Goal: Task Accomplishment & Management: Manage account settings

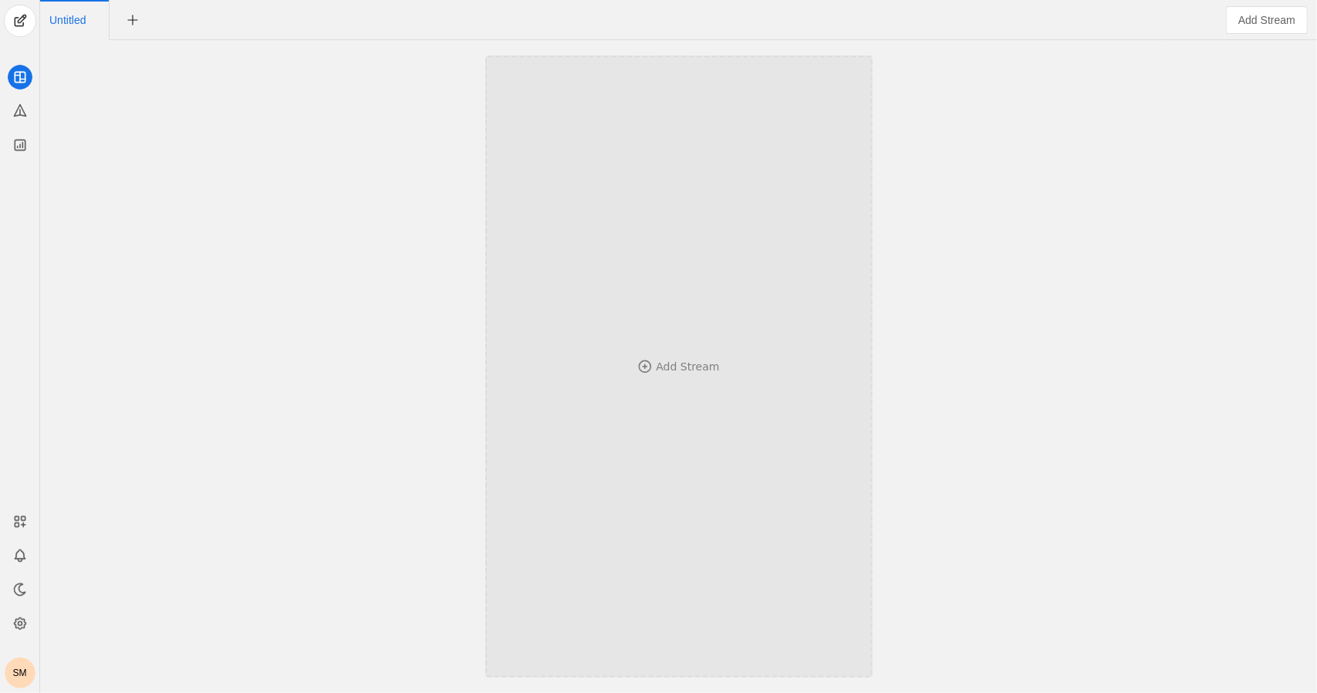
click at [659, 350] on div "Add Stream" at bounding box center [679, 366] width 286 height 471
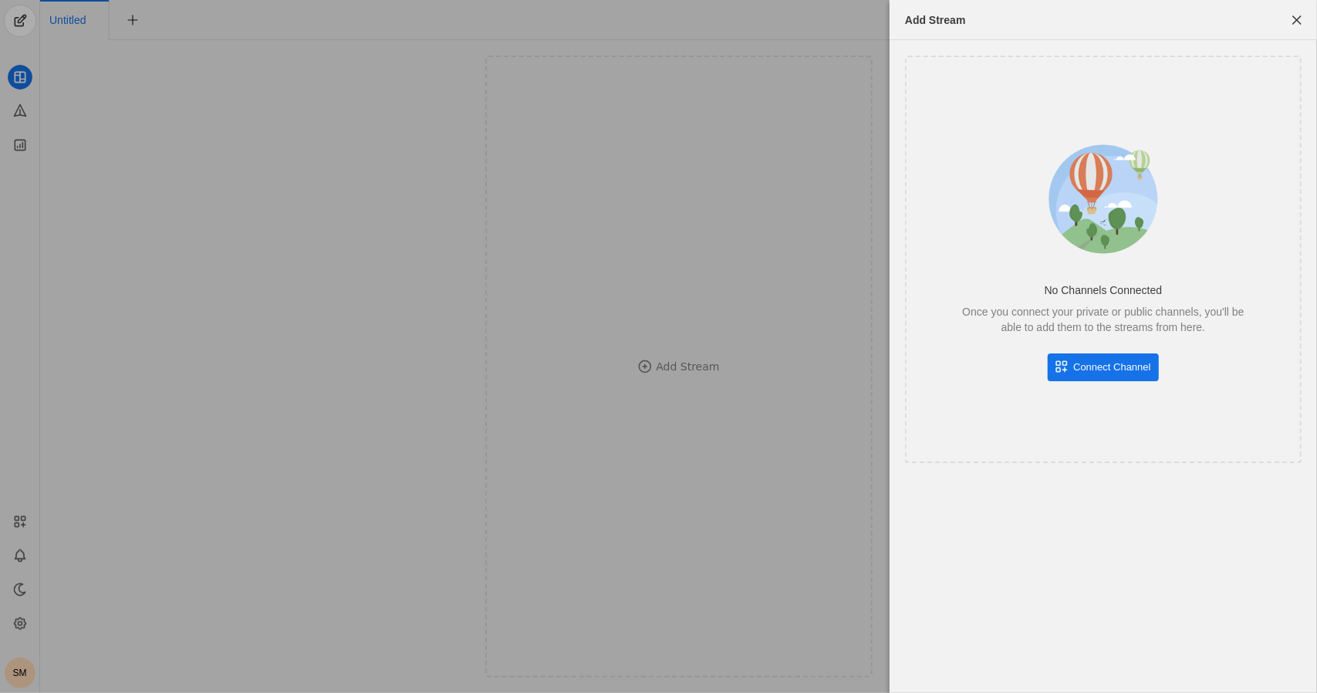
click at [1097, 371] on span "Connect Channel" at bounding box center [1111, 367] width 77 height 15
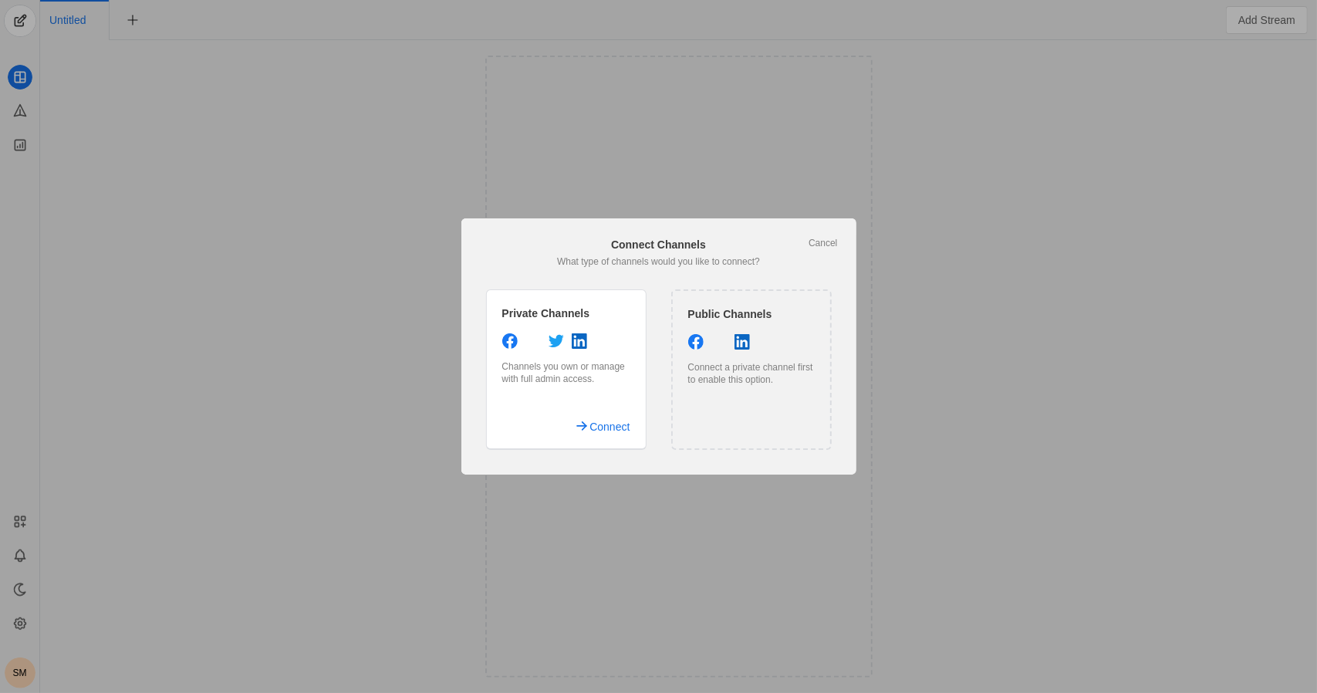
click at [741, 398] on div "Public Channels Connect a private channel first to enable this option." at bounding box center [751, 369] width 161 height 161
click at [724, 345] on icon at bounding box center [718, 341] width 15 height 15
click at [739, 408] on div "Public Channels Connect a private channel first to enable this option." at bounding box center [751, 369] width 161 height 161
click at [766, 429] on div "Public Channels Connect a private channel first to enable this option." at bounding box center [751, 369] width 161 height 161
click at [583, 423] on span "undefined" at bounding box center [600, 427] width 75 height 28
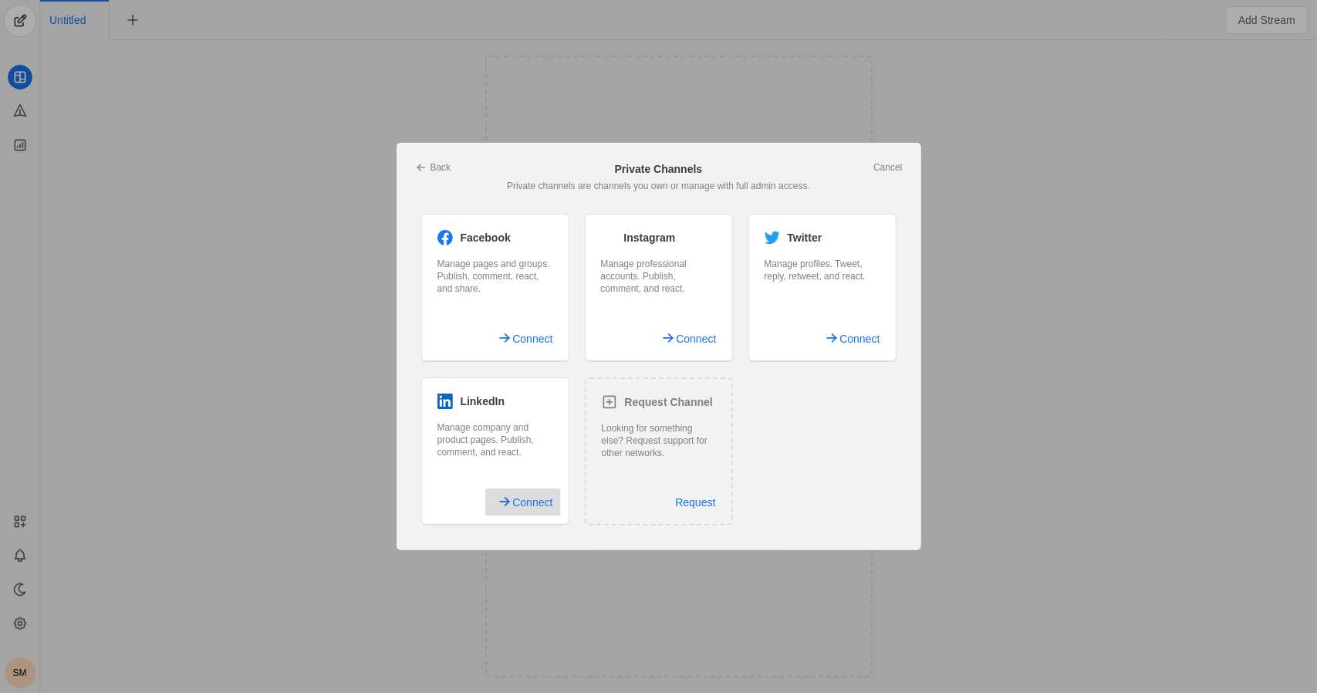
click at [532, 504] on span "Connect" at bounding box center [532, 502] width 40 height 28
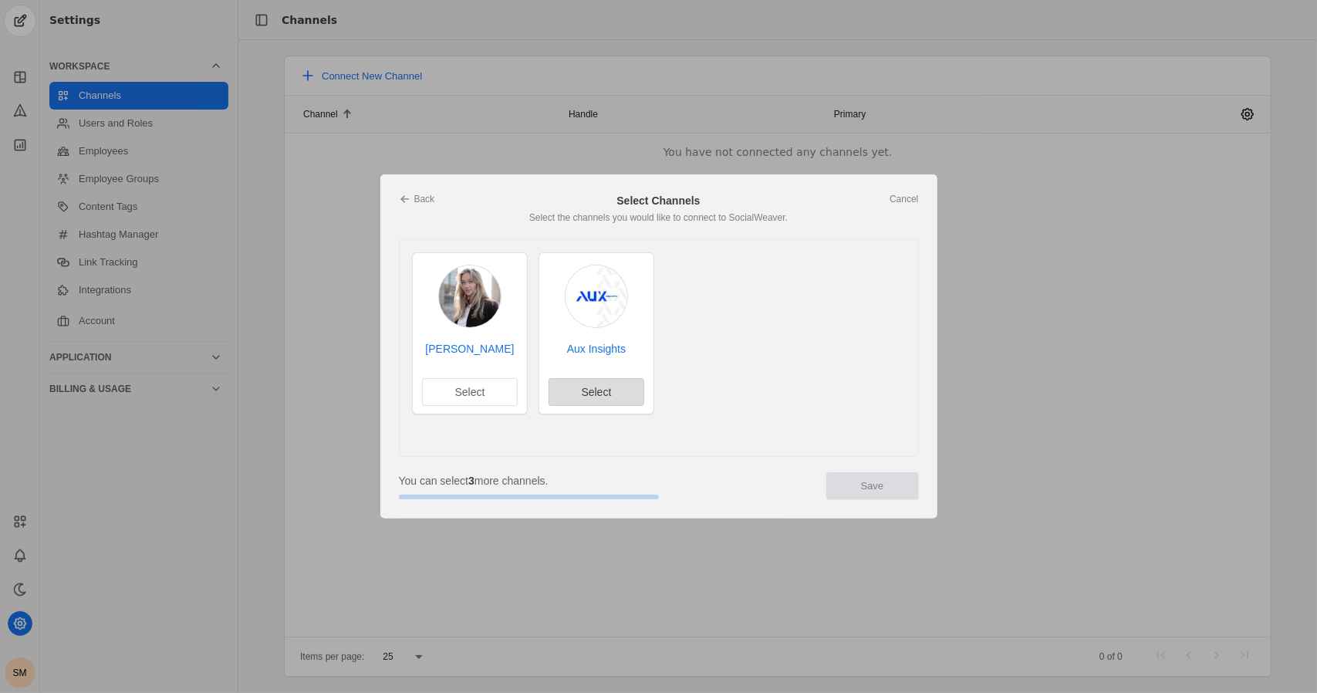
click at [597, 390] on span "Select" at bounding box center [596, 391] width 30 height 15
click at [869, 492] on span "Save" at bounding box center [872, 485] width 23 height 15
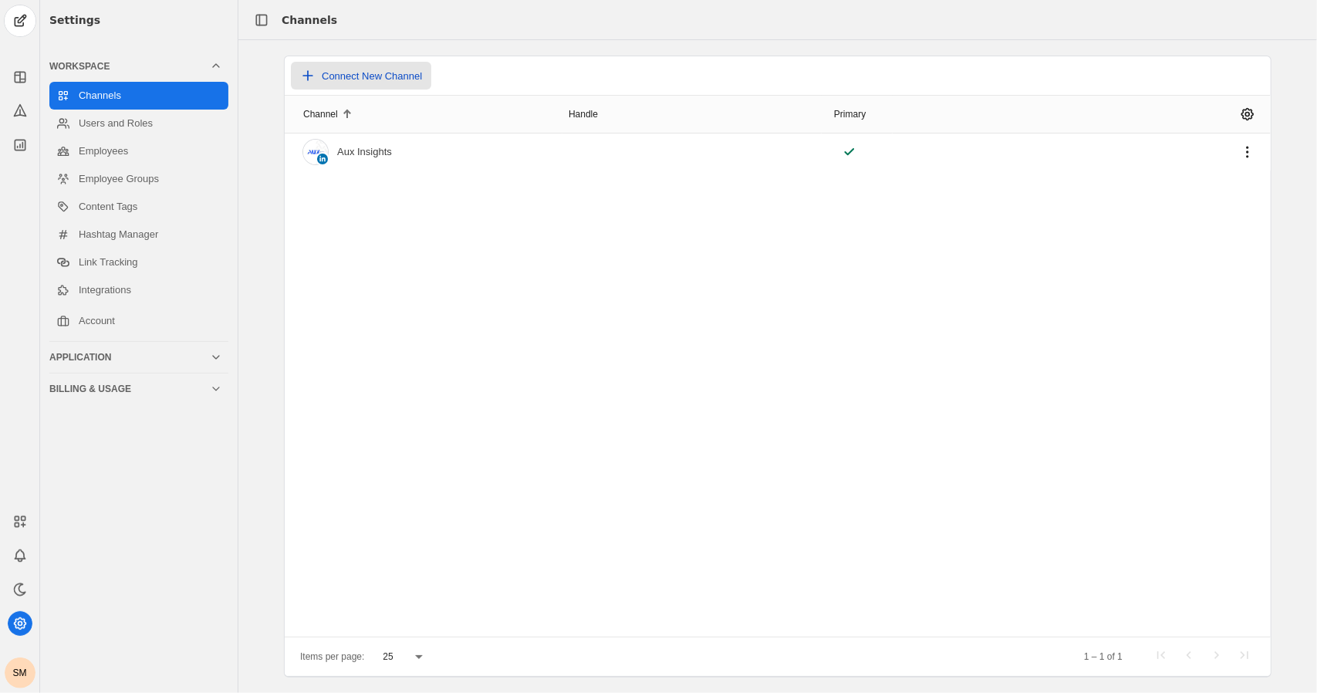
click at [340, 72] on span "Connect New Channel" at bounding box center [372, 76] width 100 height 12
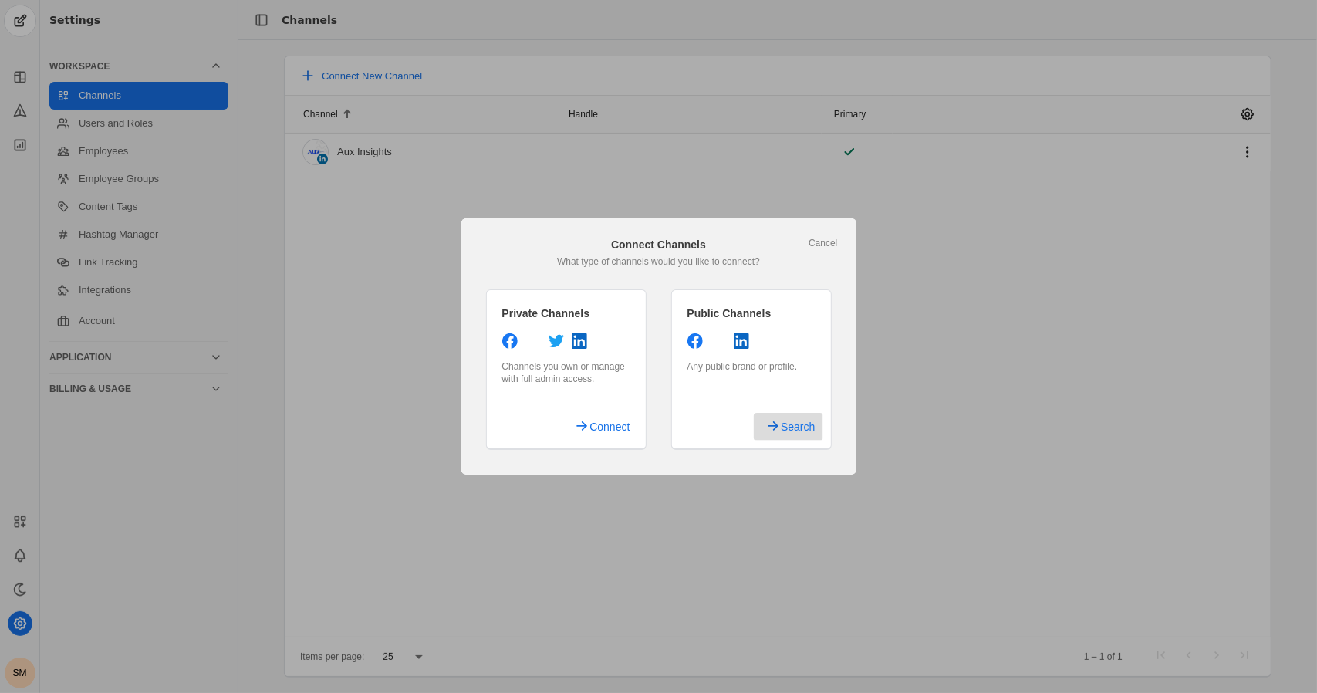
click at [804, 436] on span "Search" at bounding box center [798, 427] width 34 height 28
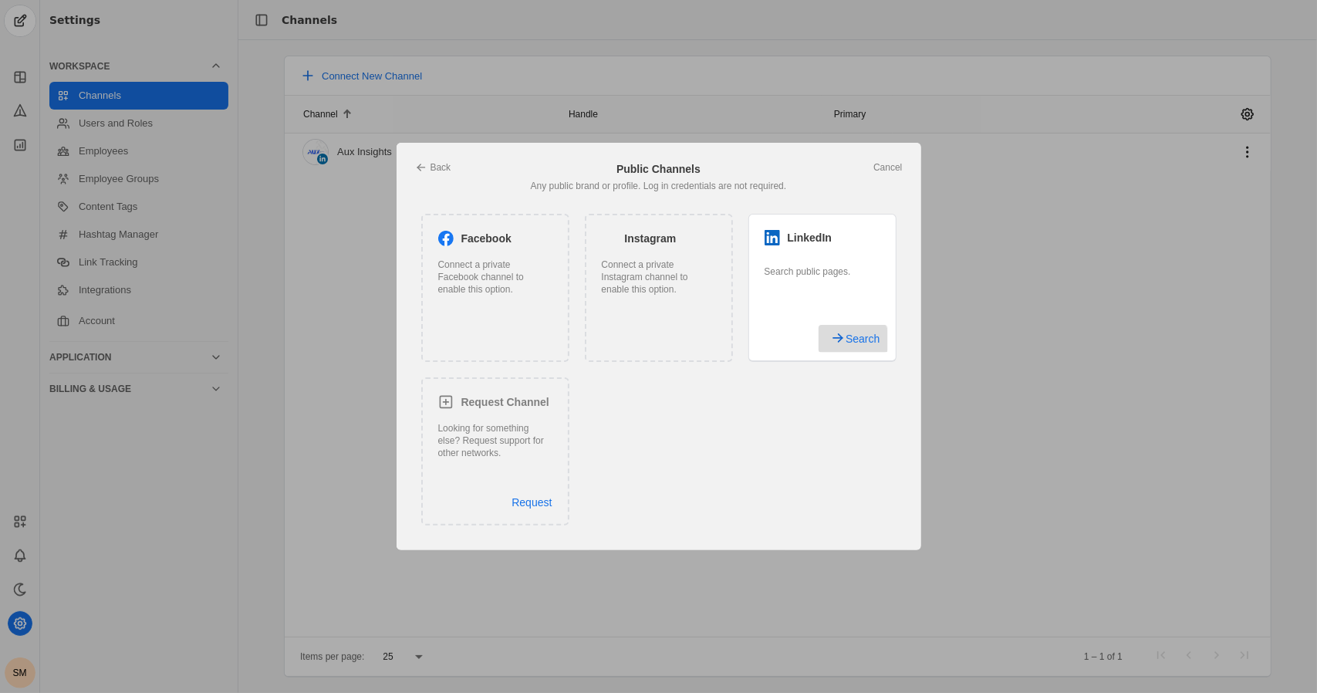
click at [843, 347] on span "undefined" at bounding box center [853, 339] width 69 height 28
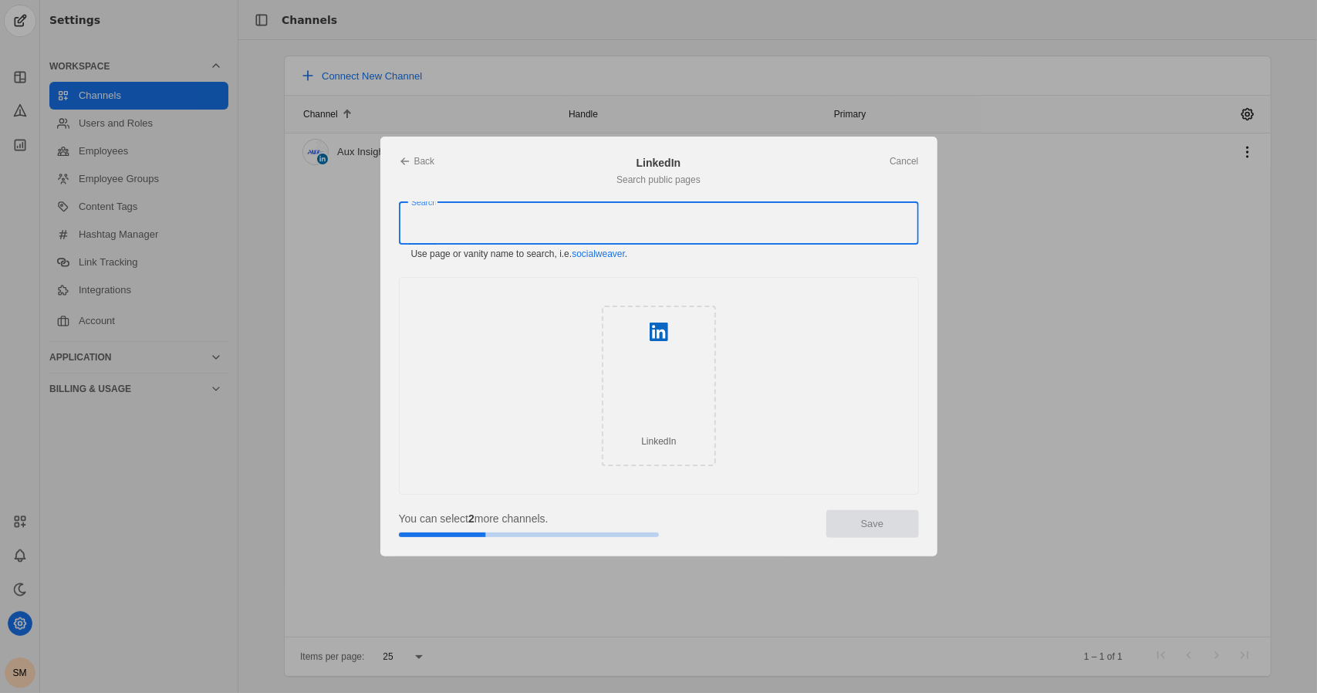
click at [542, 225] on input "Search" at bounding box center [601, 223] width 380 height 19
type input "k"
click at [527, 219] on input "Search" at bounding box center [601, 223] width 380 height 19
paste input "https://www.linkedin.com/in/kaseygrelle/recent-activity/all/"
drag, startPoint x: 603, startPoint y: 226, endPoint x: 869, endPoint y: 230, distance: 265.5
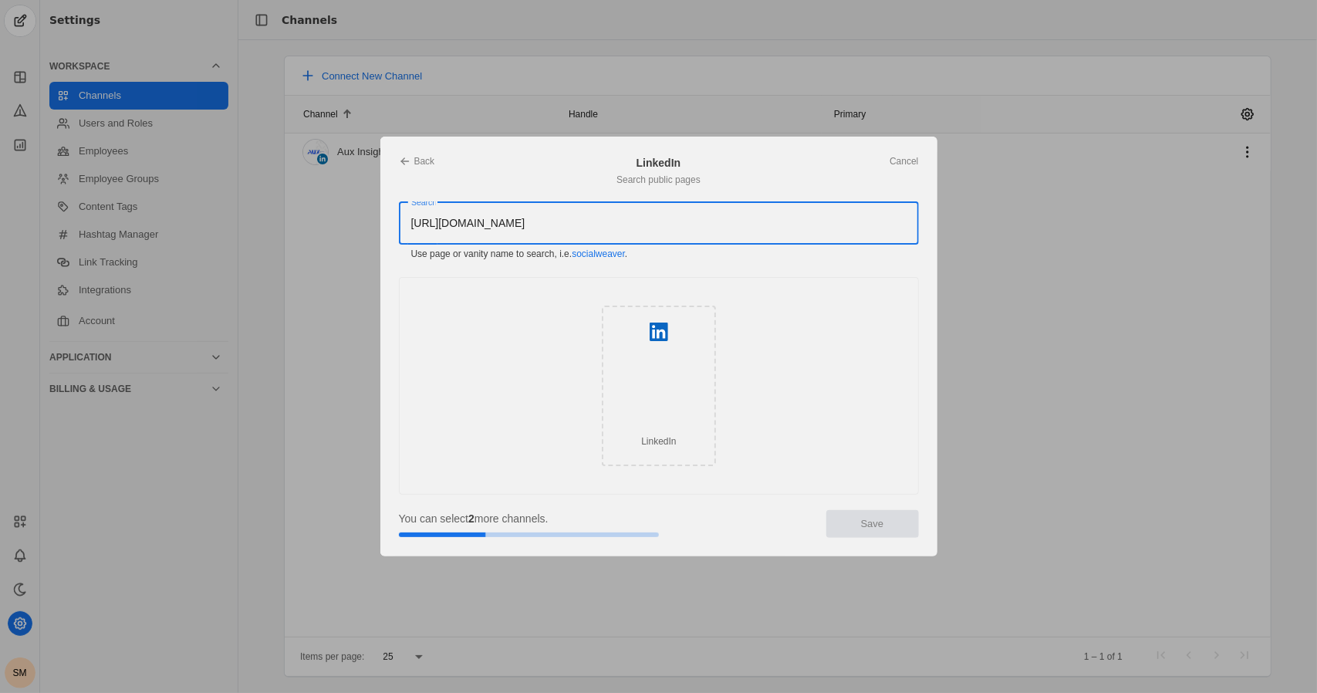
click at [869, 230] on div "https://www.linkedin.com/in/kaseygrelle/recent-activity/all/" at bounding box center [658, 222] width 495 height 43
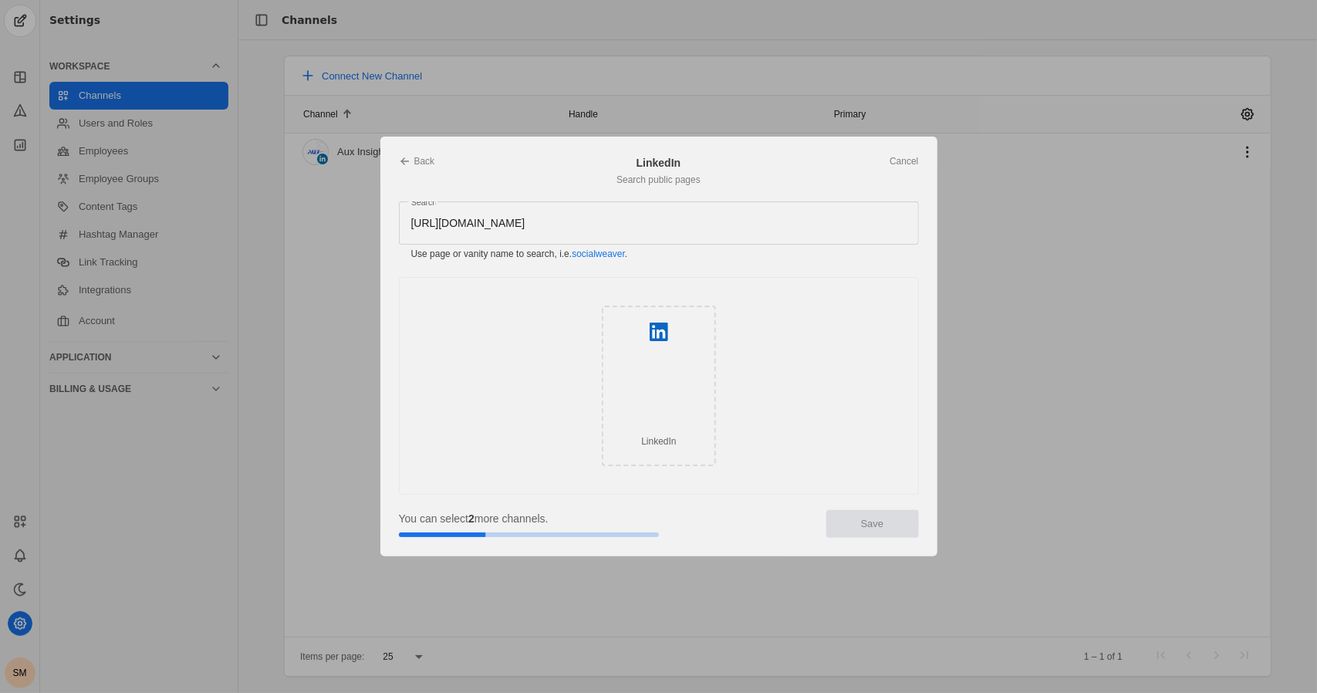
click at [704, 363] on div "LinkedIn" at bounding box center [659, 386] width 114 height 161
click at [671, 346] on div "LinkedIn" at bounding box center [659, 386] width 114 height 161
click at [652, 334] on icon at bounding box center [659, 332] width 19 height 19
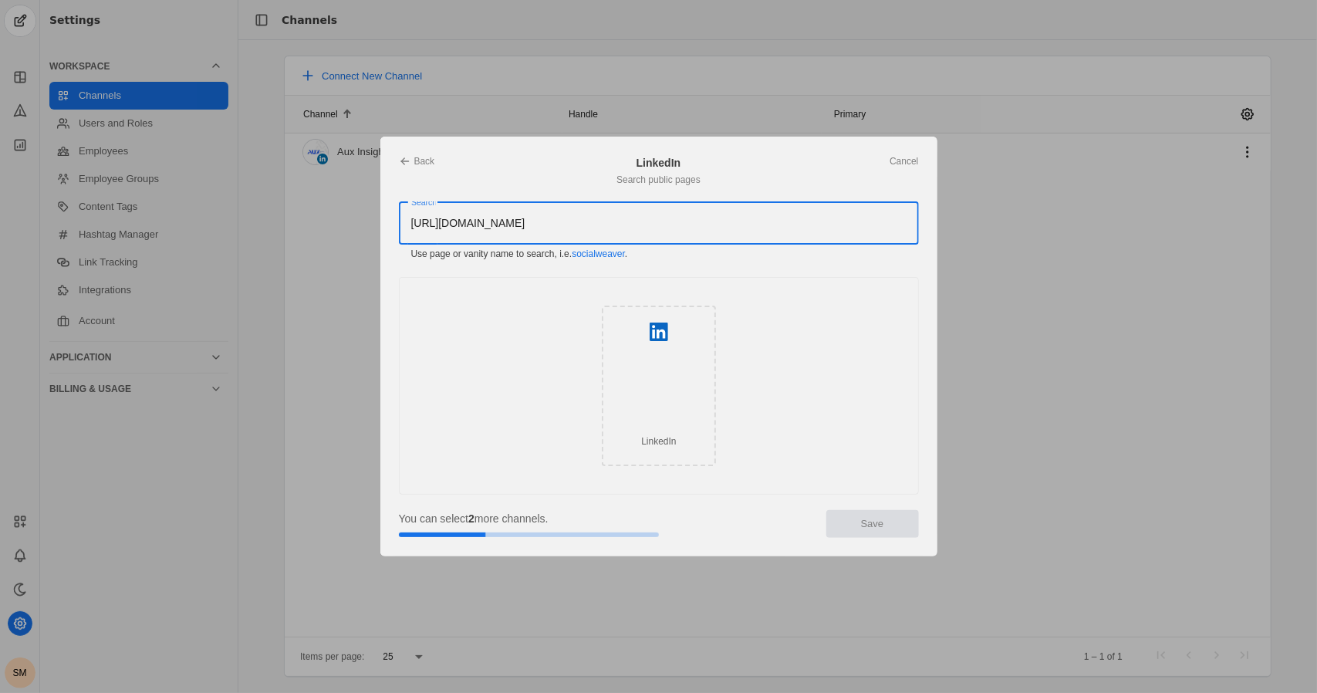
drag, startPoint x: 551, startPoint y: 225, endPoint x: 290, endPoint y: 215, distance: 261.0
click at [290, 215] on div "Back Cancel LinkedIn Search public pages Search https://www.linkedin.com/in/kas…" at bounding box center [658, 346] width 1317 height 693
type input "kaseygrelle"
click at [673, 384] on div "LinkedIn" at bounding box center [659, 386] width 114 height 161
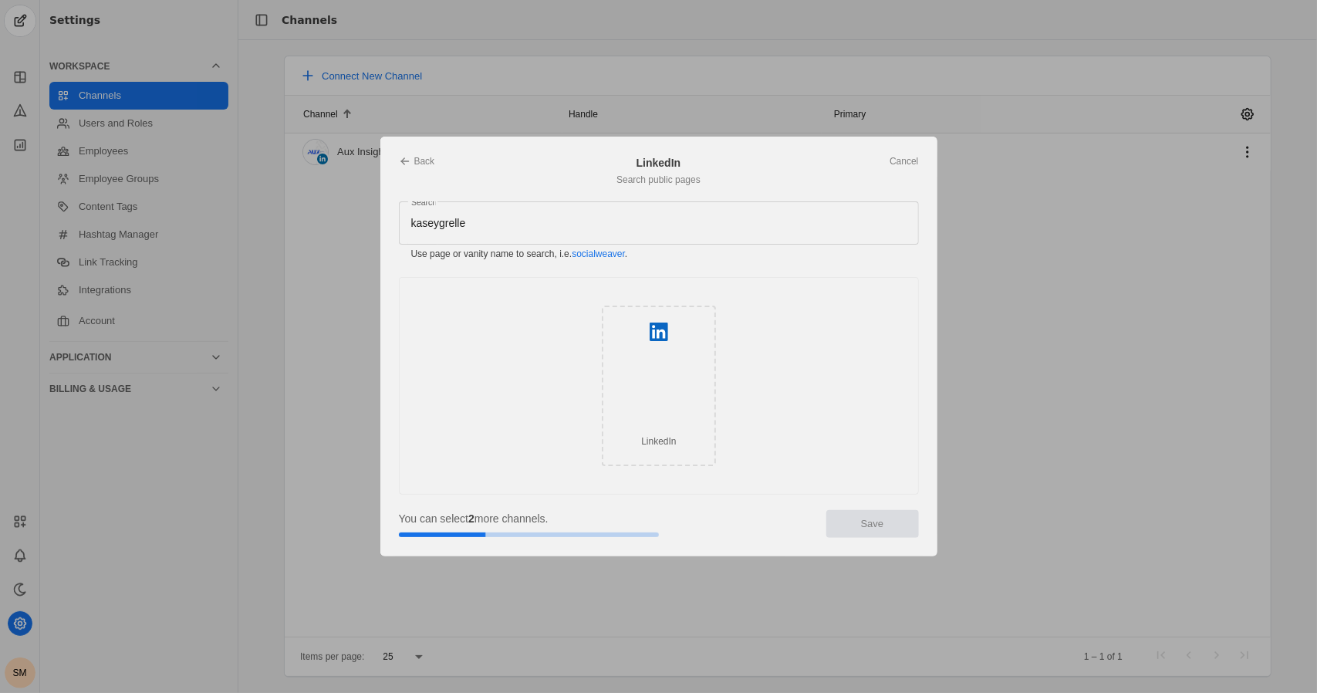
click at [676, 357] on div "LinkedIn" at bounding box center [659, 386] width 114 height 161
click at [642, 424] on div "LinkedIn" at bounding box center [659, 386] width 114 height 161
click at [667, 384] on div "LinkedIn" at bounding box center [659, 386] width 114 height 161
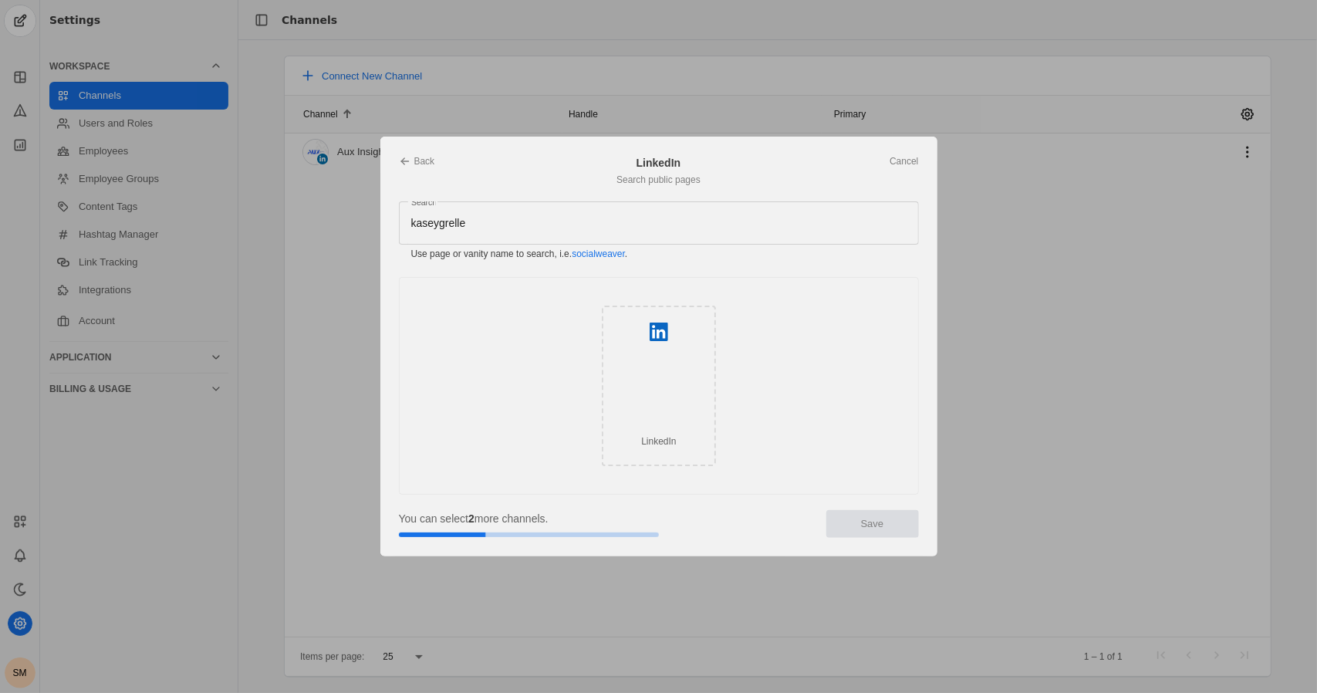
click at [673, 343] on div "LinkedIn" at bounding box center [659, 386] width 114 height 161
click at [468, 208] on div "kaseygrelle" at bounding box center [658, 222] width 495 height 43
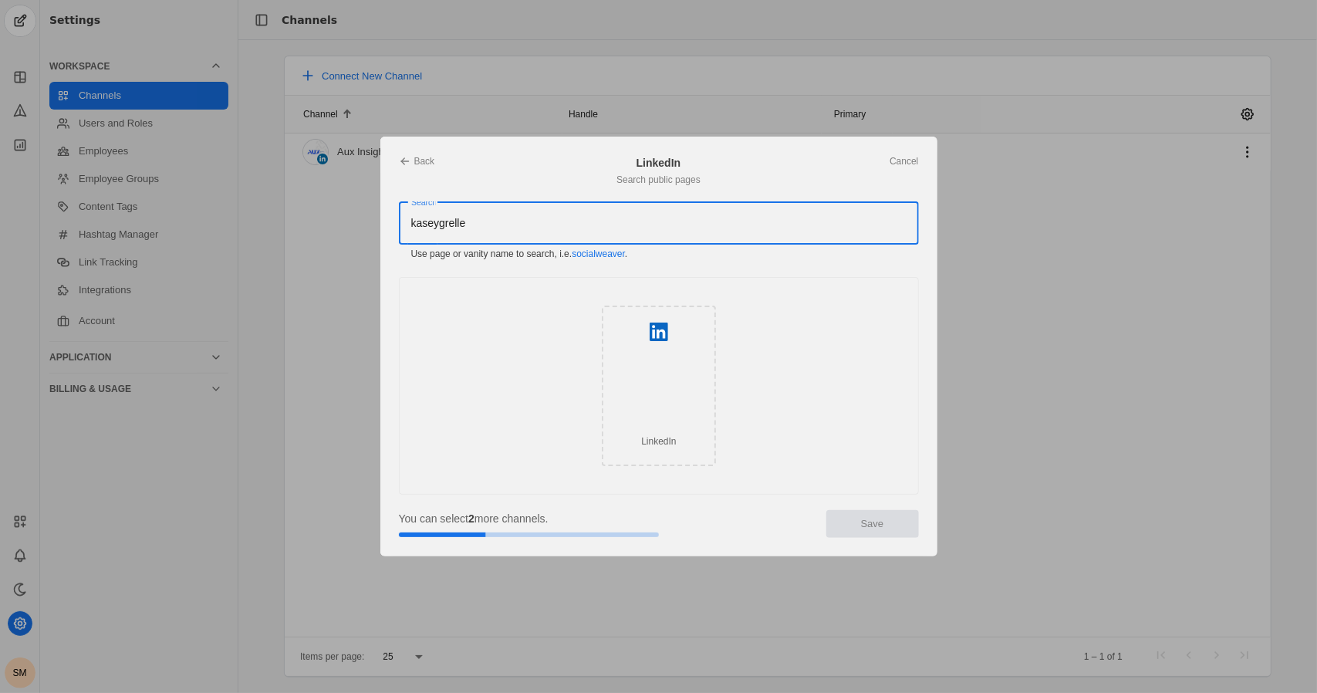
click at [474, 220] on input "kaseygrelle" at bounding box center [601, 223] width 380 height 19
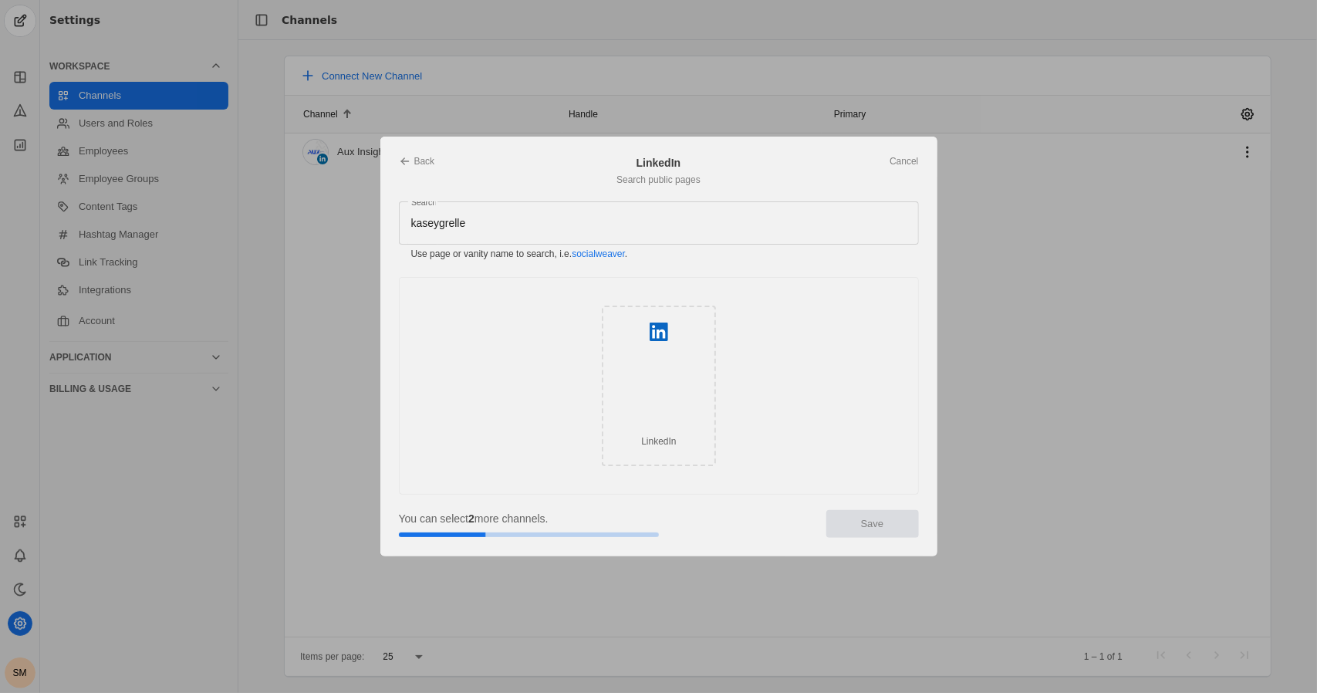
click at [380, 167] on app-add-channel-dialog "Back Cancel LinkedIn Search public pages Search kaseygrelle Use page or vanity …" at bounding box center [658, 347] width 557 height 420
click at [407, 166] on icon at bounding box center [405, 161] width 12 height 12
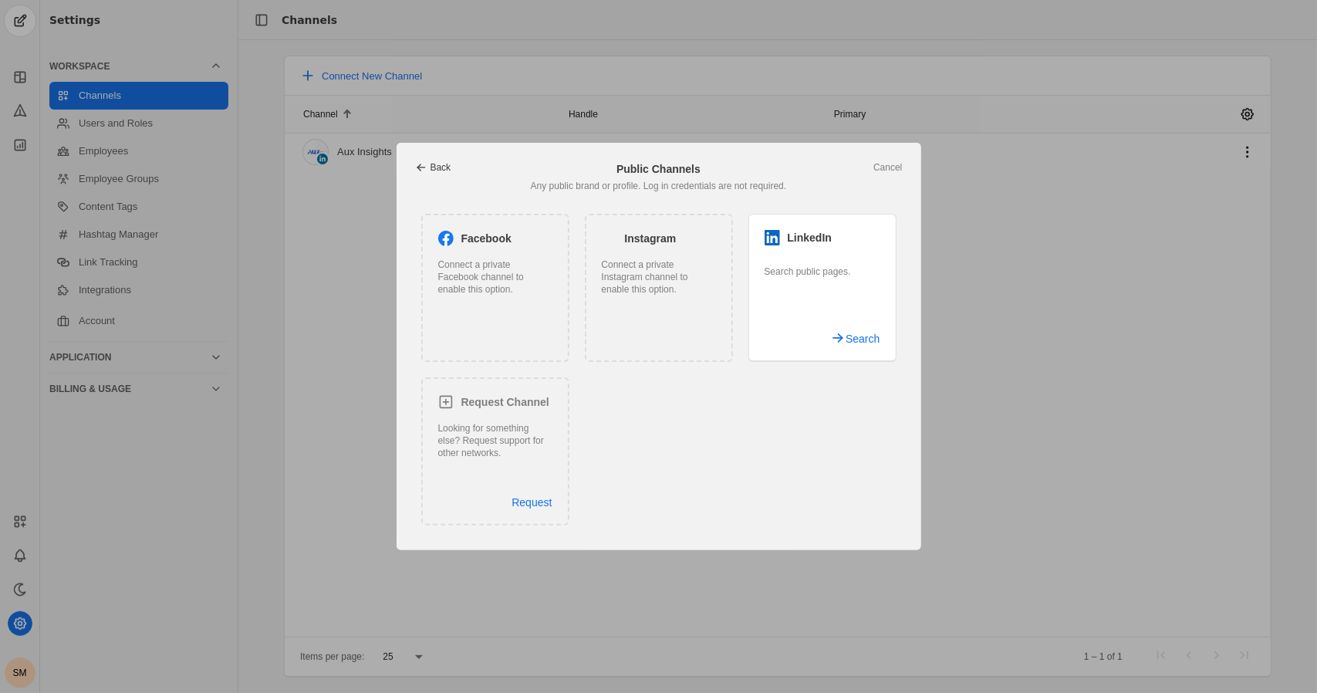
click at [444, 166] on link "Back" at bounding box center [433, 167] width 36 height 12
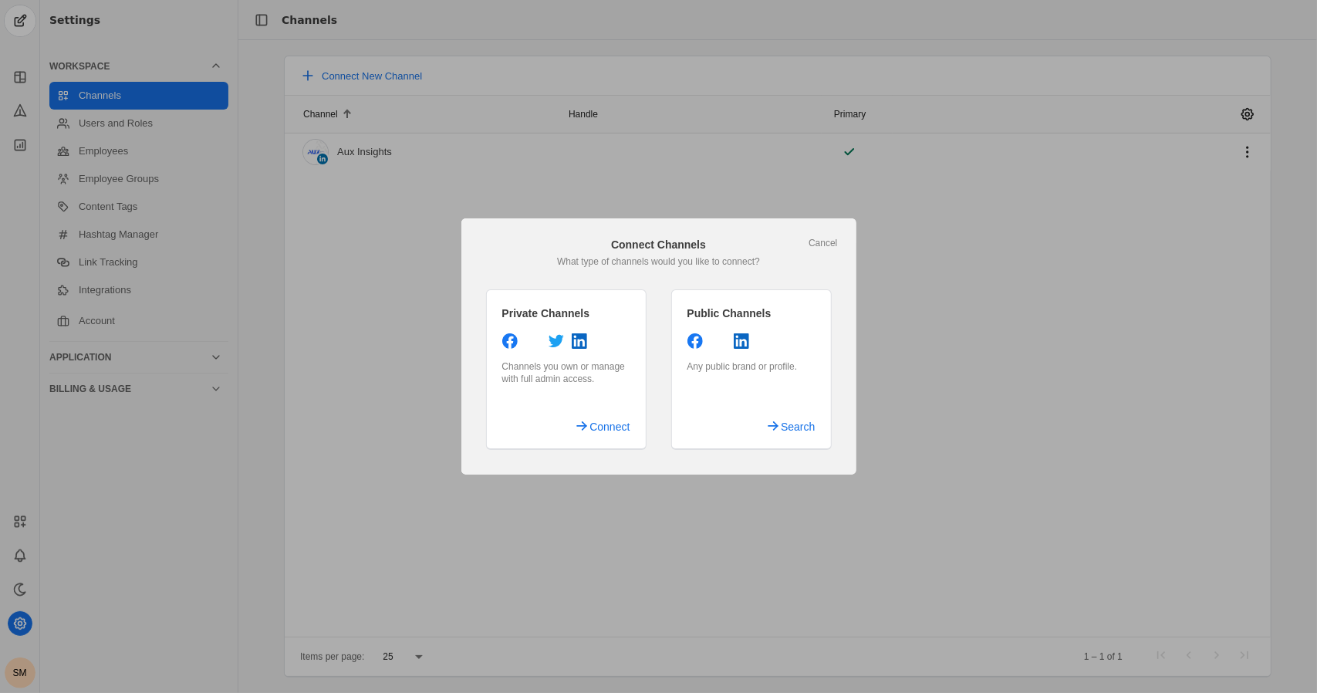
click at [591, 368] on div "Channels you own or manage with full admin access." at bounding box center [566, 372] width 128 height 25
click at [607, 434] on span "Connect" at bounding box center [610, 427] width 40 height 28
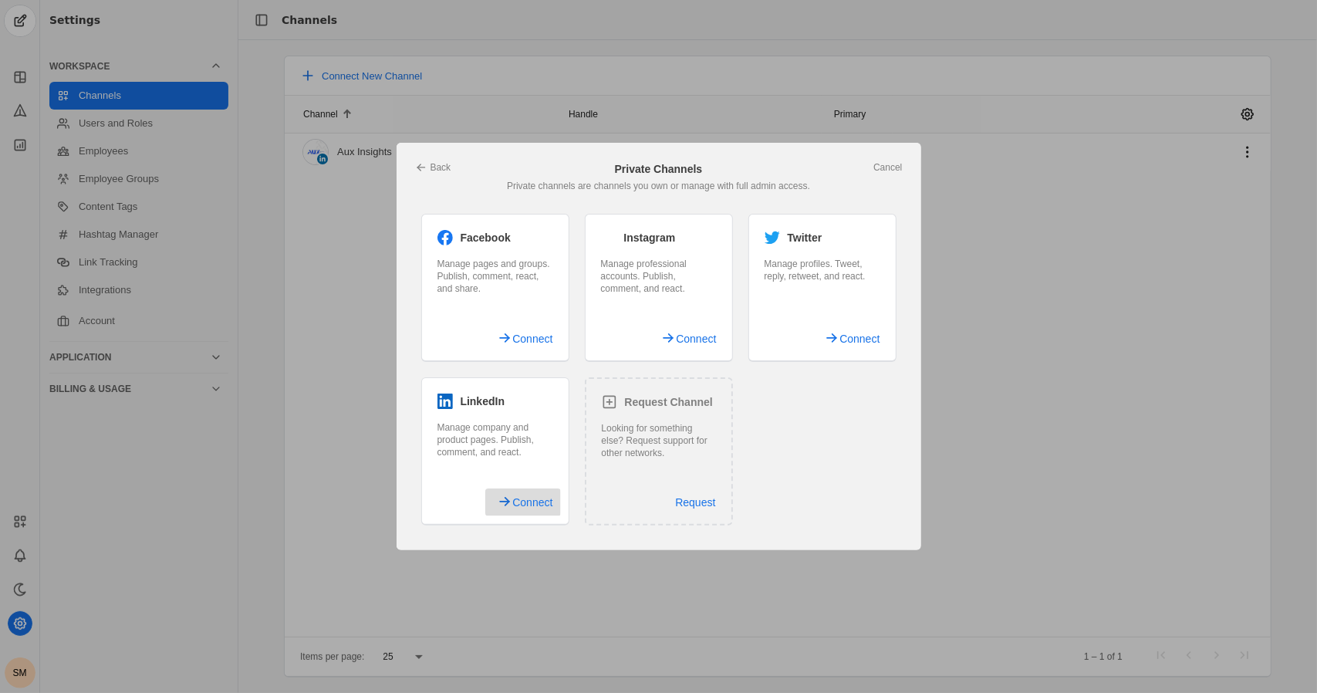
click at [537, 499] on span "Connect" at bounding box center [532, 502] width 40 height 28
click at [525, 498] on span "Connect" at bounding box center [532, 502] width 40 height 28
click at [893, 169] on link "Cancel" at bounding box center [888, 167] width 29 height 12
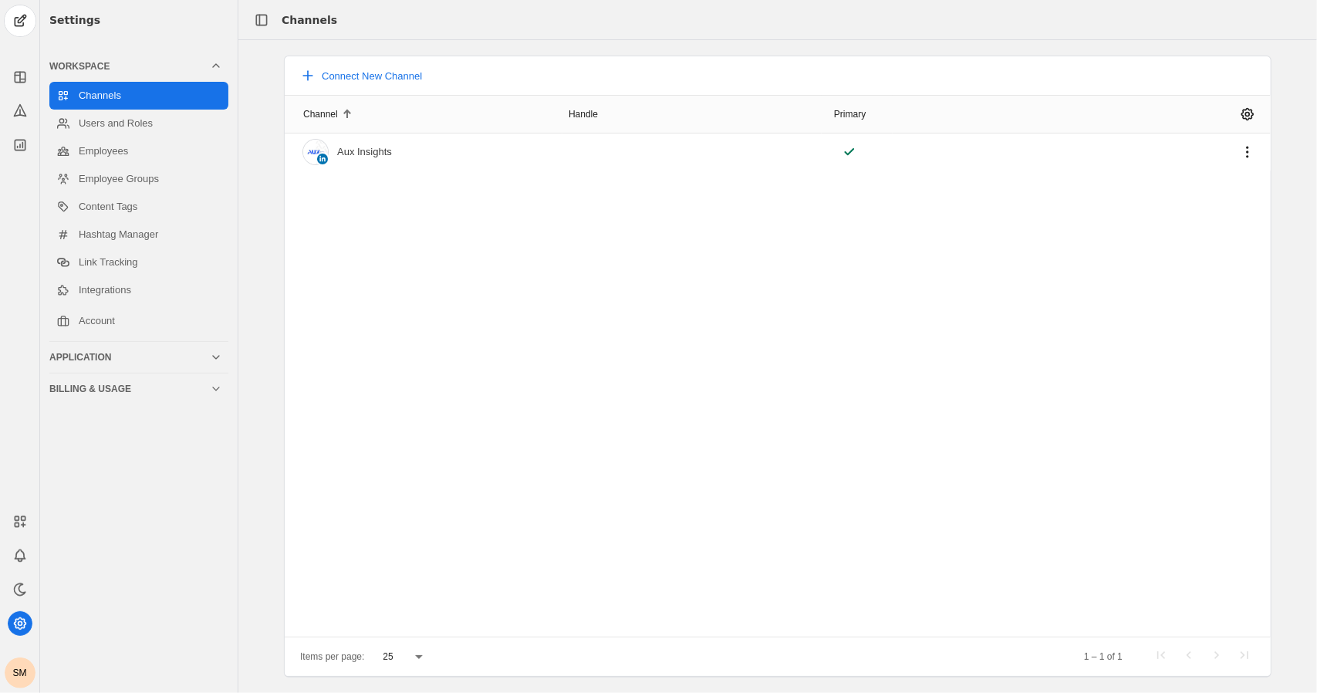
click at [475, 201] on div "Channel Handle Primary Aux Insights" at bounding box center [778, 366] width 986 height 542
click at [399, 142] on mat-cell "Aux Insights" at bounding box center [424, 152] width 278 height 37
click at [1246, 144] on span "undefined" at bounding box center [1248, 152] width 28 height 28
click at [108, 206] on div at bounding box center [658, 346] width 1317 height 693
click at [120, 295] on link "Integrations" at bounding box center [138, 290] width 179 height 28
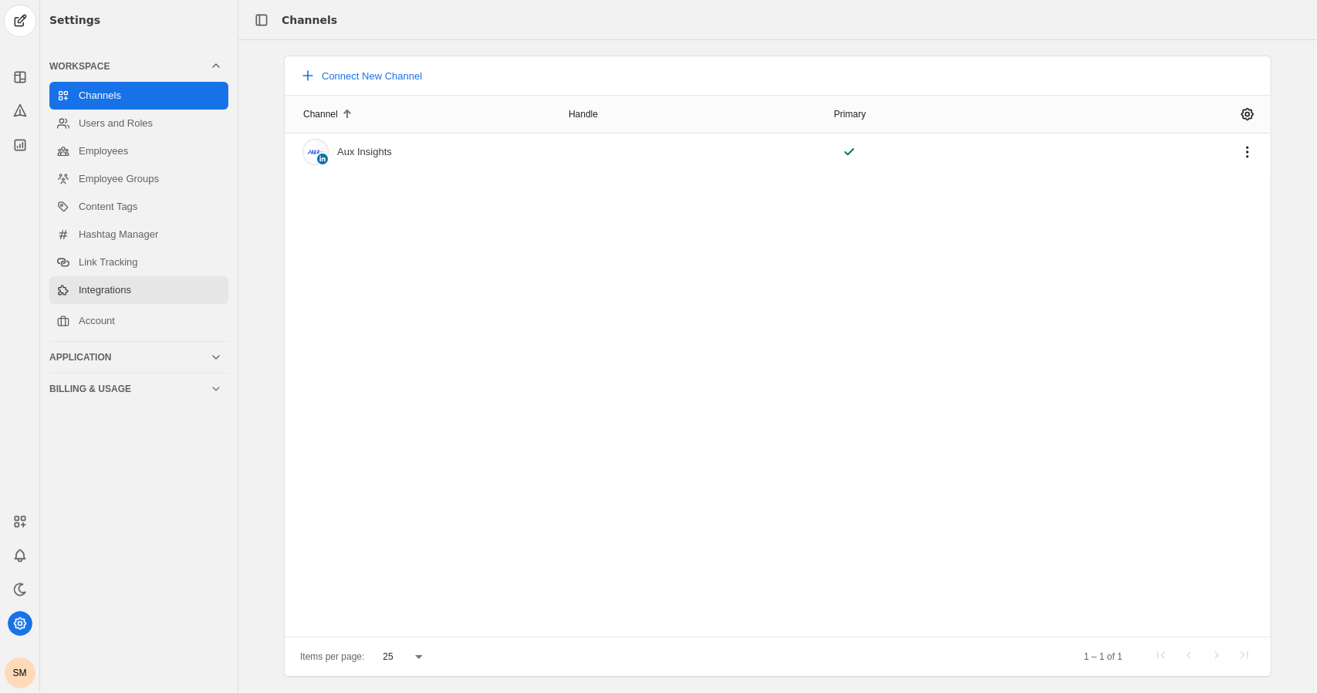
click at [134, 299] on link "Integrations" at bounding box center [138, 290] width 179 height 28
click at [382, 78] on span "Connect New Channel" at bounding box center [372, 76] width 100 height 12
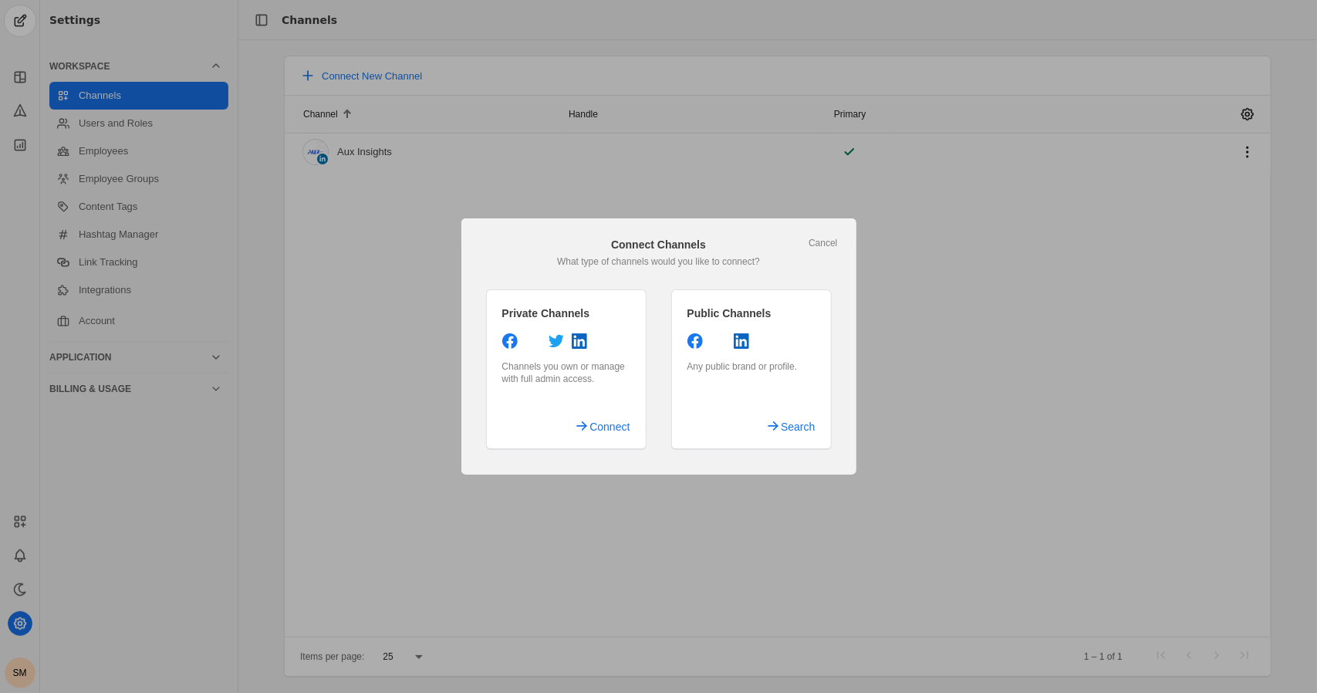
click at [693, 346] on icon at bounding box center [695, 340] width 15 height 15
click at [794, 413] on span "Search" at bounding box center [798, 427] width 34 height 28
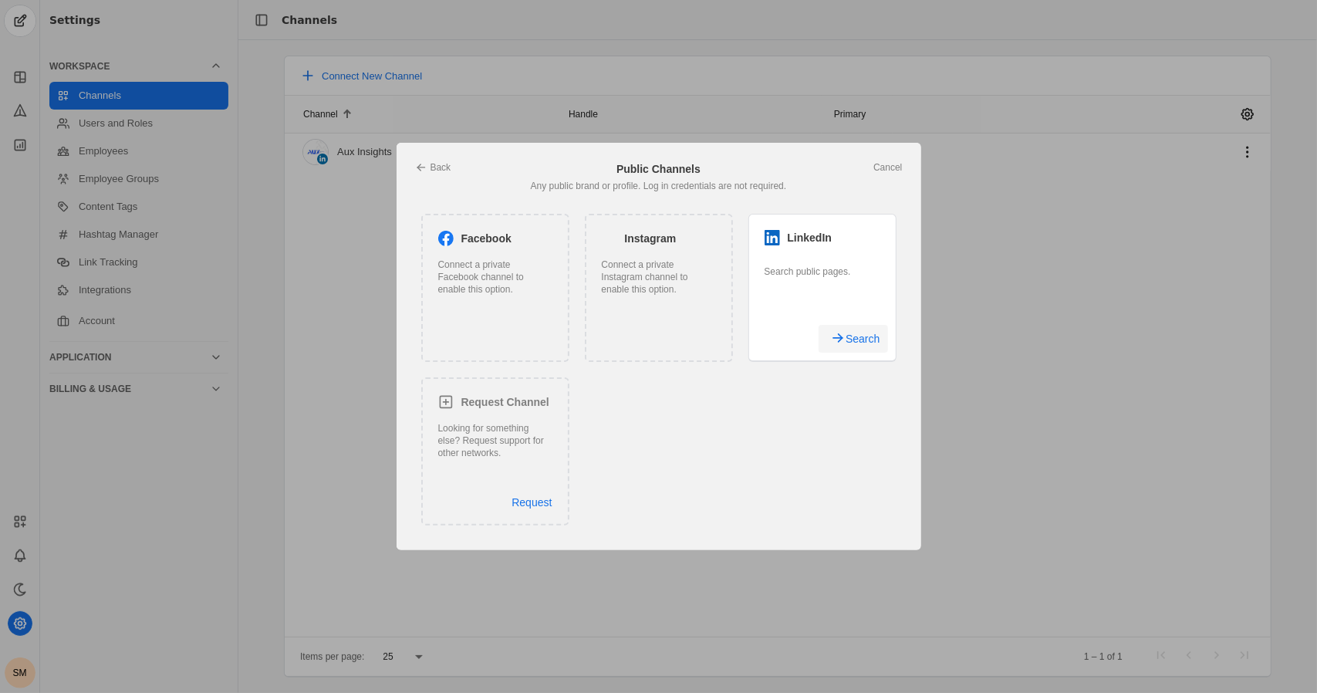
click at [860, 345] on span "Search" at bounding box center [863, 339] width 34 height 28
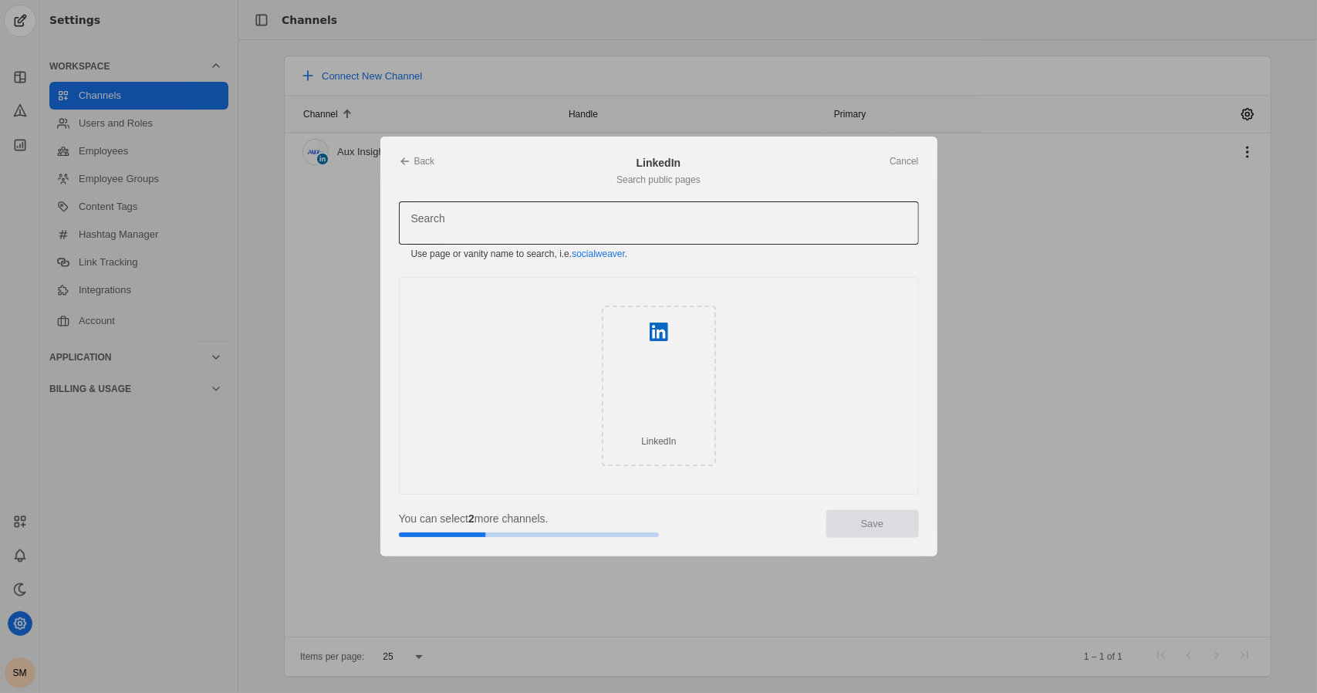
click at [556, 211] on div at bounding box center [658, 222] width 495 height 43
type input "kaseygrelle"
click at [619, 378] on div "LinkedIn" at bounding box center [659, 386] width 114 height 161
click at [664, 448] on div "LinkedIn" at bounding box center [658, 441] width 35 height 15
click at [907, 161] on link "Cancel" at bounding box center [904, 161] width 29 height 12
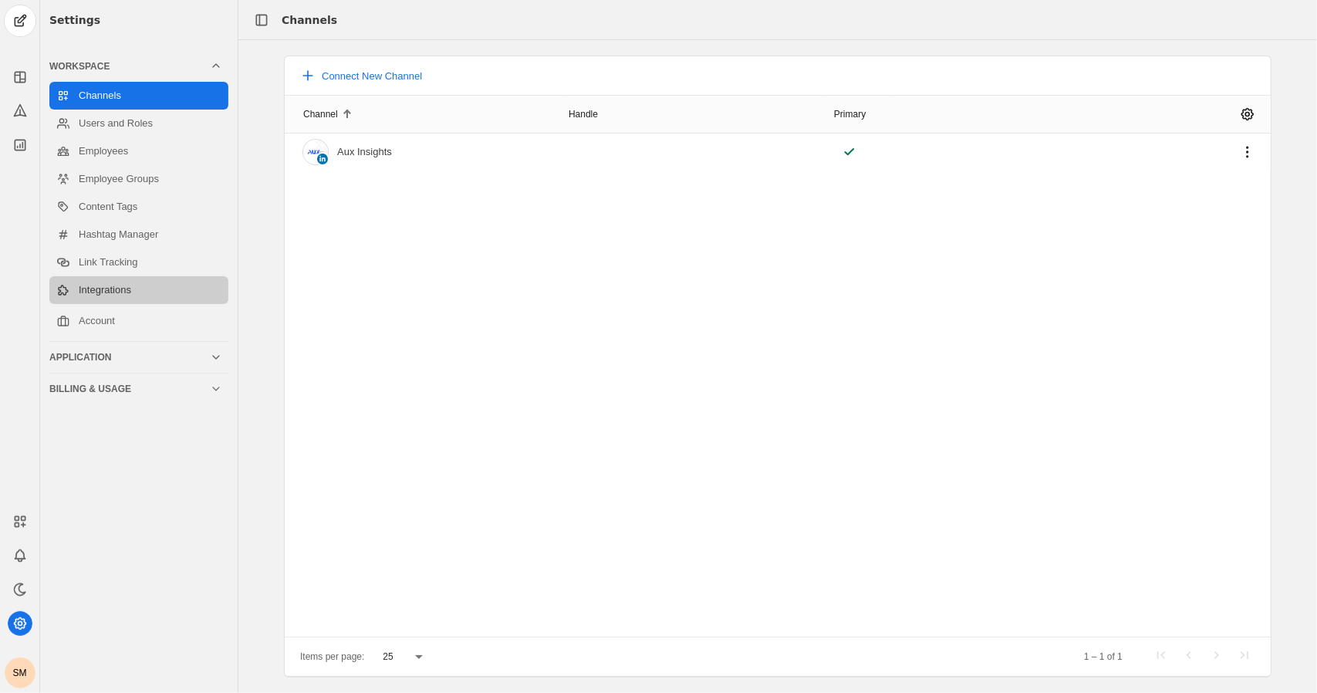
click at [109, 291] on link "Integrations" at bounding box center [138, 290] width 179 height 28
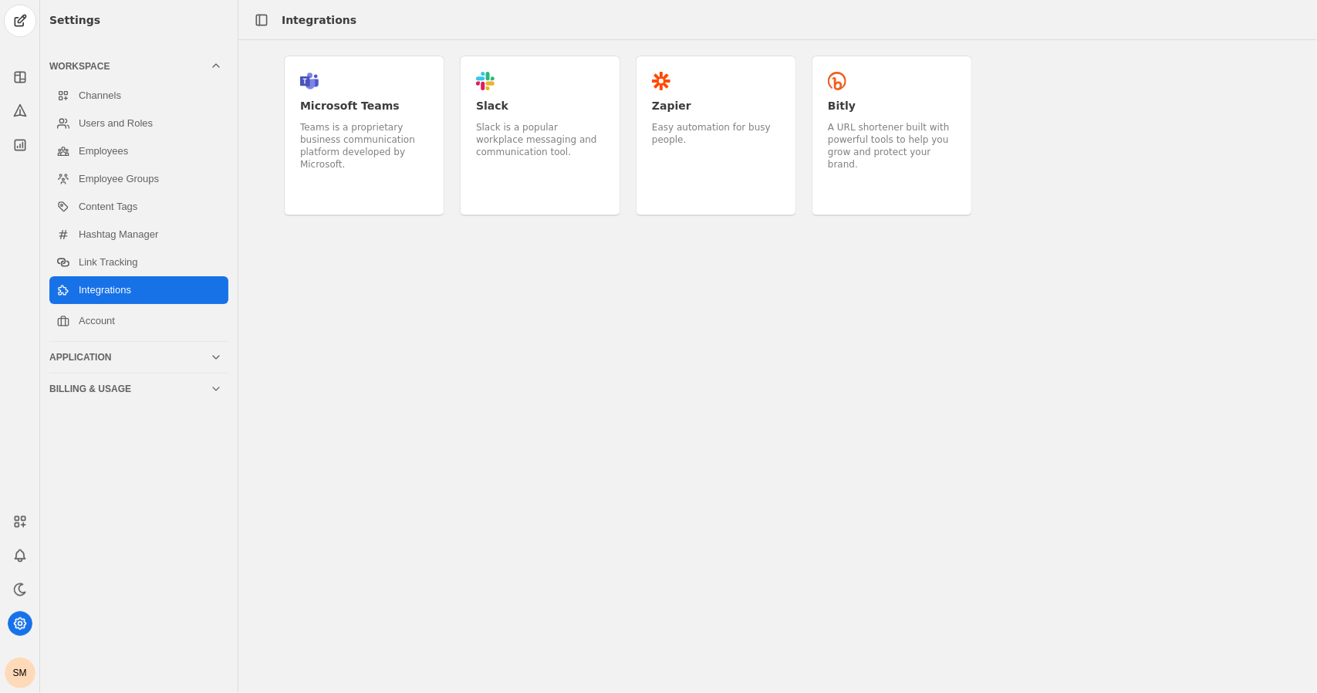
click at [490, 149] on div "Slack is a popular workplace messaging and communication tool." at bounding box center [540, 139] width 128 height 37
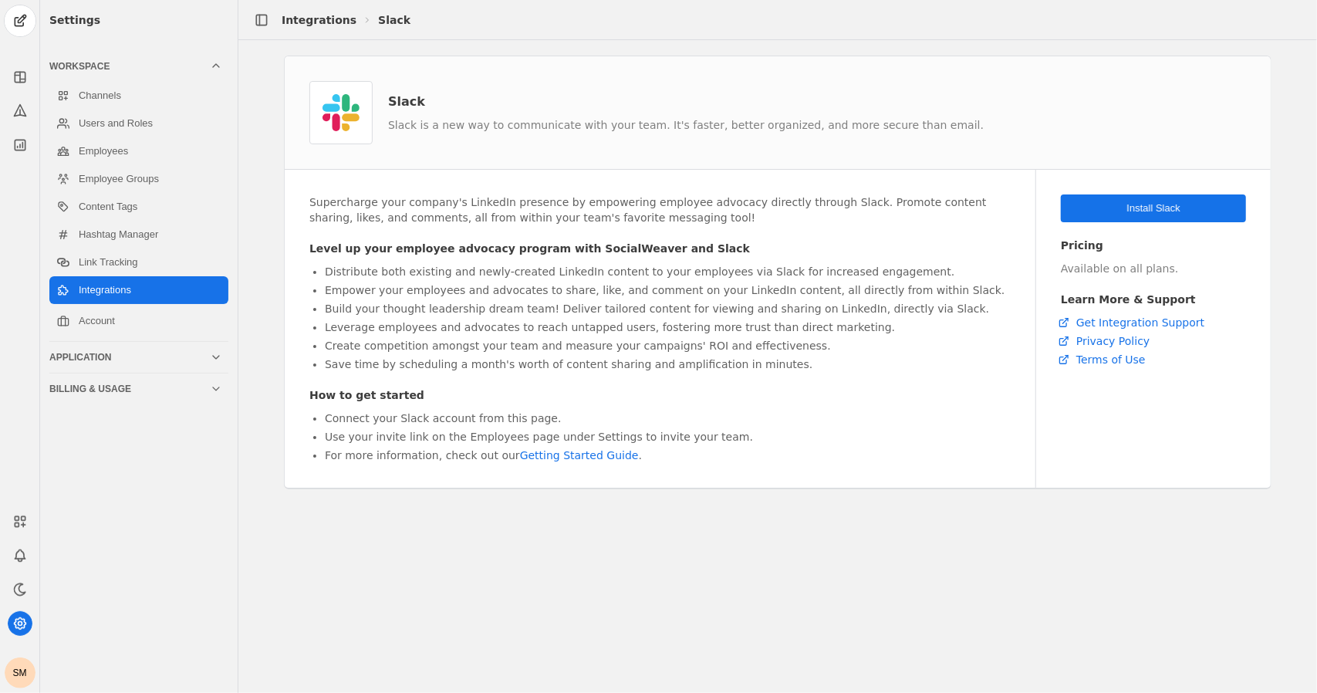
click at [1130, 206] on span "Install Slack" at bounding box center [1153, 208] width 53 height 15
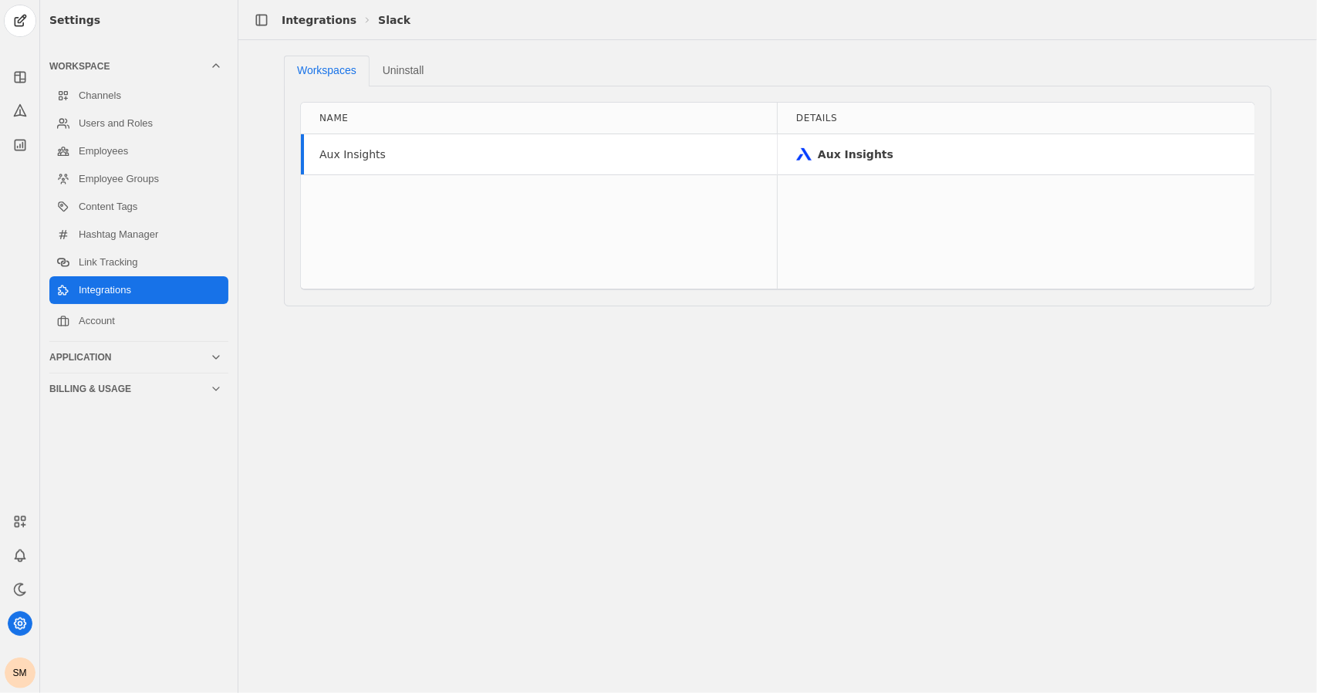
click at [893, 155] on div "Aux Insights" at bounding box center [864, 154] width 136 height 15
click at [540, 154] on div "Aux Insights" at bounding box center [539, 154] width 476 height 40
click at [837, 150] on div "Aux Insights" at bounding box center [856, 154] width 76 height 15
click at [113, 261] on link "Link Tracking" at bounding box center [138, 262] width 179 height 28
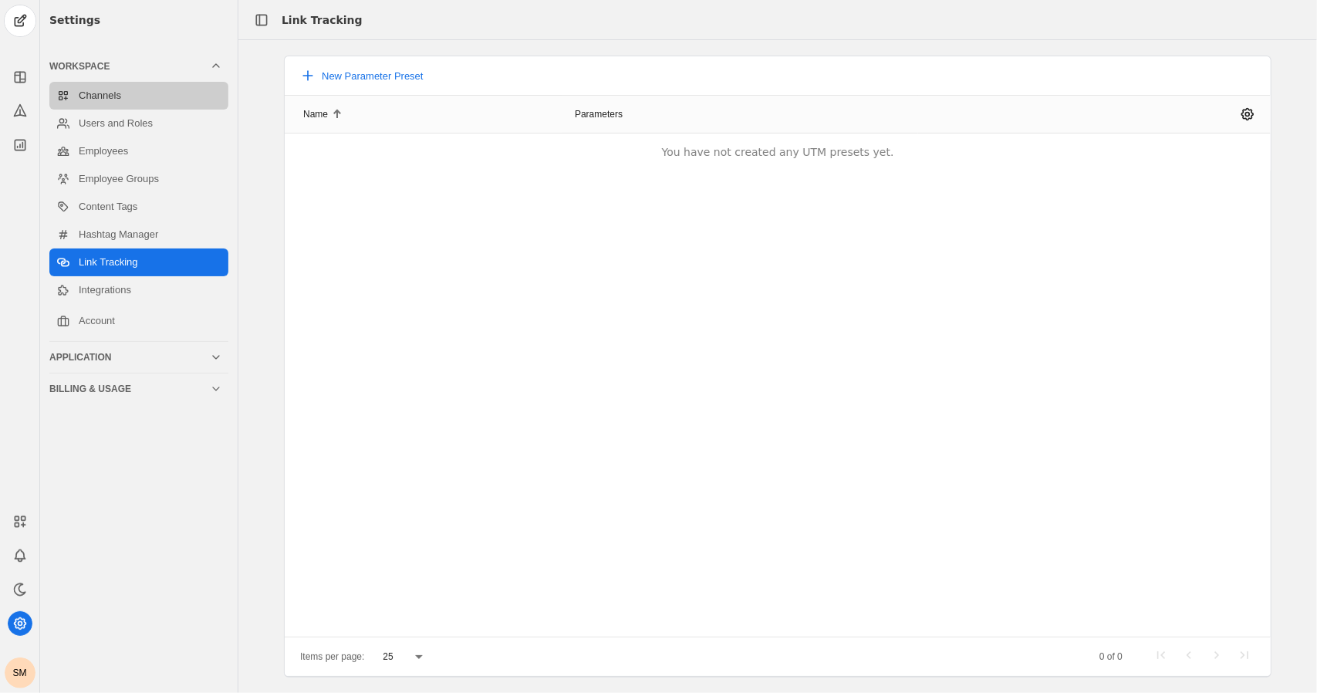
click at [96, 89] on link "Channels" at bounding box center [138, 96] width 179 height 28
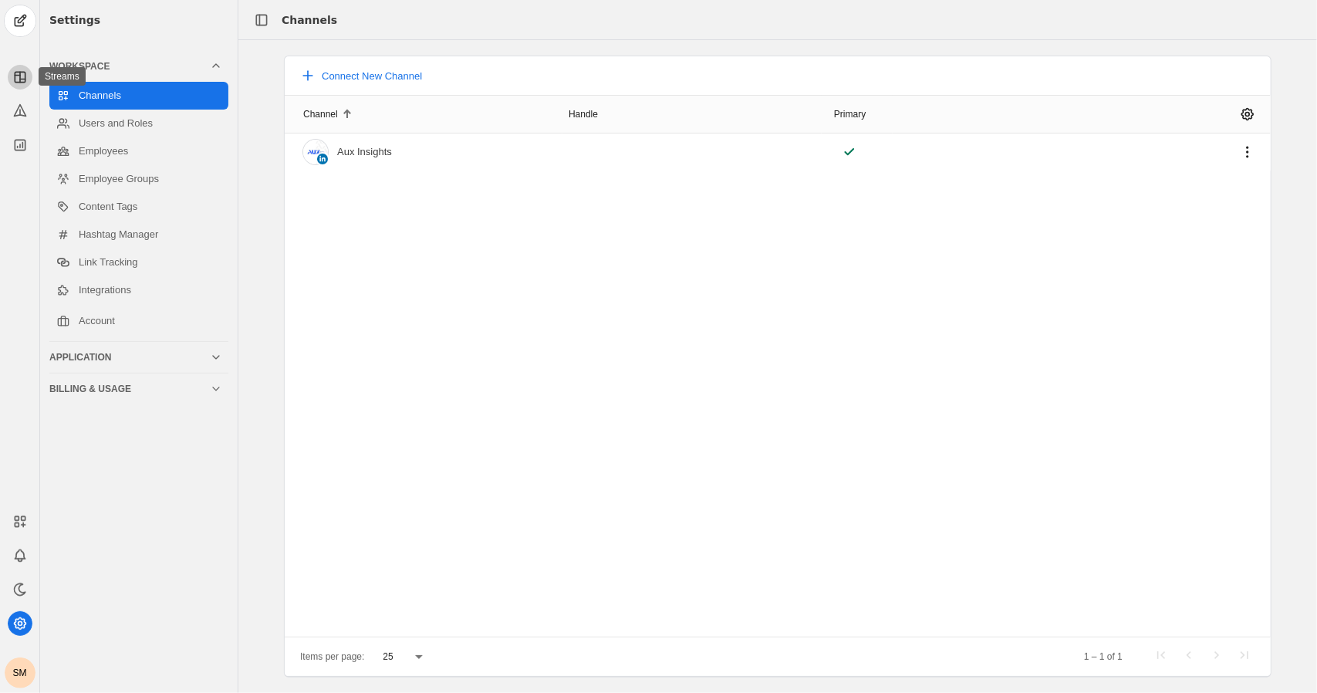
click at [15, 78] on rect at bounding box center [20, 77] width 10 height 10
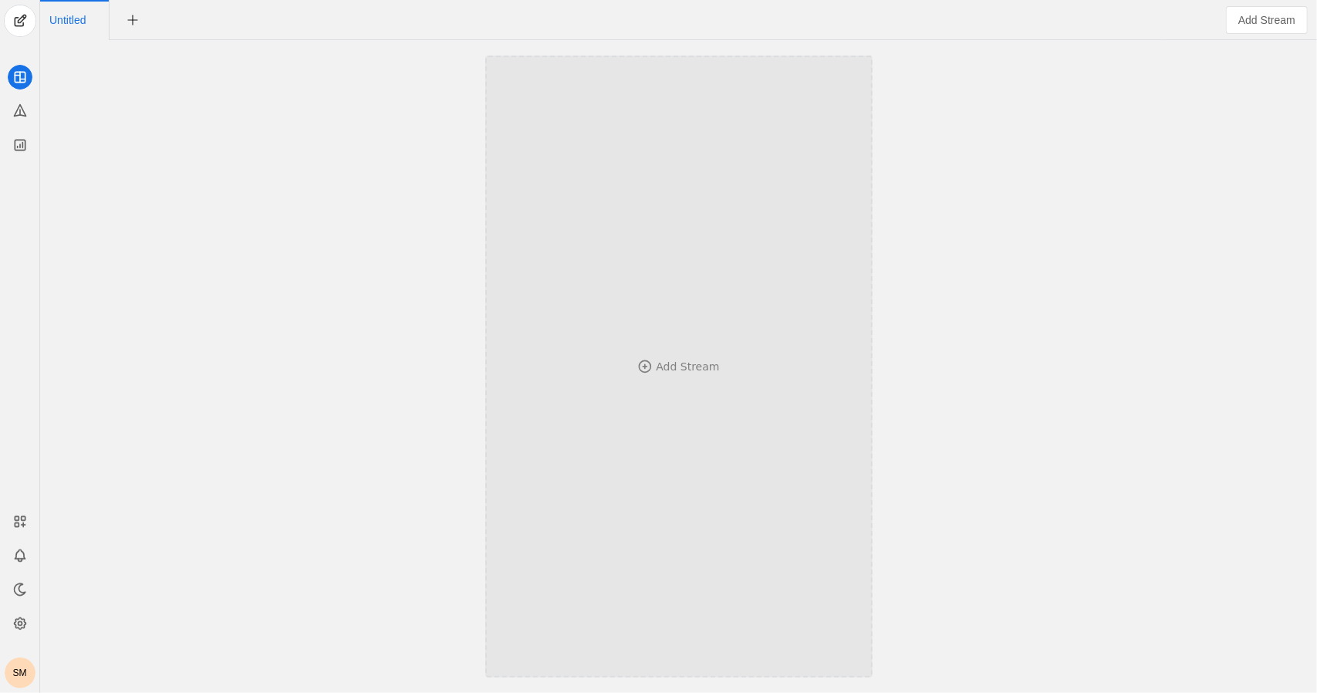
click at [627, 343] on div "Add Stream" at bounding box center [679, 366] width 286 height 471
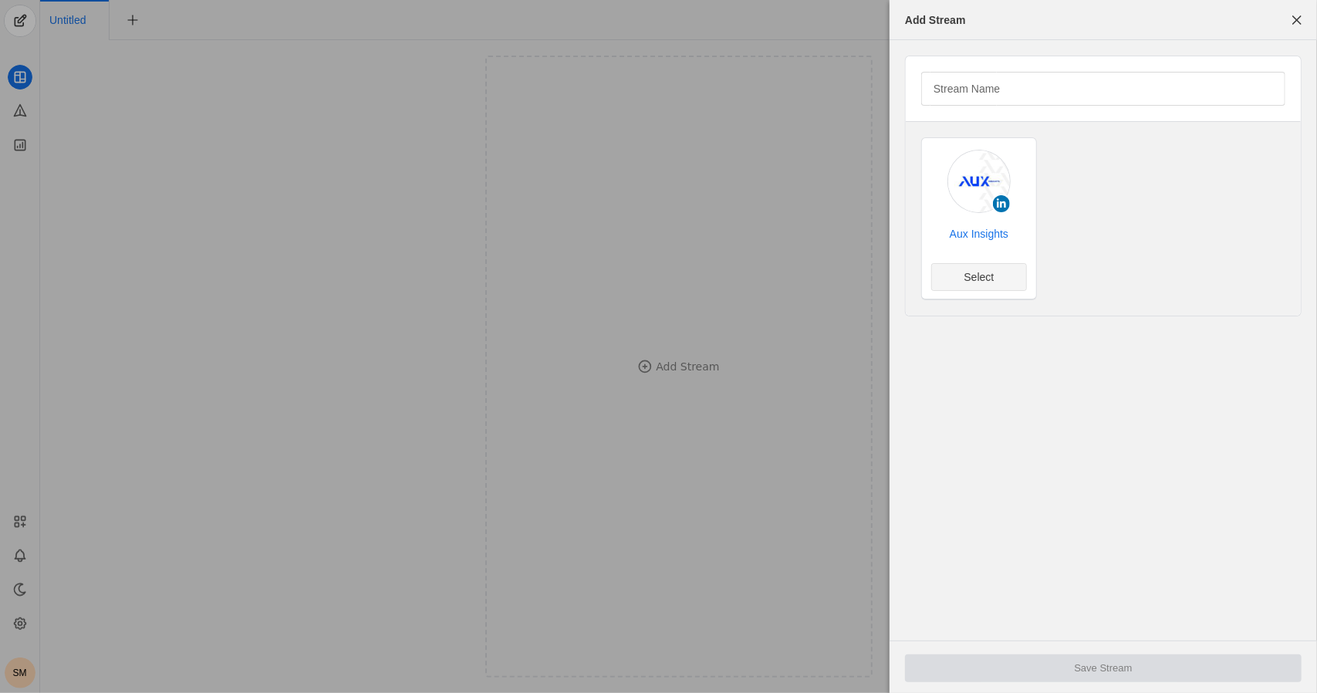
click at [965, 275] on span "Select" at bounding box center [980, 276] width 30 height 15
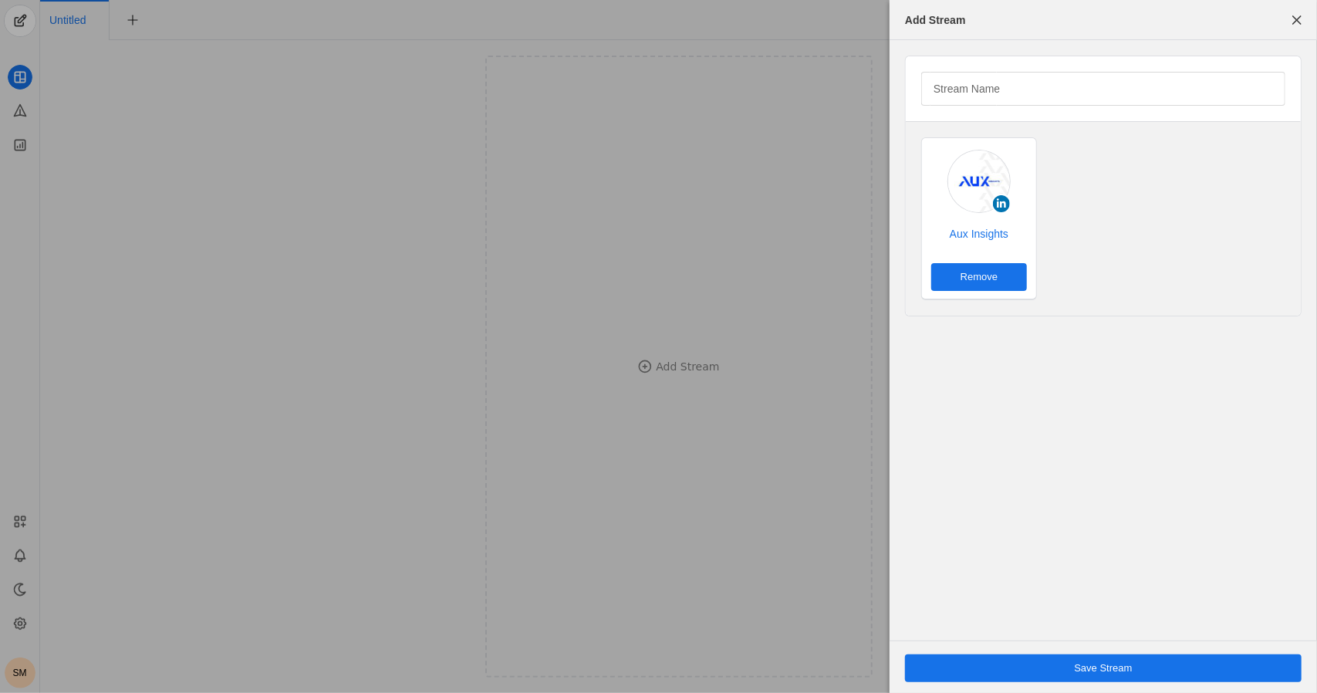
click at [1116, 670] on span "Save Stream" at bounding box center [1103, 668] width 58 height 15
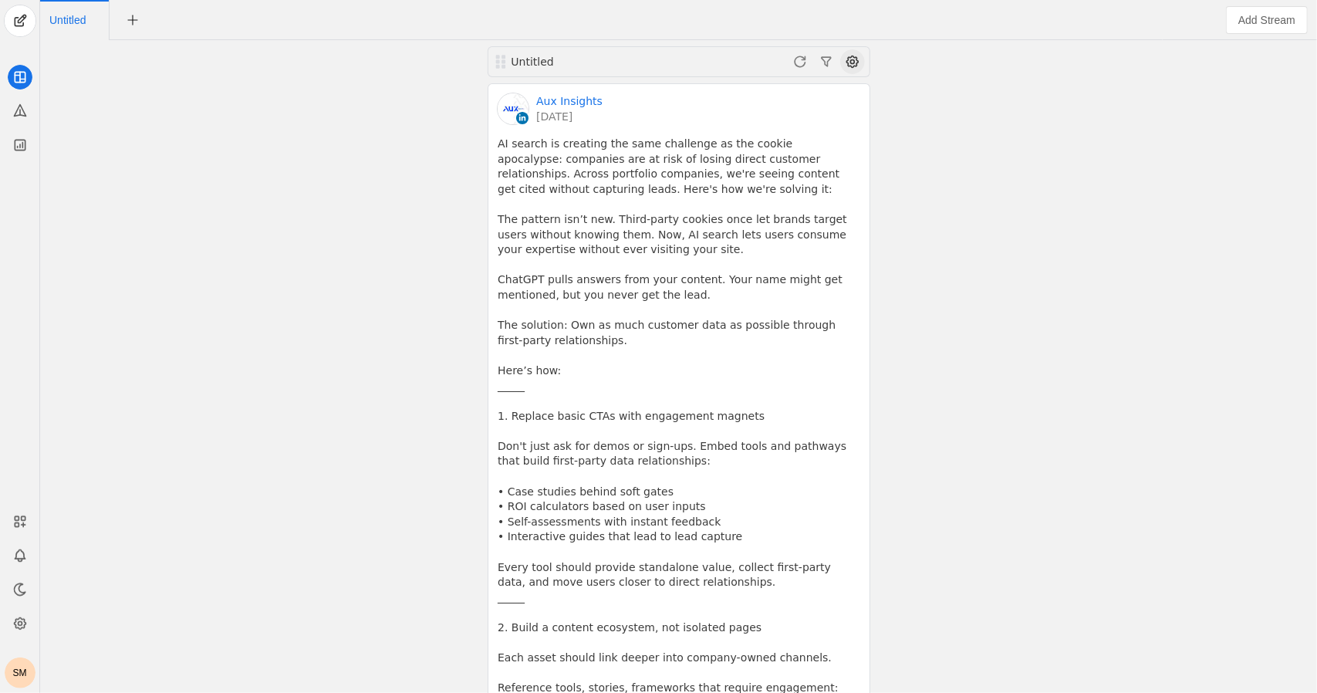
click at [850, 64] on span at bounding box center [852, 61] width 25 height 25
click at [850, 64] on div at bounding box center [658, 346] width 1317 height 693
click at [850, 64] on span at bounding box center [852, 61] width 25 height 25
click at [850, 64] on div at bounding box center [658, 346] width 1317 height 693
click at [548, 49] on div "Untitled" at bounding box center [679, 61] width 383 height 31
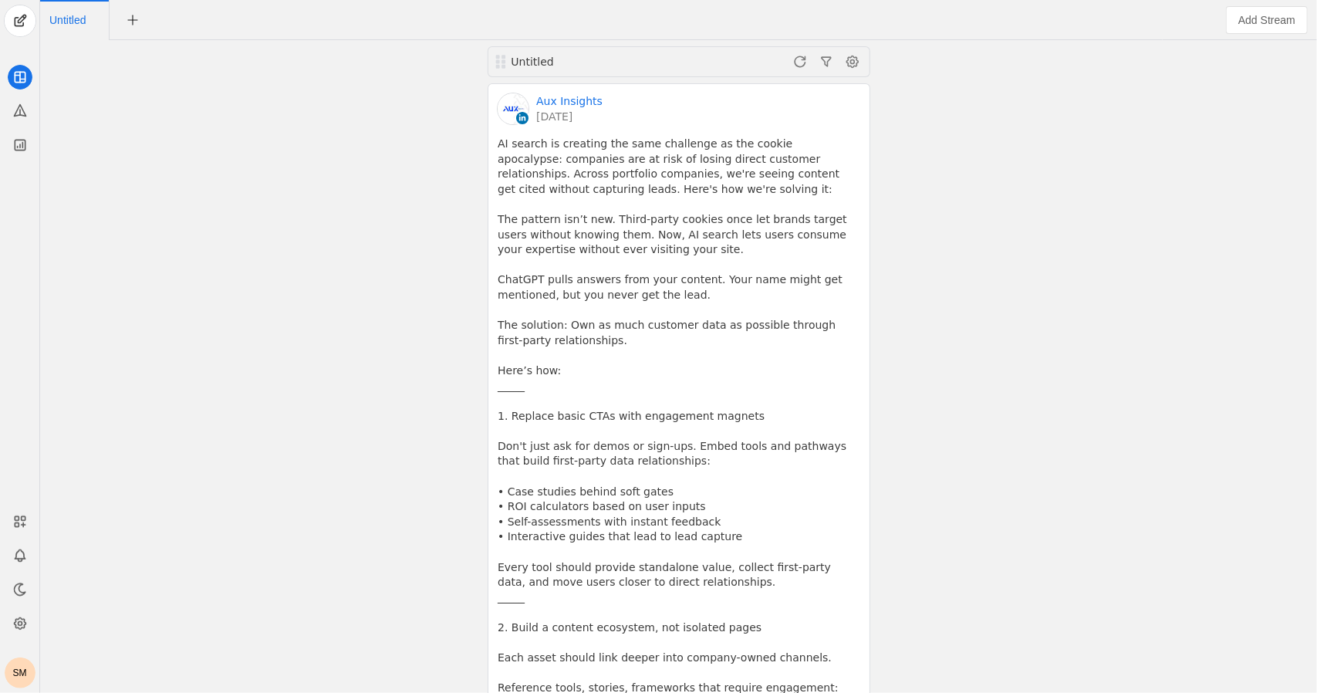
click at [535, 58] on div "Untitled" at bounding box center [604, 61] width 184 height 15
click at [857, 63] on span at bounding box center [852, 61] width 25 height 25
click at [761, 101] on span "button" at bounding box center [773, 94] width 184 height 28
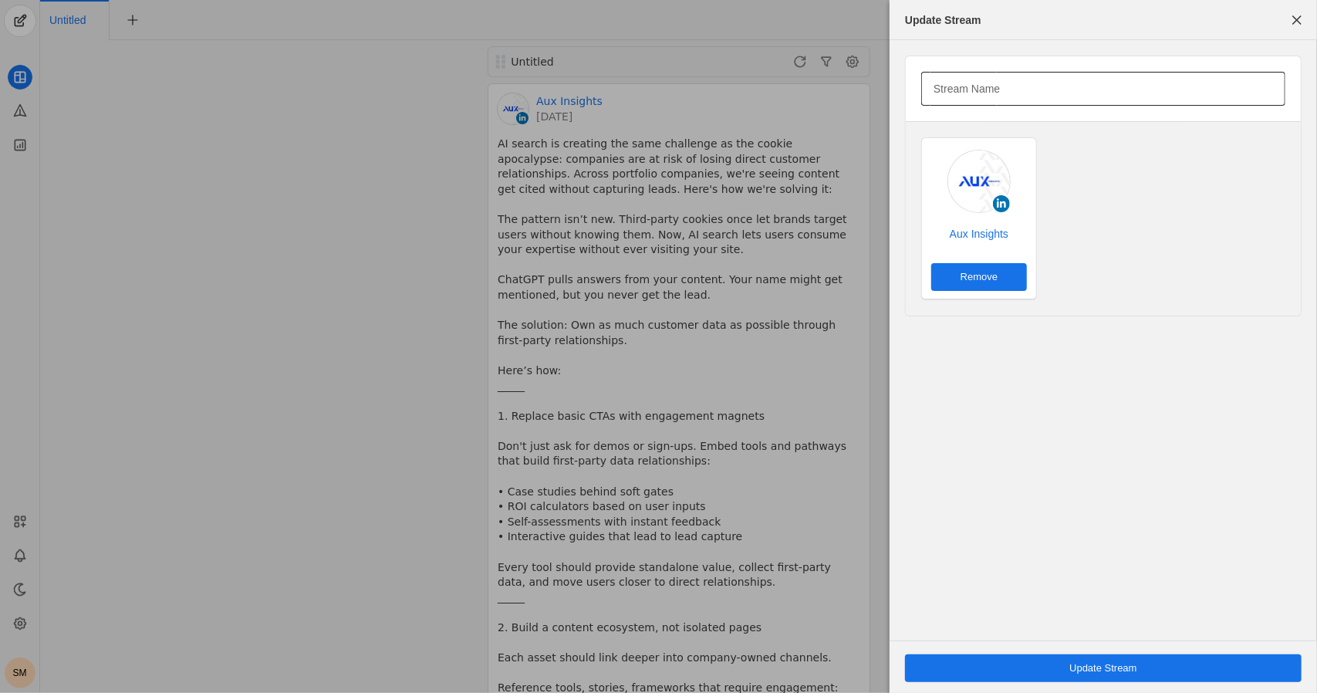
click at [974, 90] on mat-label "Stream Name" at bounding box center [967, 88] width 66 height 19
click at [974, 90] on input "Stream Name" at bounding box center [1104, 88] width 340 height 19
type input "Aux Insights"
click at [1043, 651] on div "Update Stream" at bounding box center [1103, 667] width 397 height 53
click at [1072, 672] on span "Update Stream" at bounding box center [1103, 668] width 67 height 15
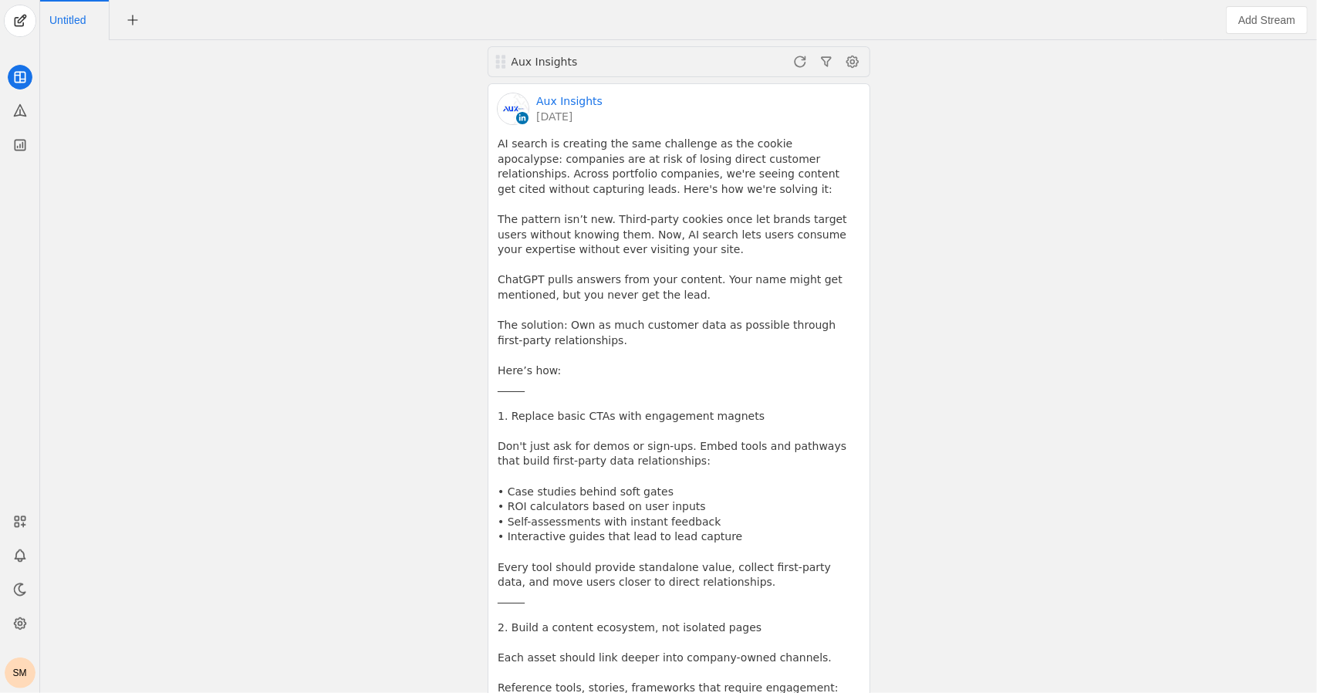
click at [980, 385] on div "Aux Insights Aux Insights 12 days ago AI search is creating the same challenge …" at bounding box center [678, 366] width 1269 height 653
click at [133, 22] on span "undefined" at bounding box center [133, 20] width 28 height 28
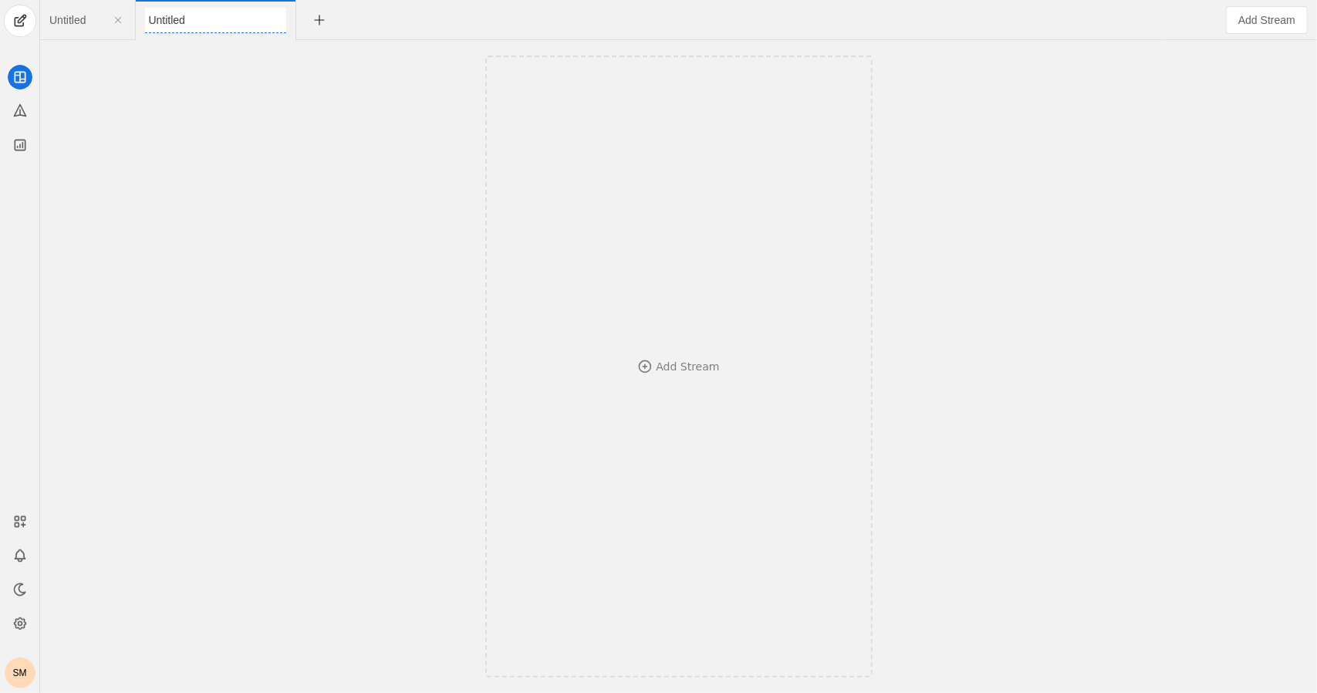
click at [76, 24] on span "Untitled" at bounding box center [67, 20] width 36 height 11
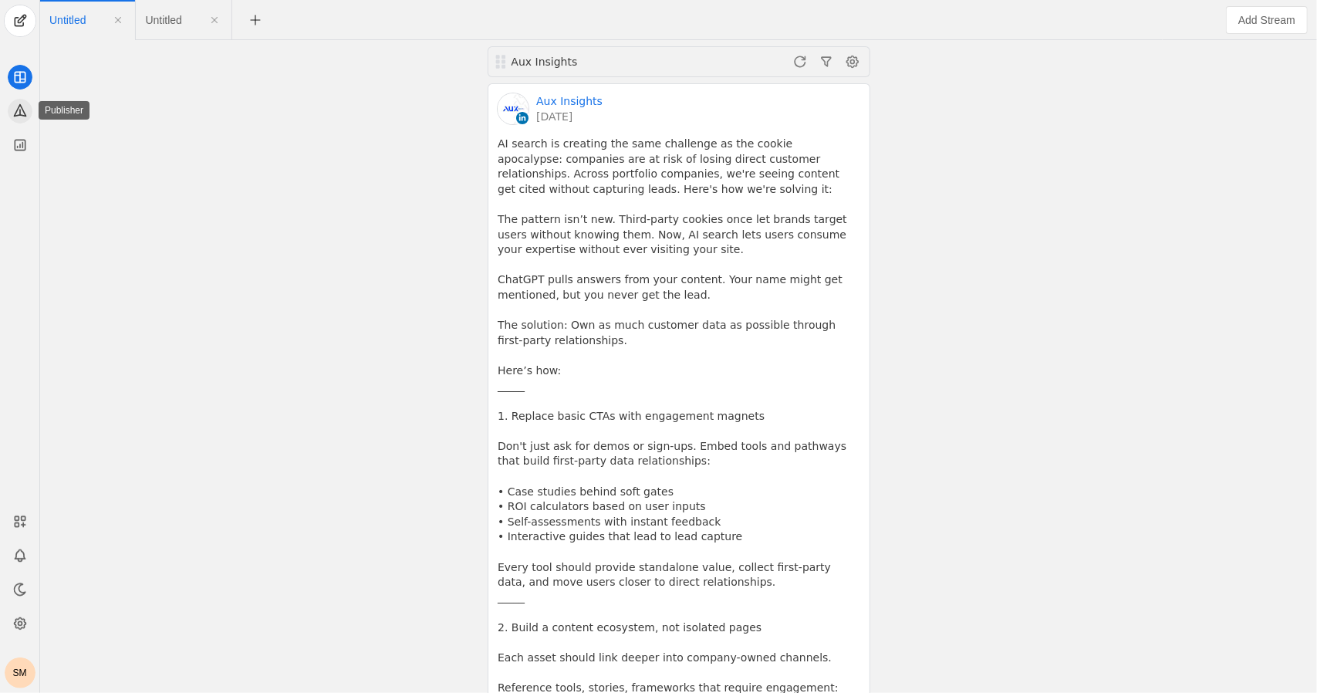
click at [15, 108] on icon at bounding box center [19, 110] width 15 height 15
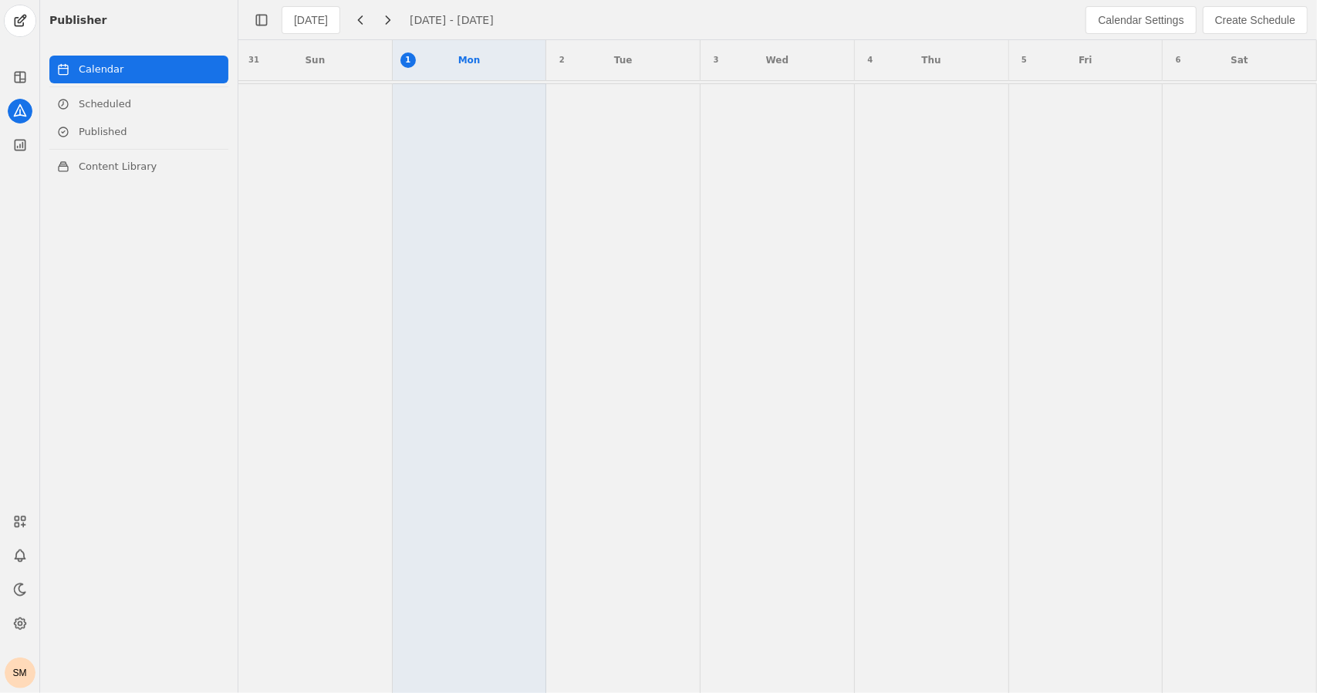
click at [11, 88] on div at bounding box center [19, 81] width 39 height 153
click at [22, 79] on icon at bounding box center [22, 79] width 5 height 0
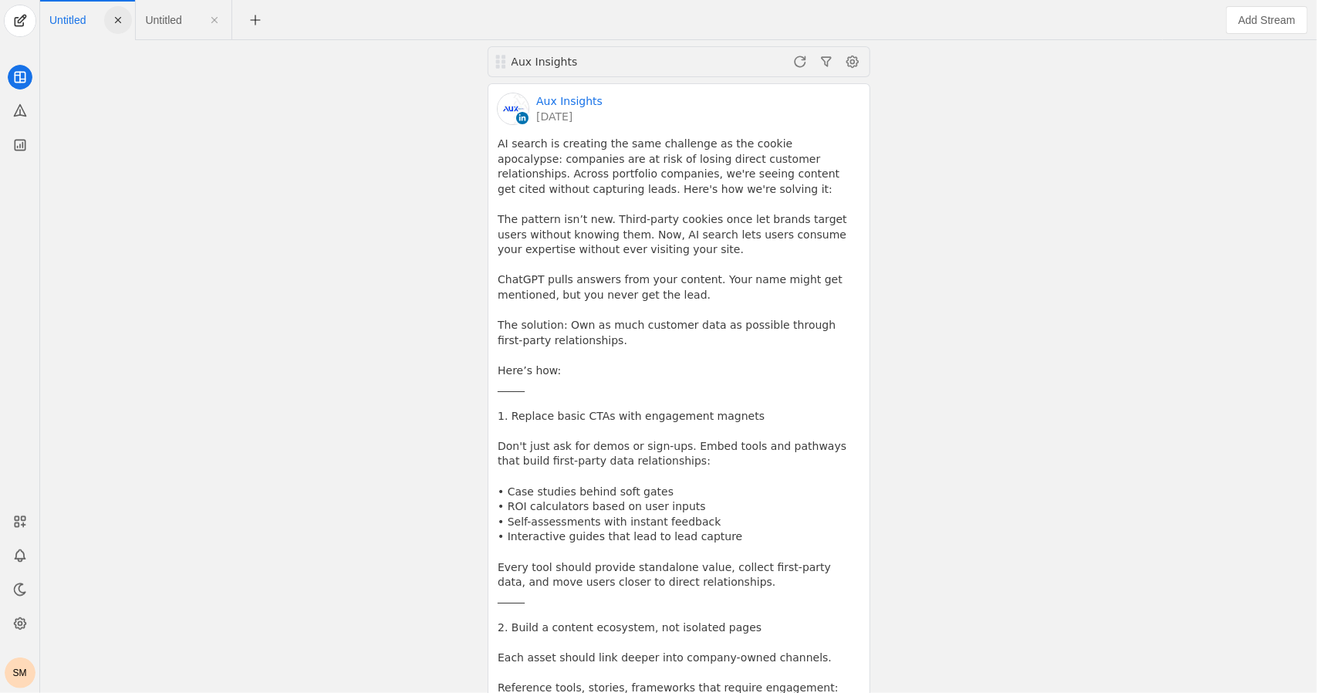
click at [119, 30] on span "undefined" at bounding box center [118, 20] width 28 height 28
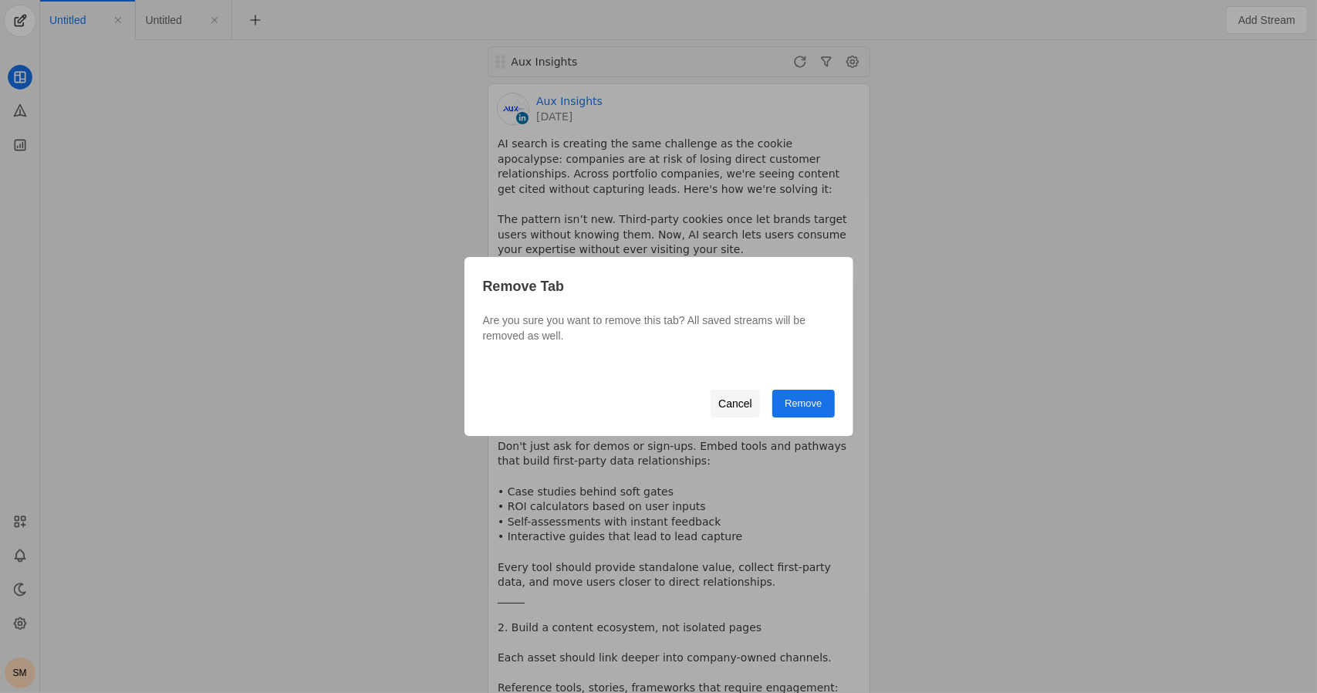
click at [739, 391] on span "Cancel" at bounding box center [735, 404] width 34 height 28
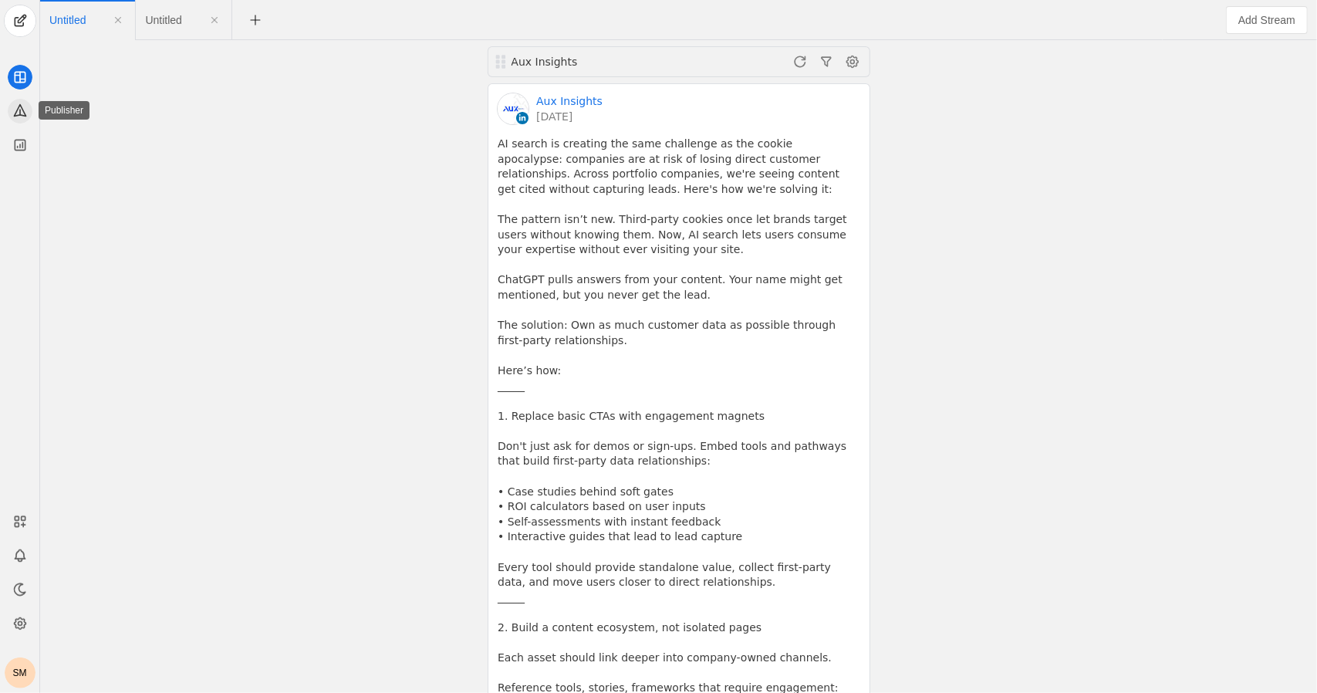
click at [18, 107] on icon at bounding box center [20, 111] width 12 height 12
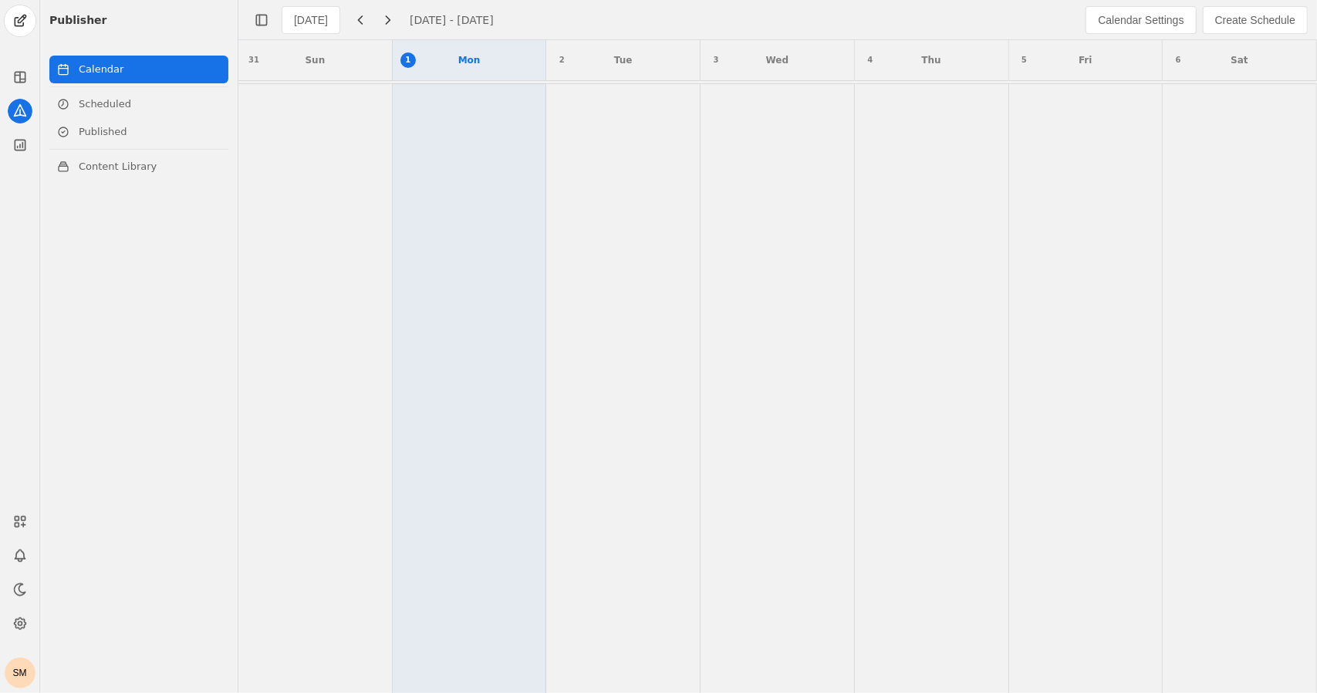
click at [21, 537] on div "SM" at bounding box center [19, 594] width 39 height 188
click at [17, 519] on icon at bounding box center [19, 521] width 15 height 15
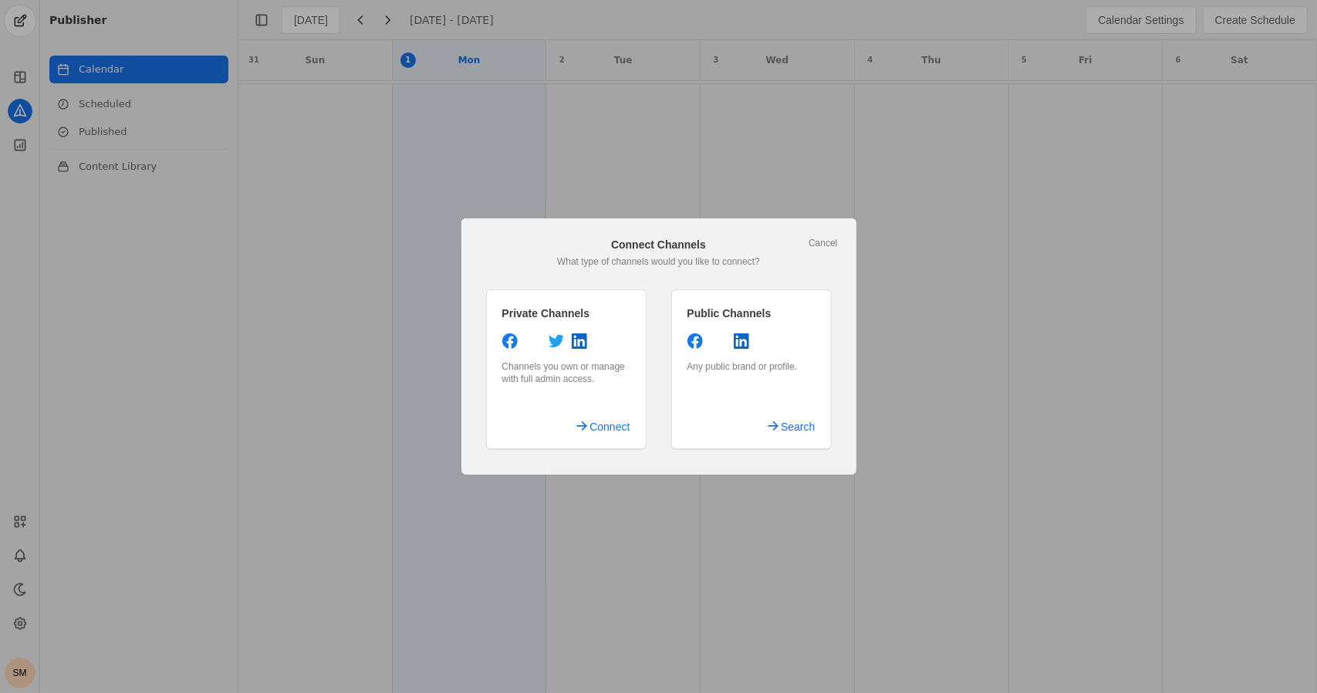
click at [34, 560] on div at bounding box center [658, 346] width 1317 height 693
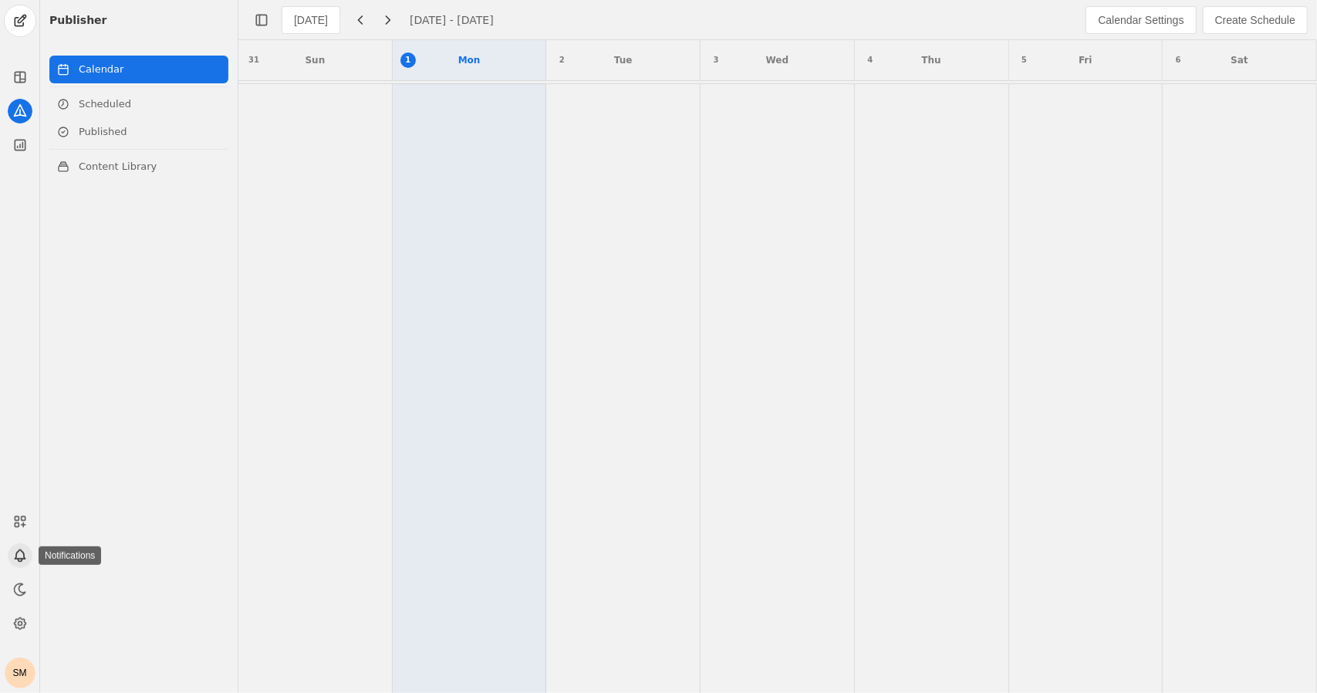
click at [21, 556] on icon at bounding box center [19, 555] width 15 height 15
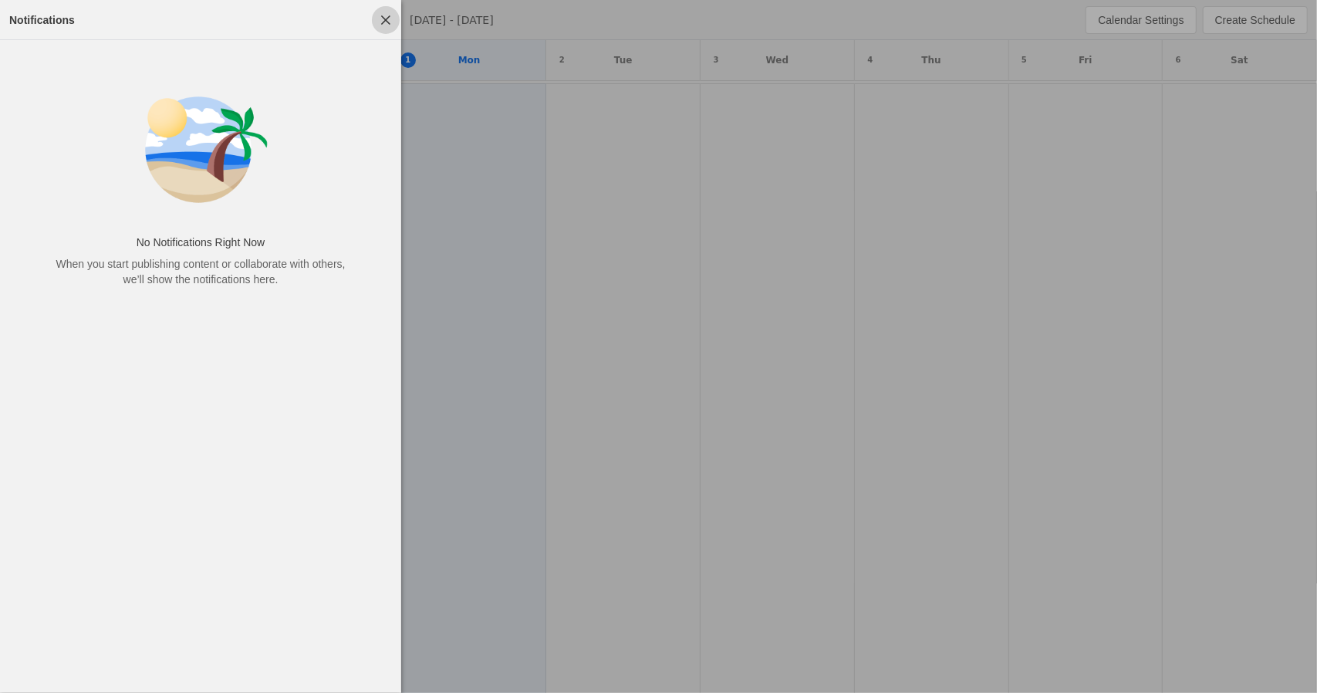
click at [380, 21] on span "button" at bounding box center [386, 20] width 28 height 28
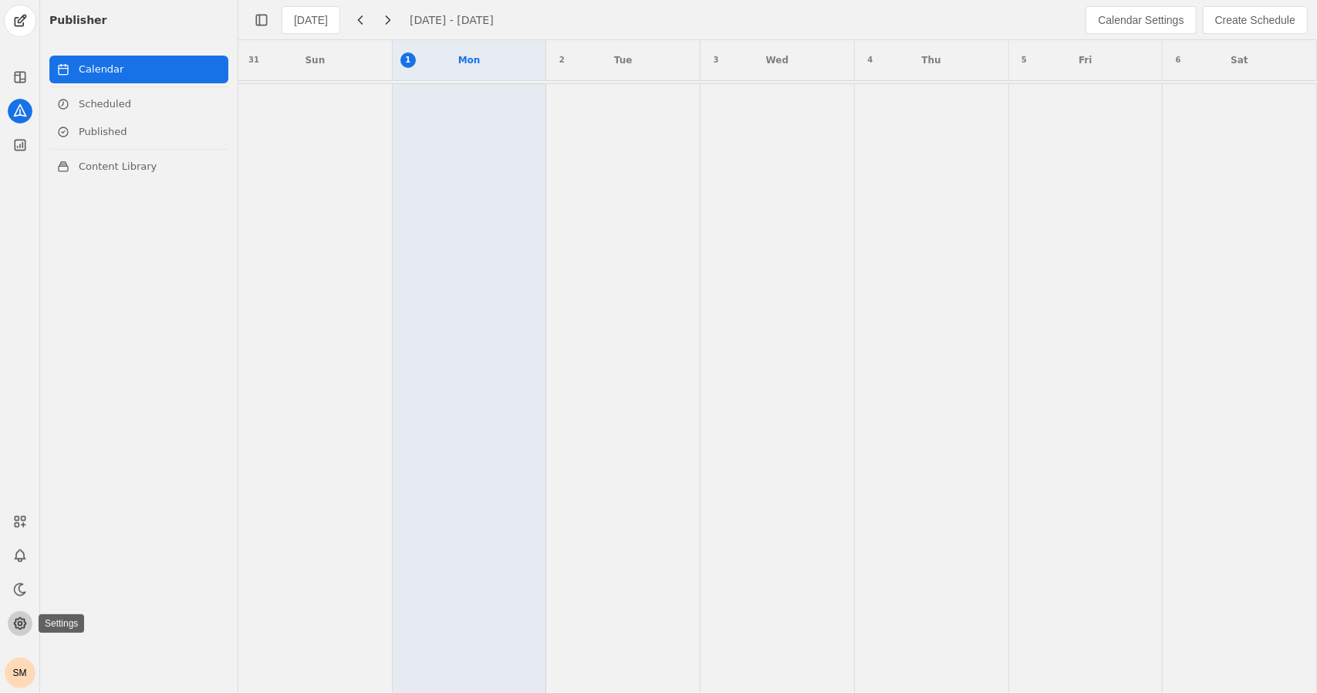
click at [19, 620] on icon at bounding box center [19, 623] width 15 height 15
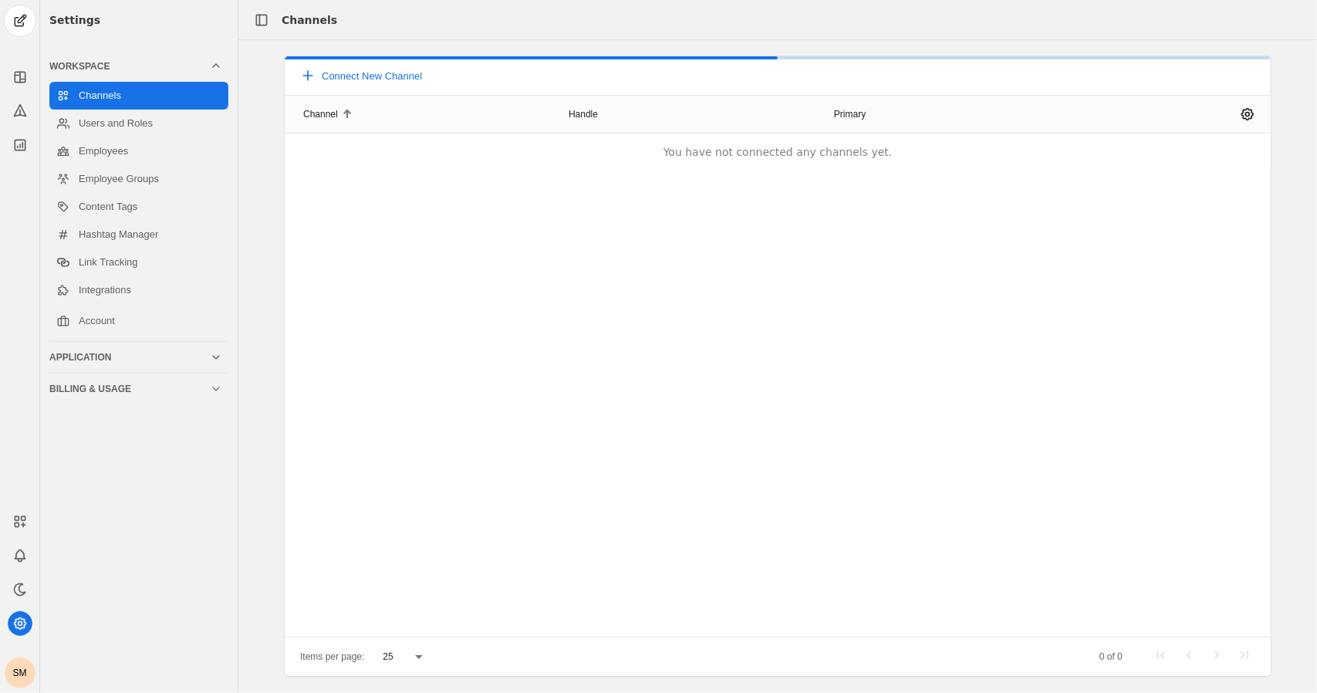
click at [109, 363] on div "Application" at bounding box center [129, 357] width 161 height 12
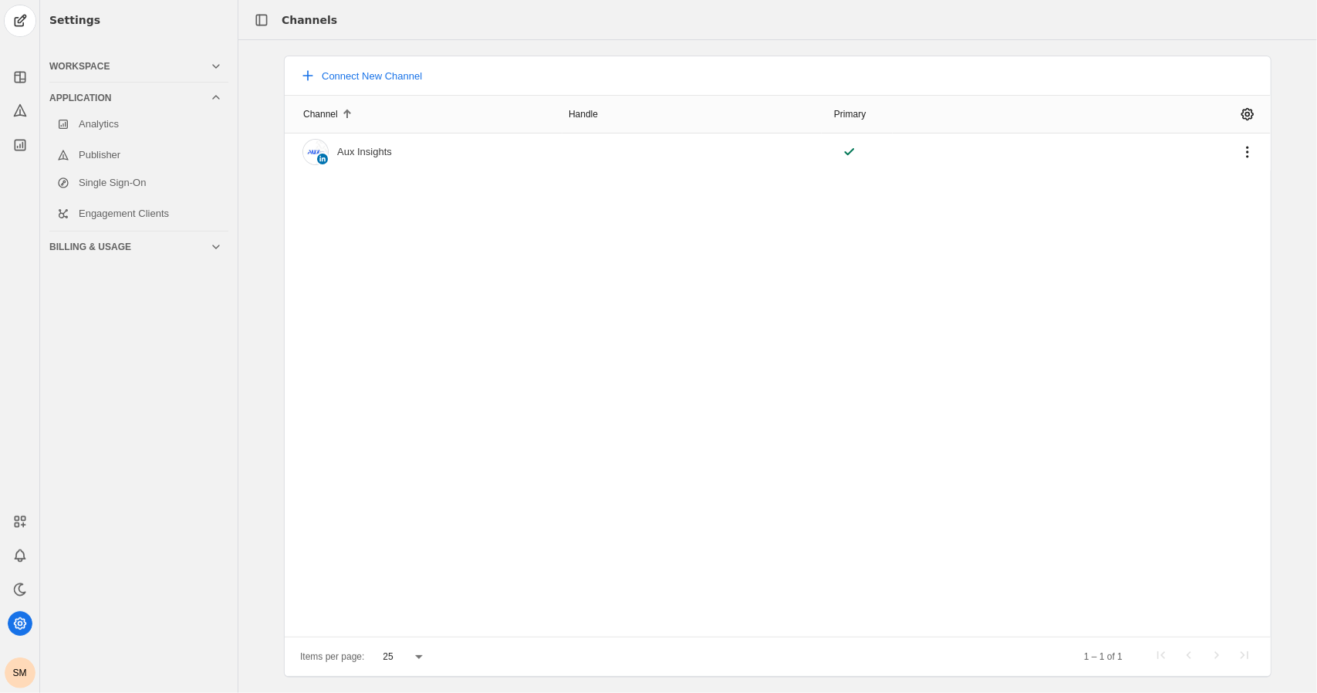
click at [137, 64] on div "Workspace" at bounding box center [129, 66] width 161 height 12
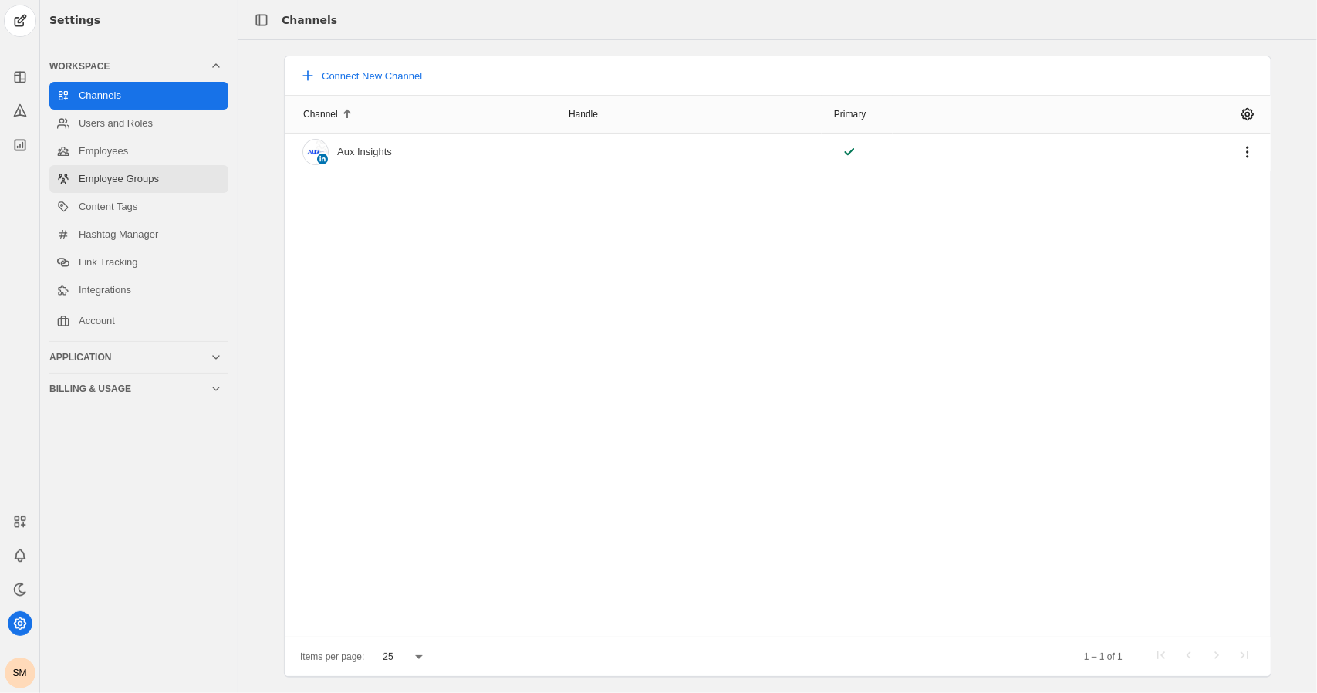
click at [137, 167] on link "Employee Groups" at bounding box center [138, 179] width 179 height 28
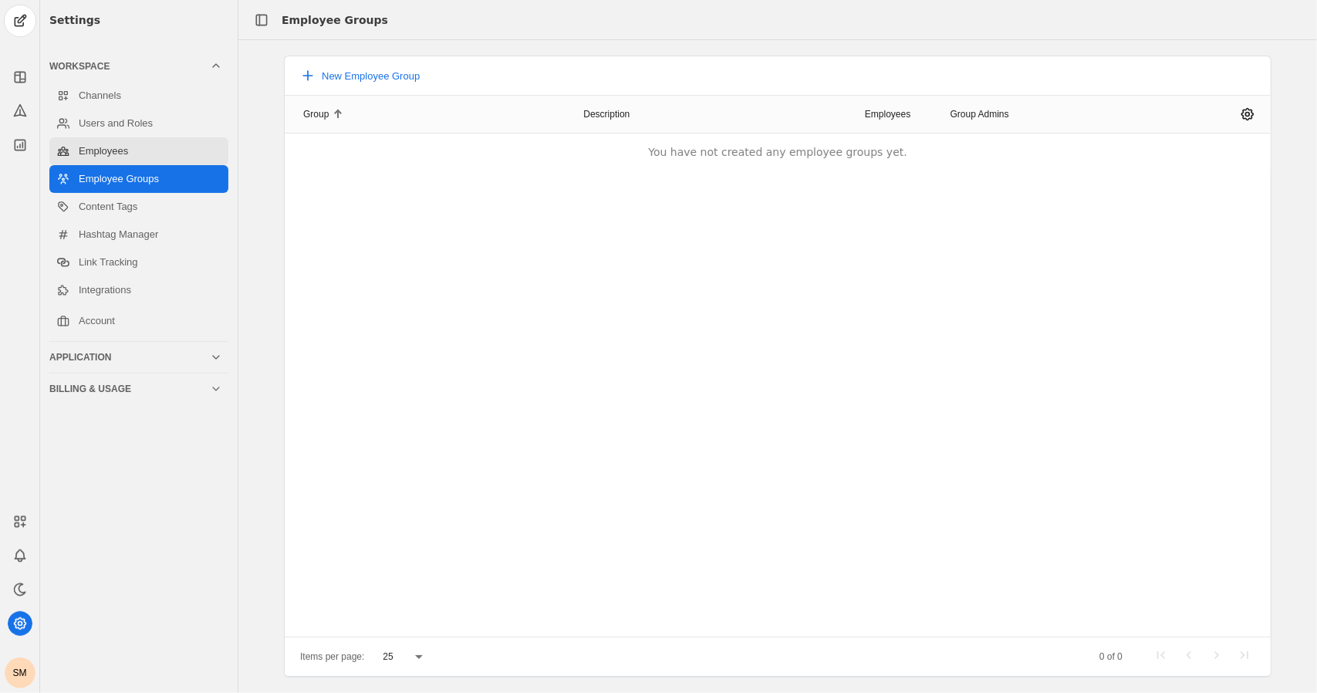
click at [115, 141] on link "Employees" at bounding box center [138, 151] width 179 height 28
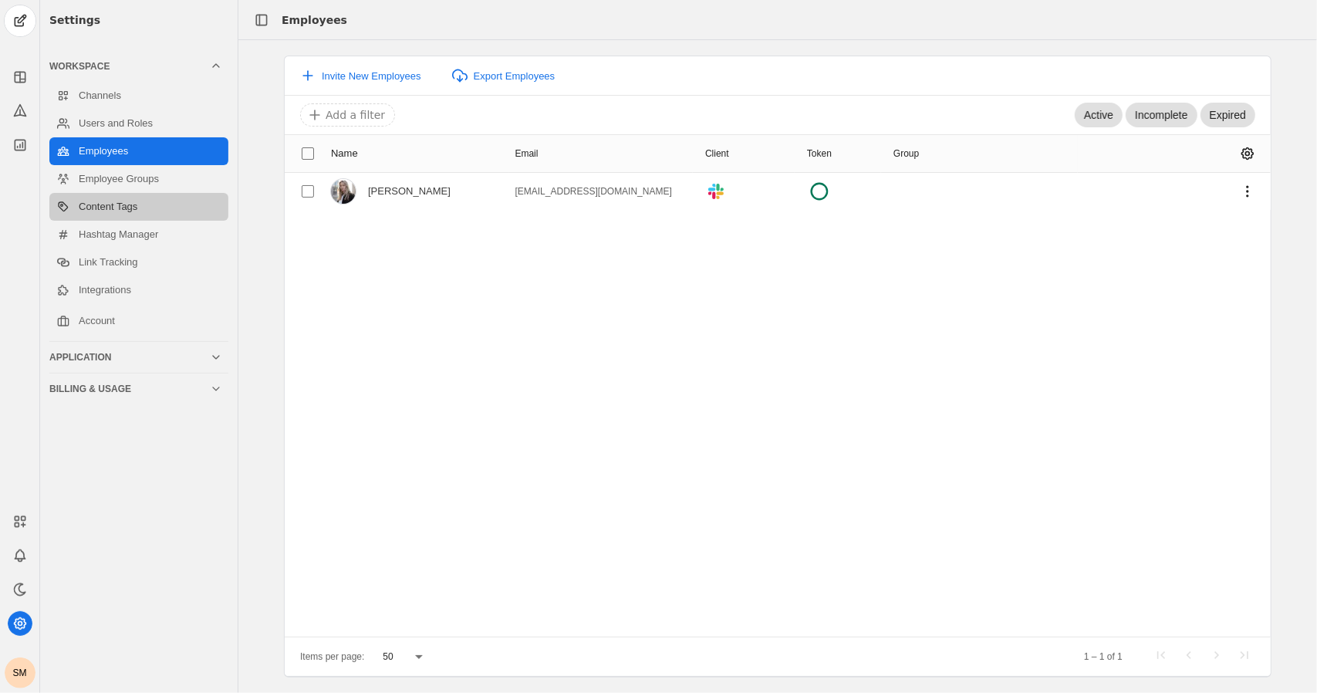
click at [99, 217] on link "Content Tags" at bounding box center [138, 207] width 179 height 28
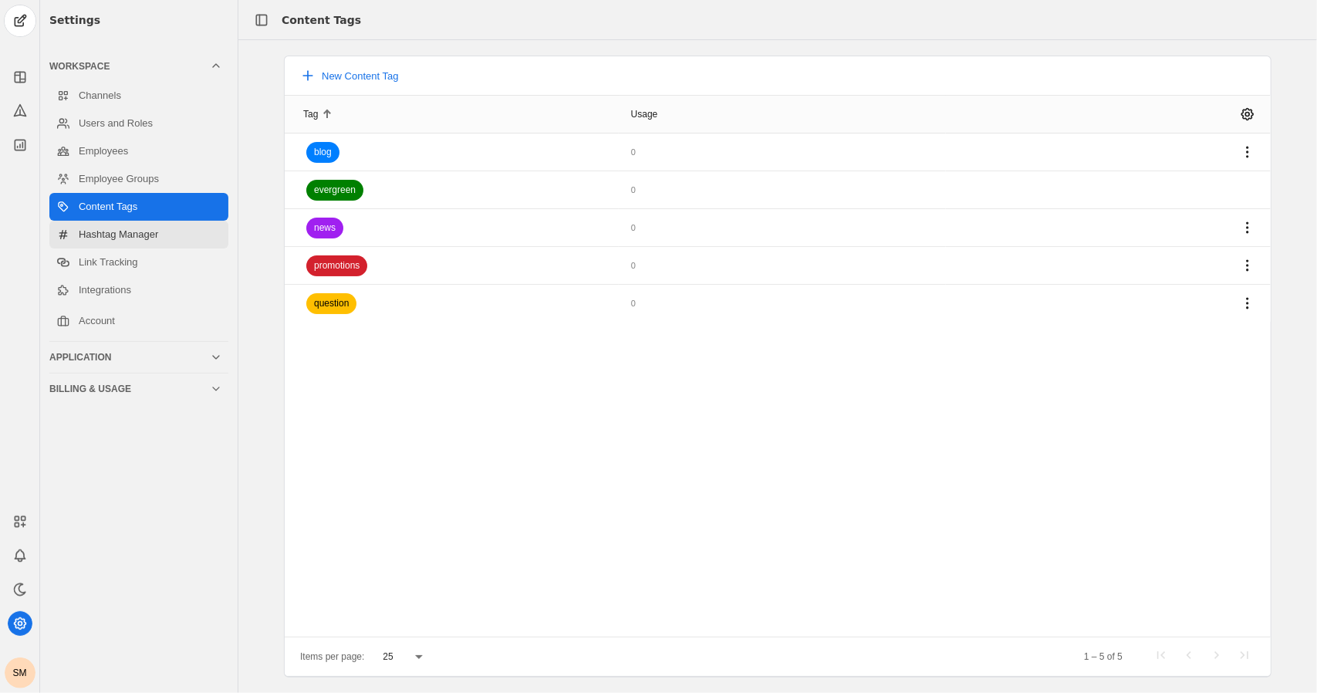
click at [101, 241] on link "Hashtag Manager" at bounding box center [138, 235] width 179 height 28
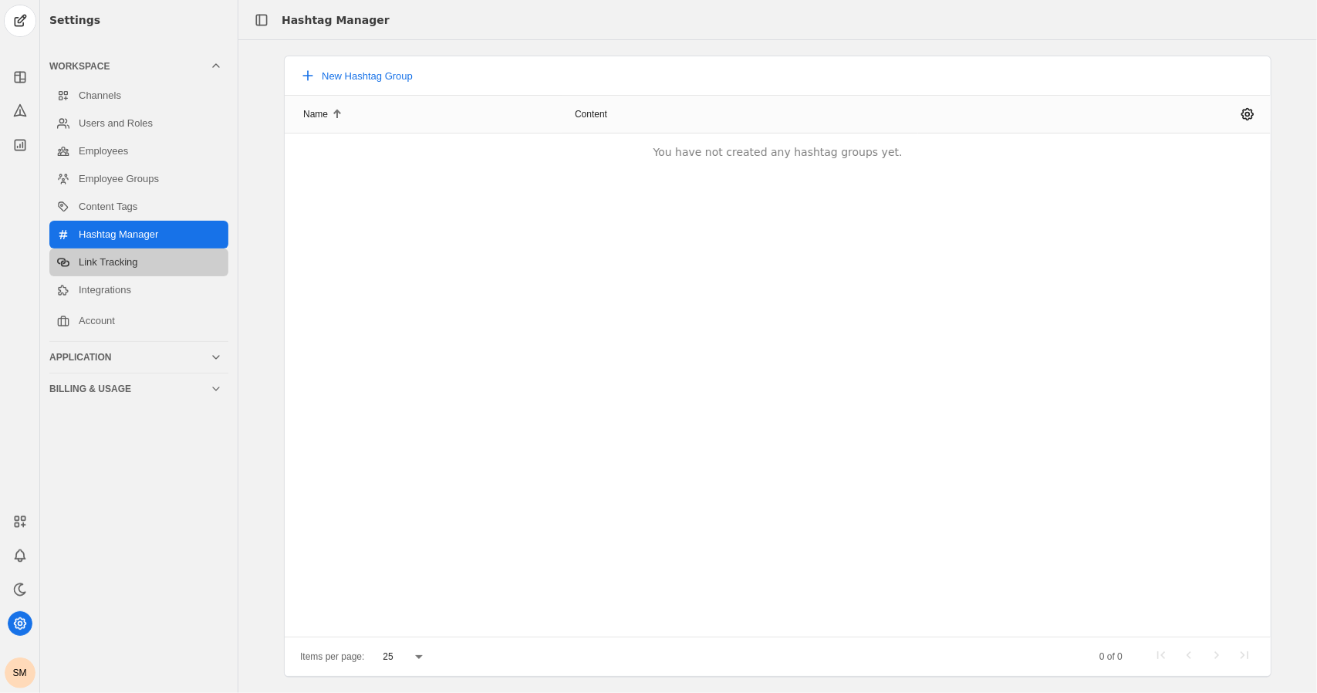
click at [102, 264] on link "Link Tracking" at bounding box center [138, 262] width 179 height 28
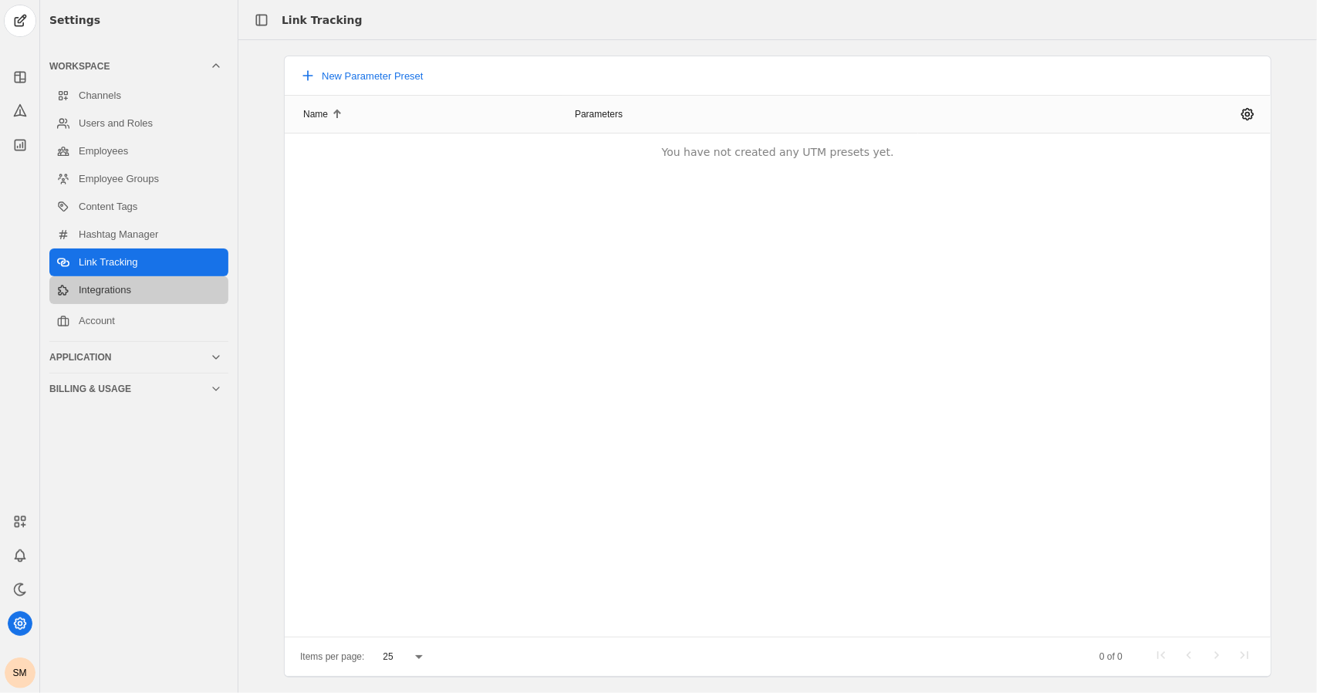
click at [103, 294] on link "Integrations" at bounding box center [138, 290] width 179 height 28
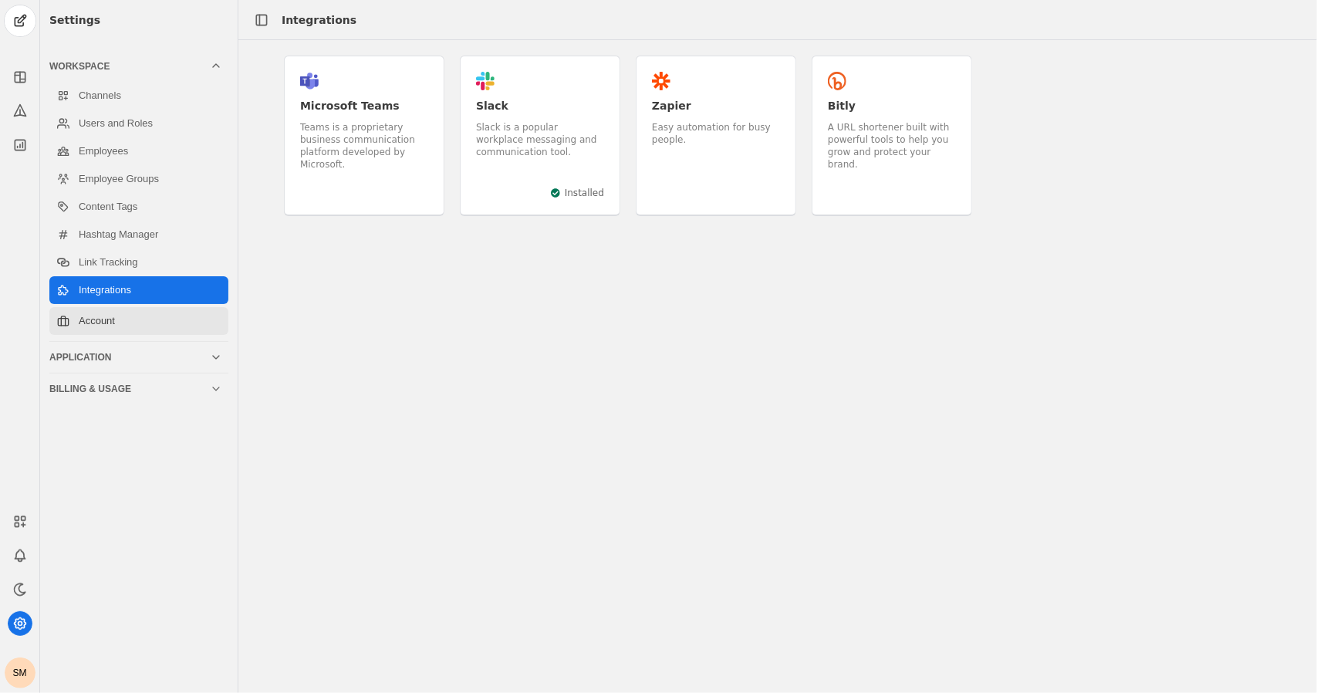
click at [88, 320] on link "Account" at bounding box center [138, 321] width 179 height 28
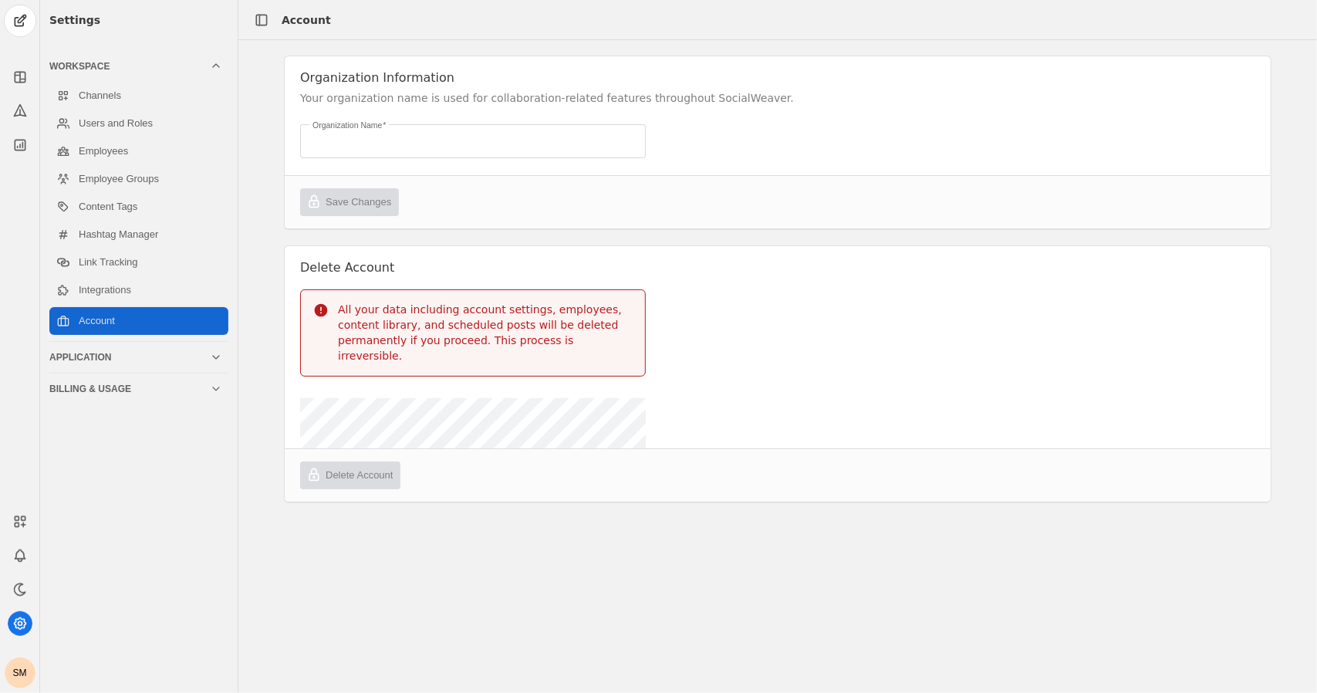
type input "Sian Manville's Organization"
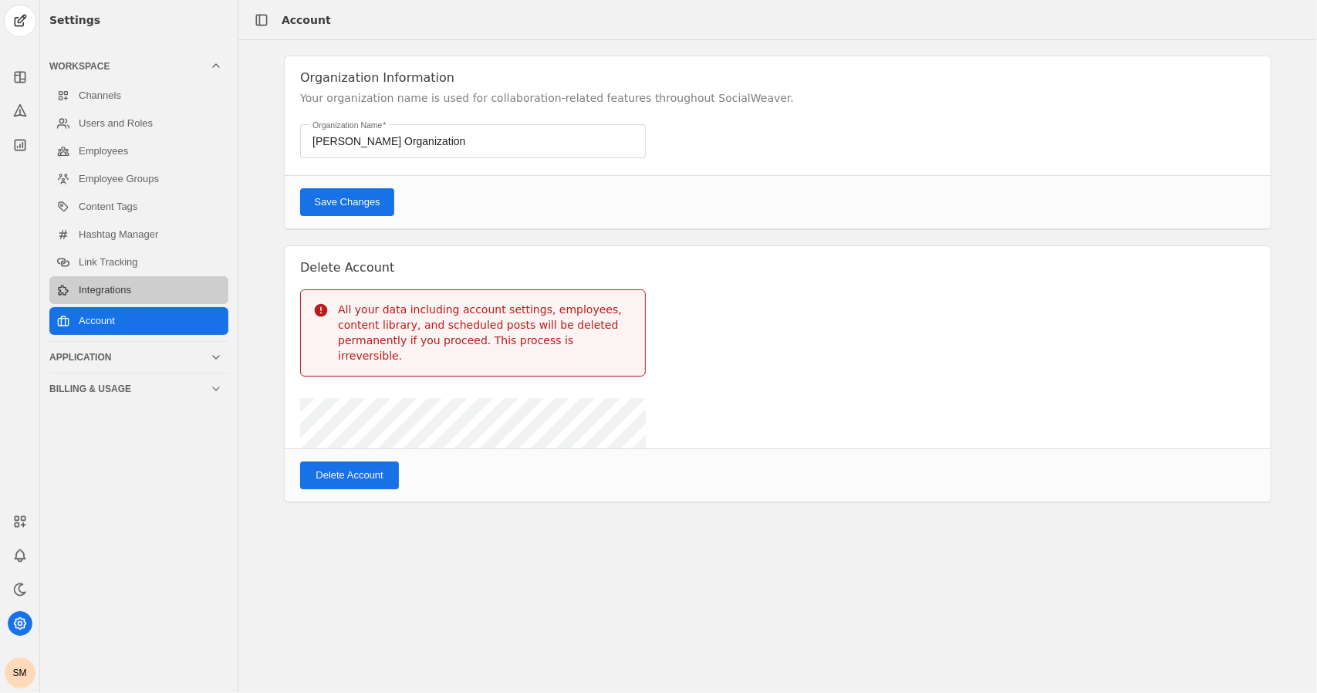
click at [70, 296] on link "Integrations" at bounding box center [138, 290] width 179 height 28
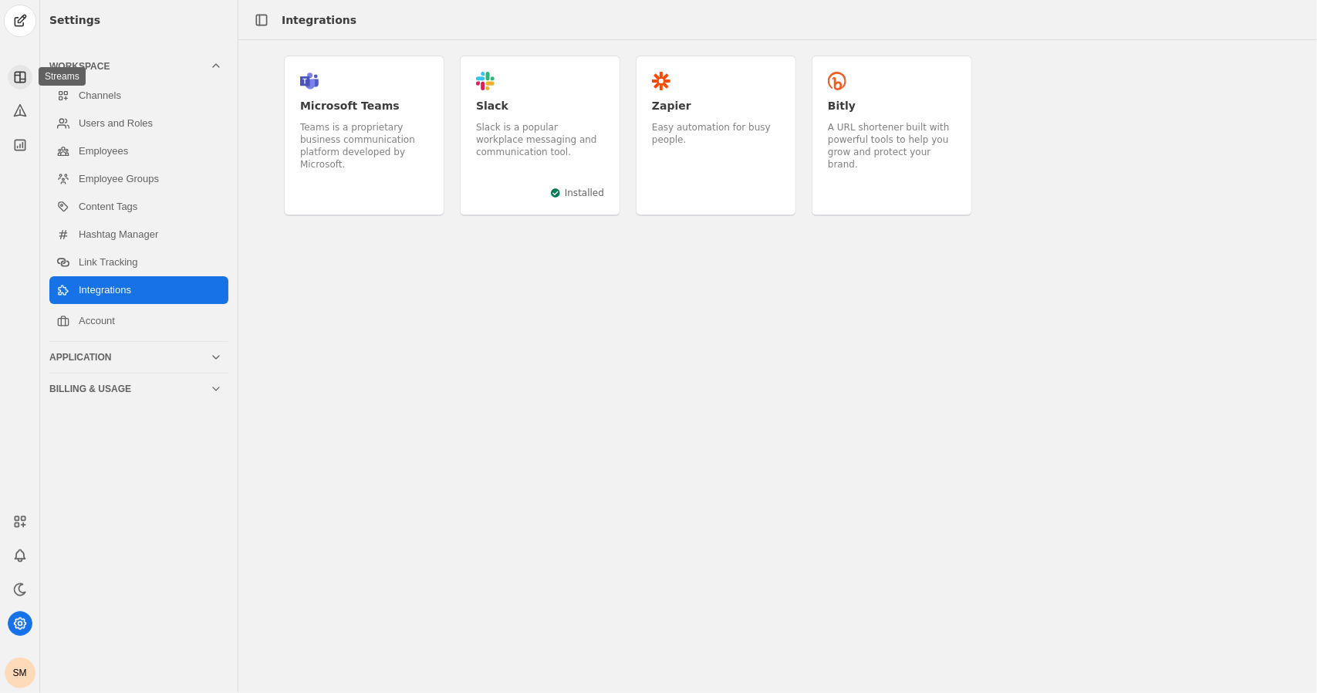
click at [16, 79] on icon at bounding box center [19, 76] width 15 height 15
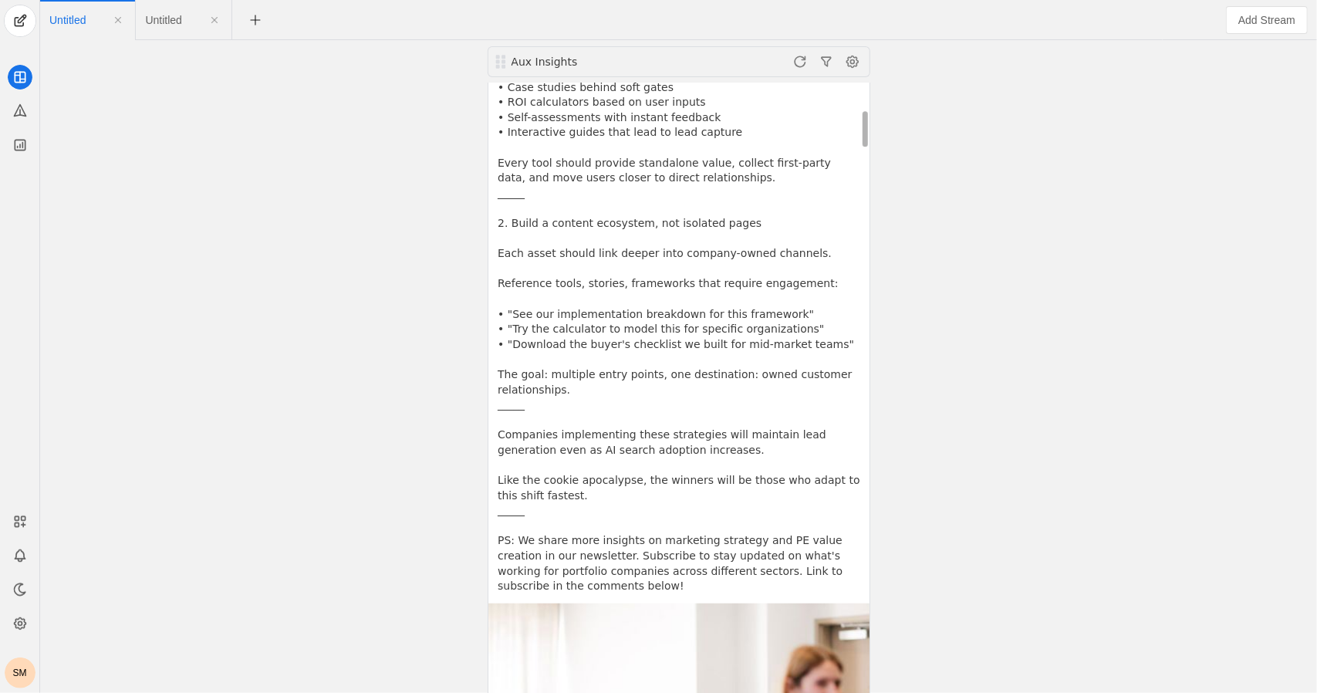
scroll to position [424, 0]
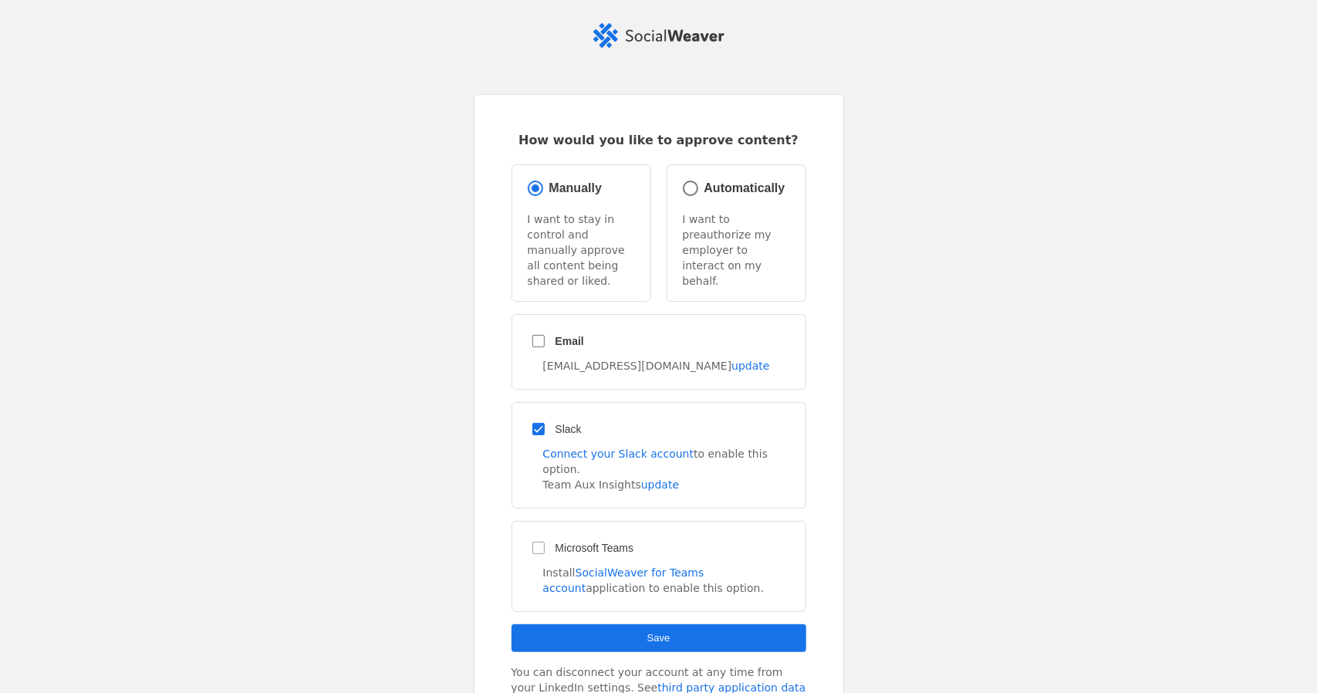
click at [1021, 110] on app-employee-complete "How would you like to approve content? Manually I want to stay in control and m…" at bounding box center [658, 417] width 1317 height 788
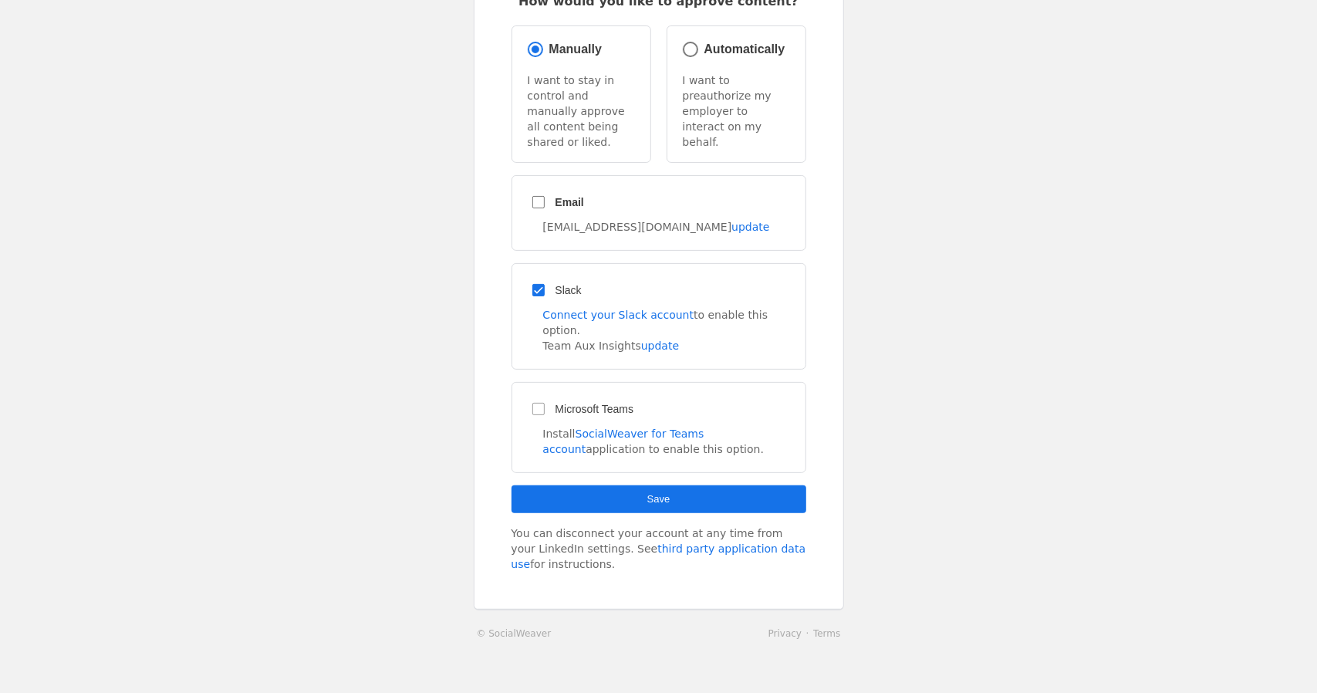
click at [710, 485] on span "submit" at bounding box center [659, 499] width 295 height 28
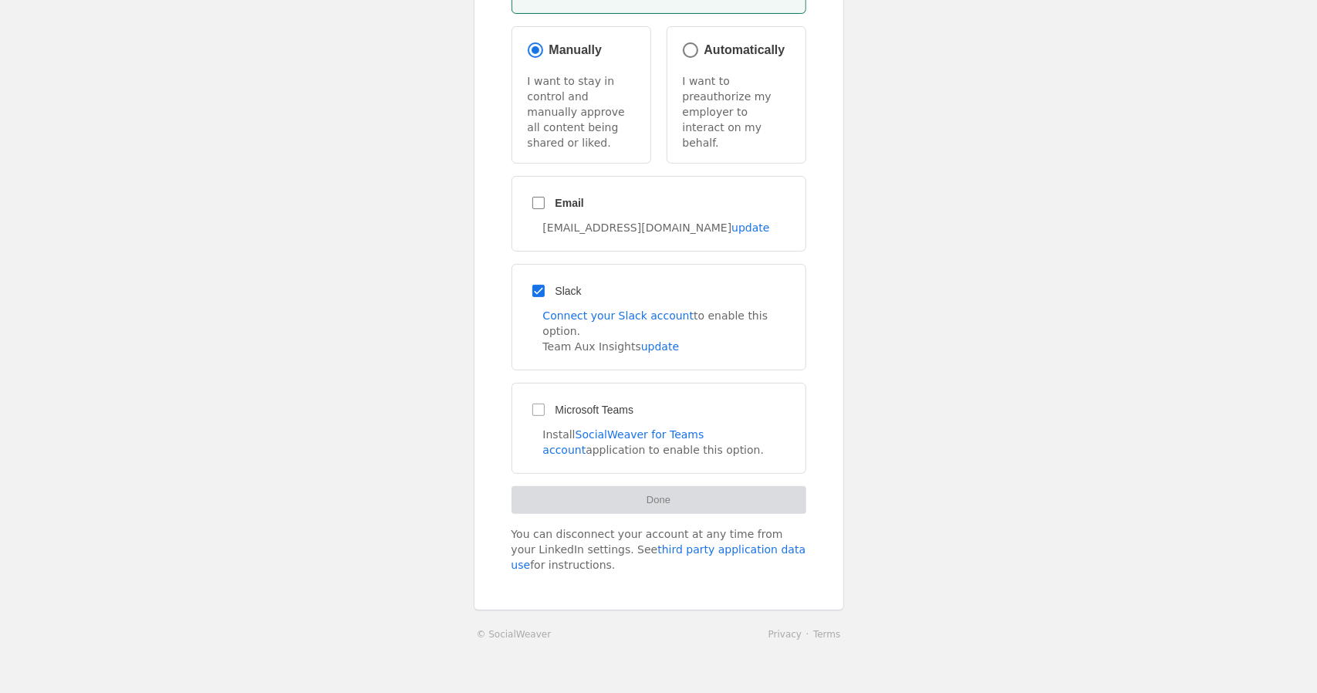
scroll to position [0, 0]
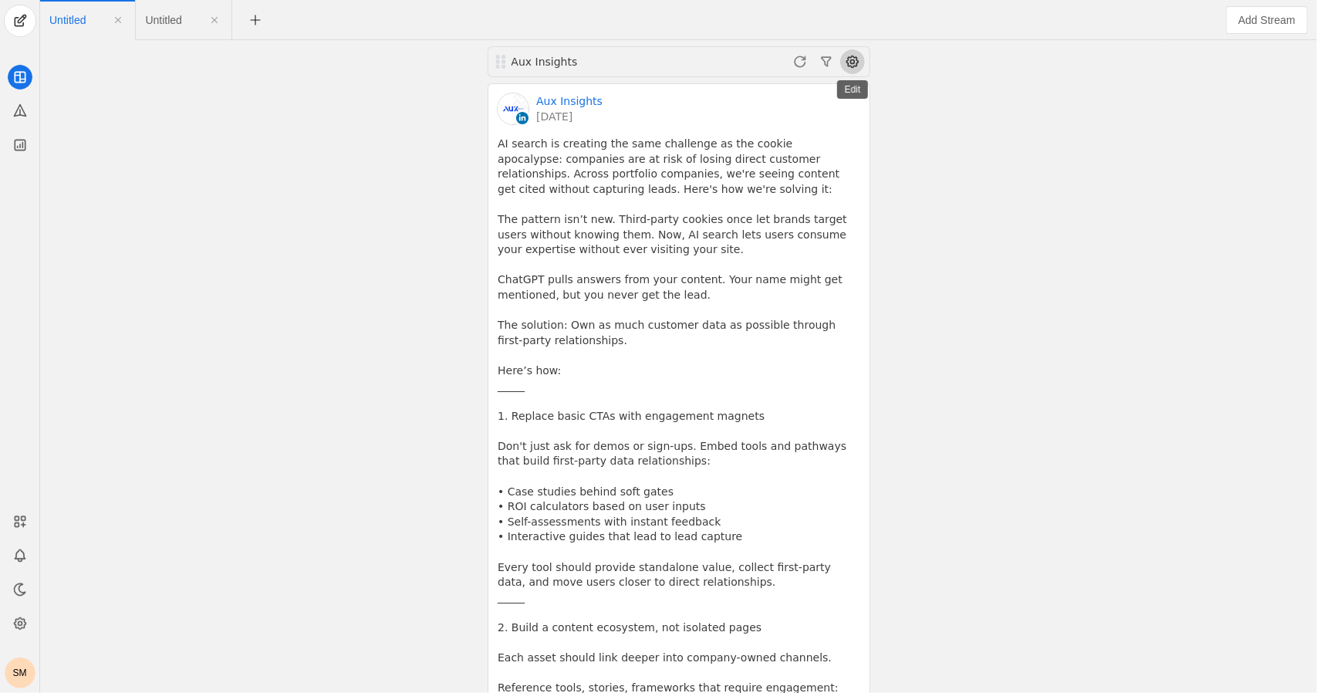
click at [852, 56] on span at bounding box center [852, 61] width 25 height 25
click at [829, 58] on div at bounding box center [658, 346] width 1317 height 693
click at [853, 69] on span at bounding box center [852, 61] width 25 height 25
drag, startPoint x: 824, startPoint y: 109, endPoint x: 821, endPoint y: 94, distance: 15.0
click at [821, 94] on div "Edit Stream Remove Stream" at bounding box center [773, 108] width 184 height 68
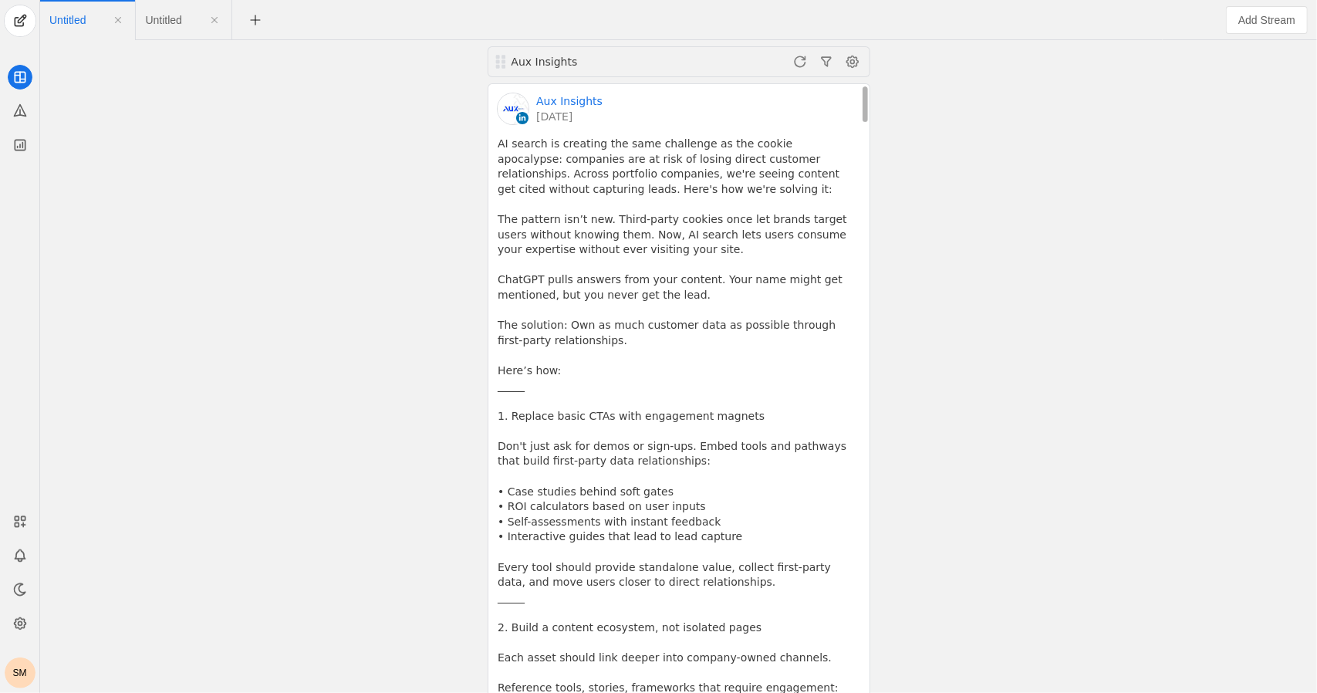
click at [821, 95] on div "Aux Insights [DATE]" at bounding box center [679, 108] width 363 height 31
click at [20, 144] on icon at bounding box center [19, 144] width 15 height 15
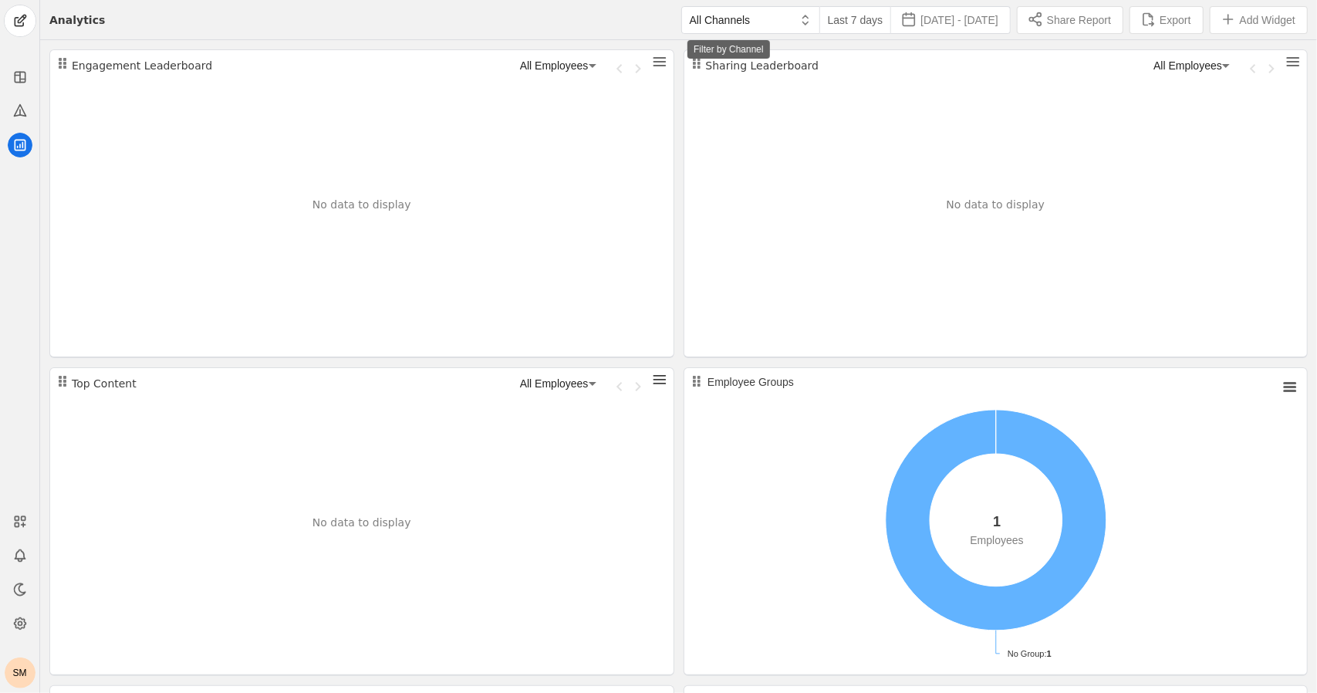
click at [745, 18] on div "All Channels" at bounding box center [738, 19] width 113 height 15
click at [719, 19] on div at bounding box center [658, 346] width 1317 height 693
click at [21, 559] on icon at bounding box center [20, 560] width 4 height 2
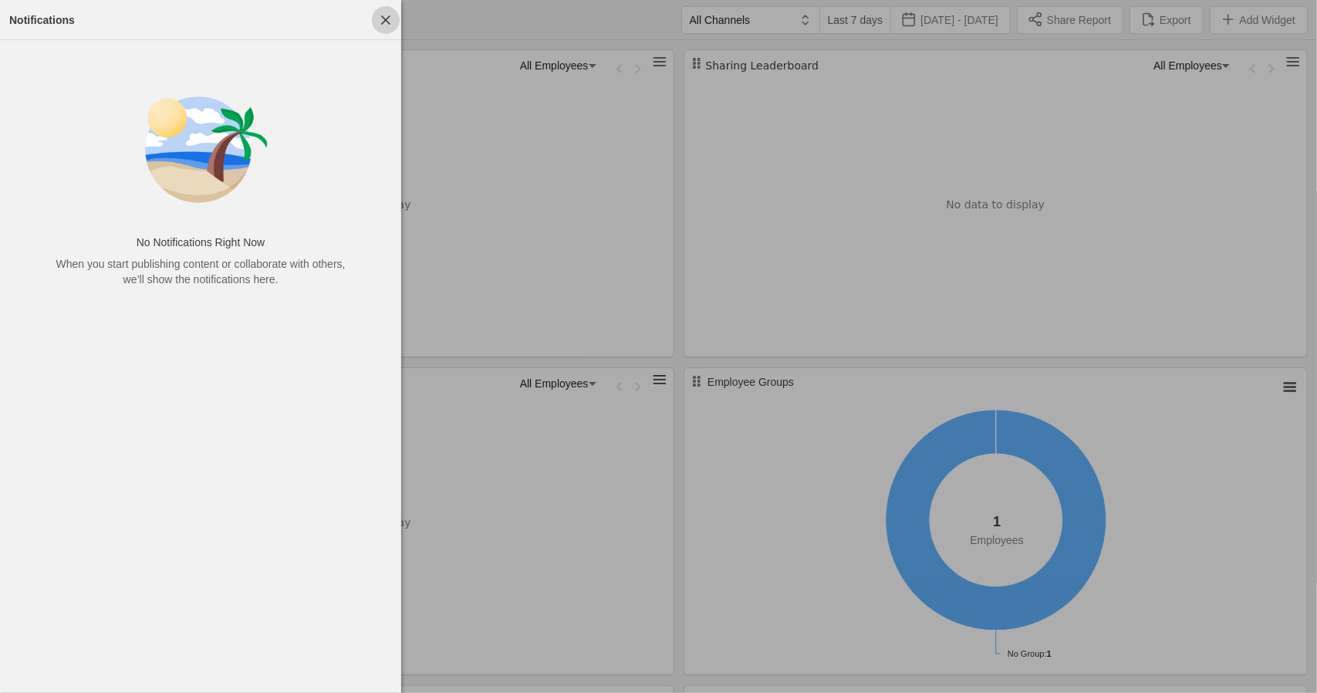
click at [384, 12] on span "button" at bounding box center [386, 20] width 28 height 28
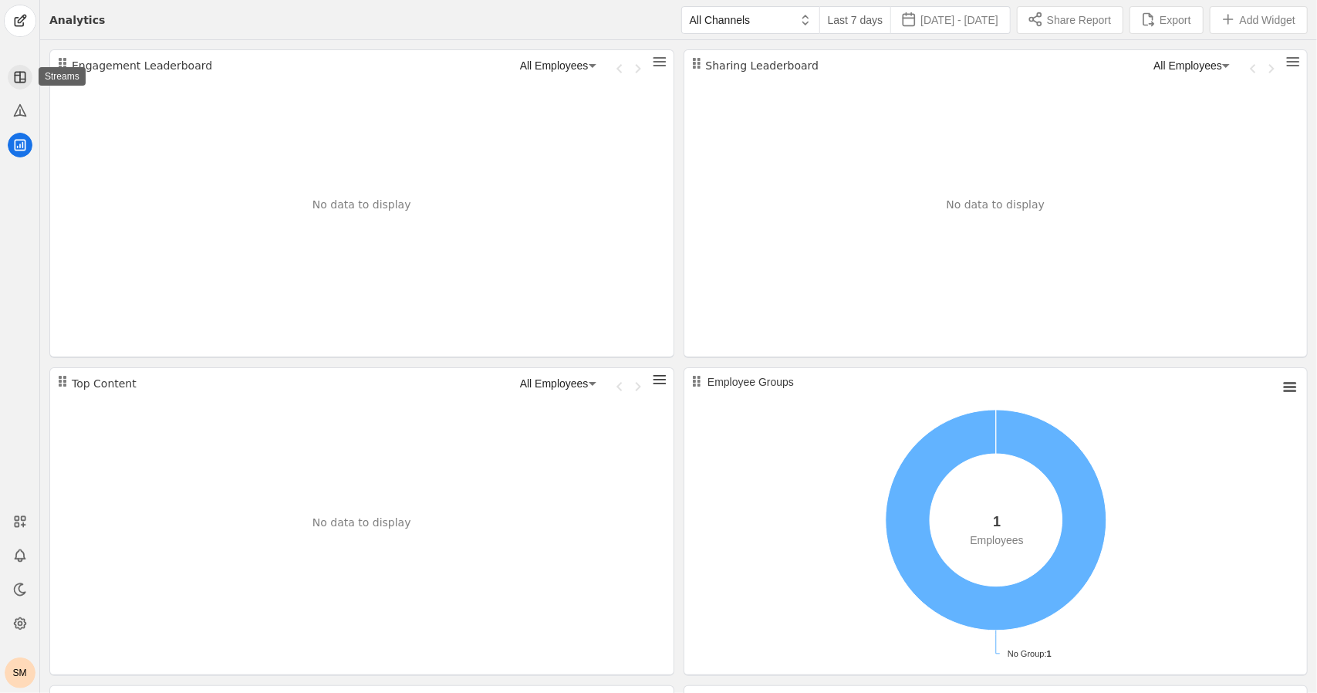
click at [21, 75] on icon at bounding box center [19, 76] width 15 height 15
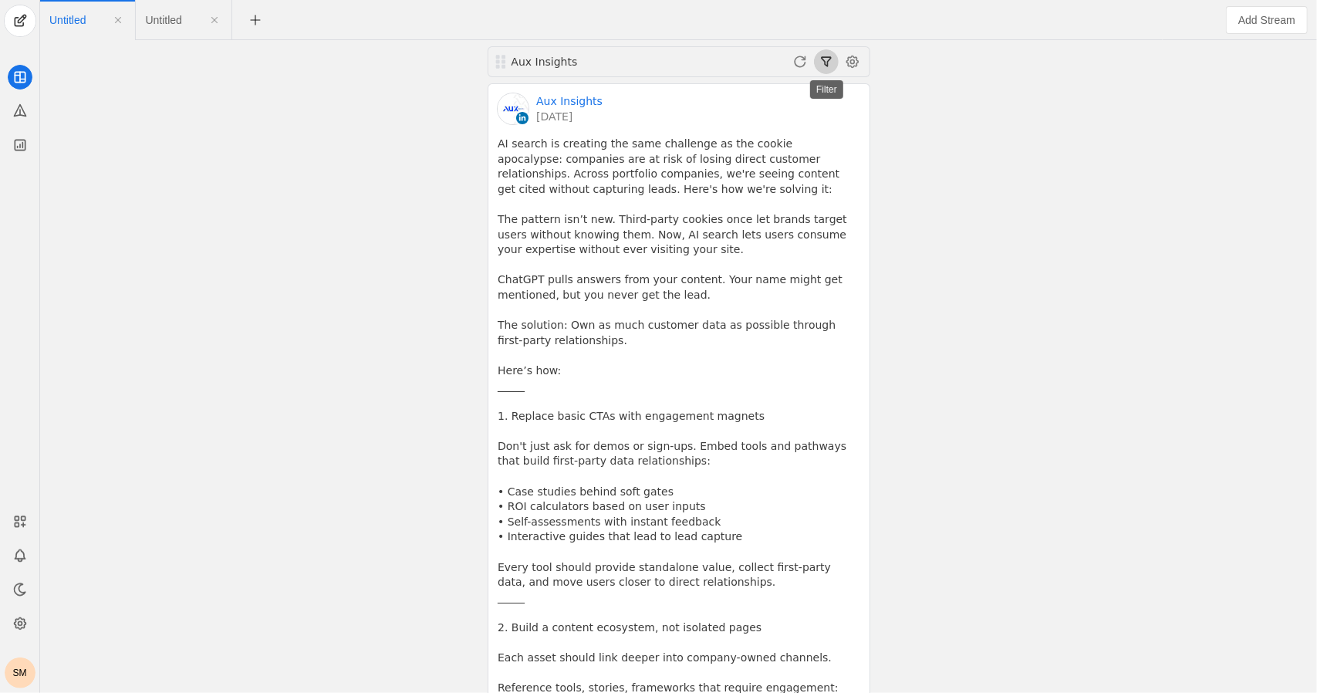
click at [829, 65] on span at bounding box center [826, 61] width 25 height 25
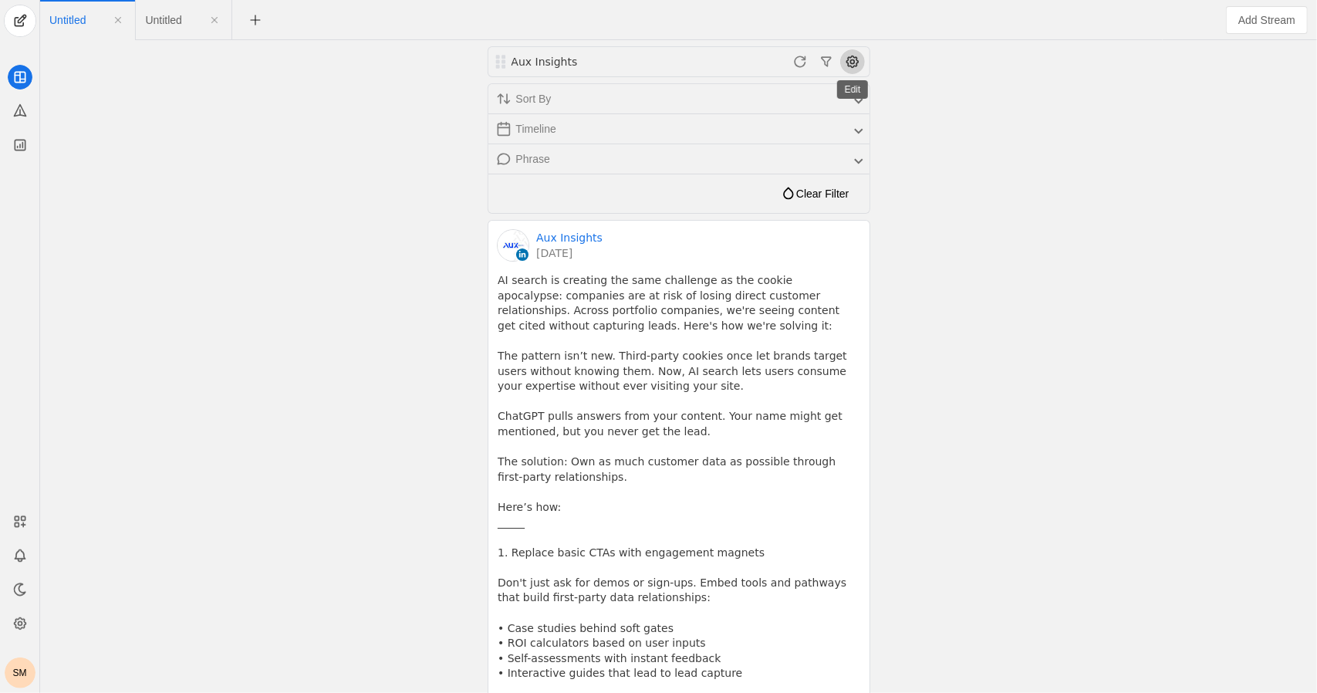
click at [860, 53] on span at bounding box center [852, 61] width 25 height 25
click at [821, 76] on div "Edit Stream Remove Stream" at bounding box center [773, 108] width 184 height 68
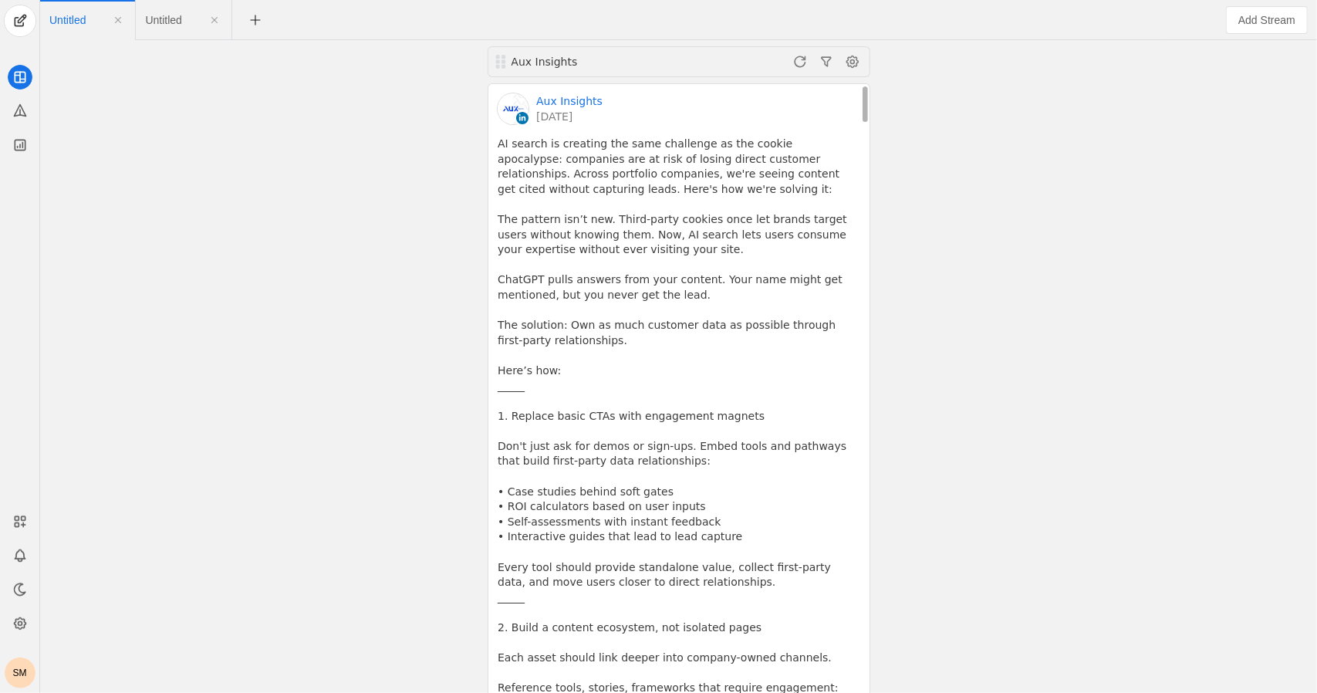
click at [793, 84] on div "Aux Insights [DATE] AI search is creating the same challenge as the cookie apoc…" at bounding box center [678, 546] width 381 height 924
click at [854, 59] on span at bounding box center [852, 61] width 25 height 25
click at [812, 86] on span "button" at bounding box center [773, 94] width 184 height 28
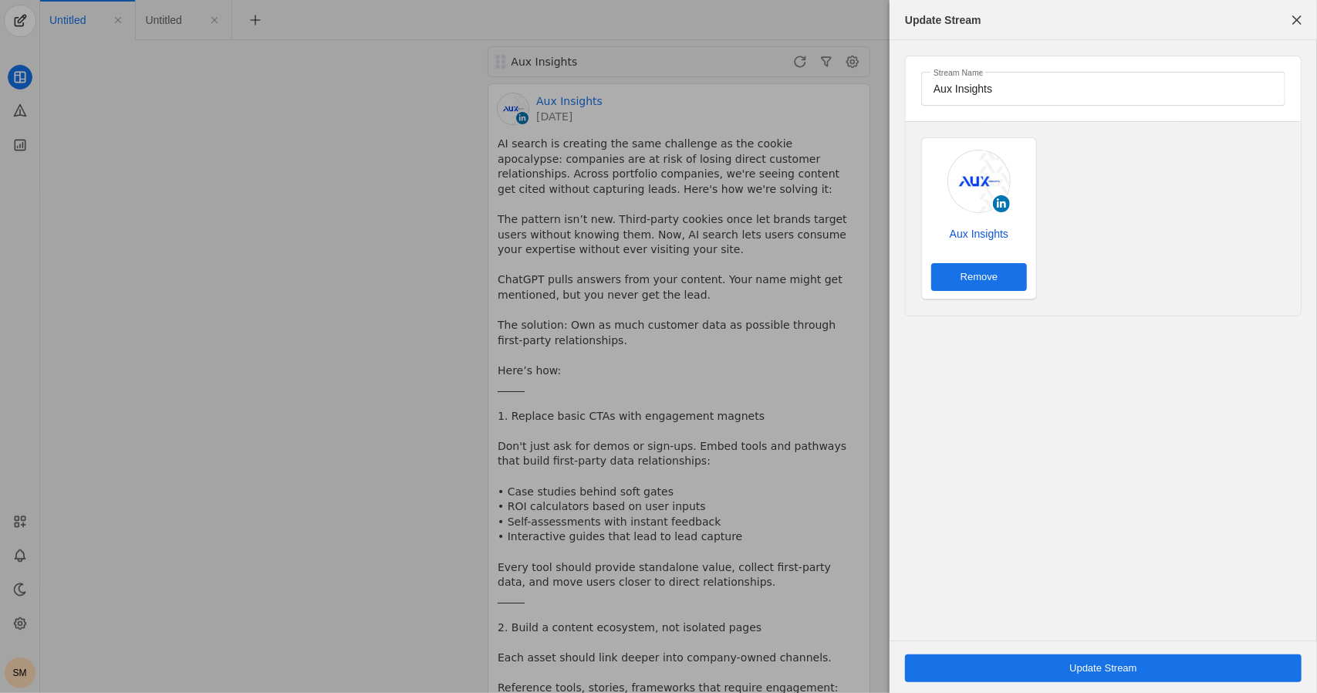
click at [992, 228] on link "Aux Insights" at bounding box center [979, 233] width 96 height 15
click at [409, 79] on div at bounding box center [658, 346] width 1317 height 693
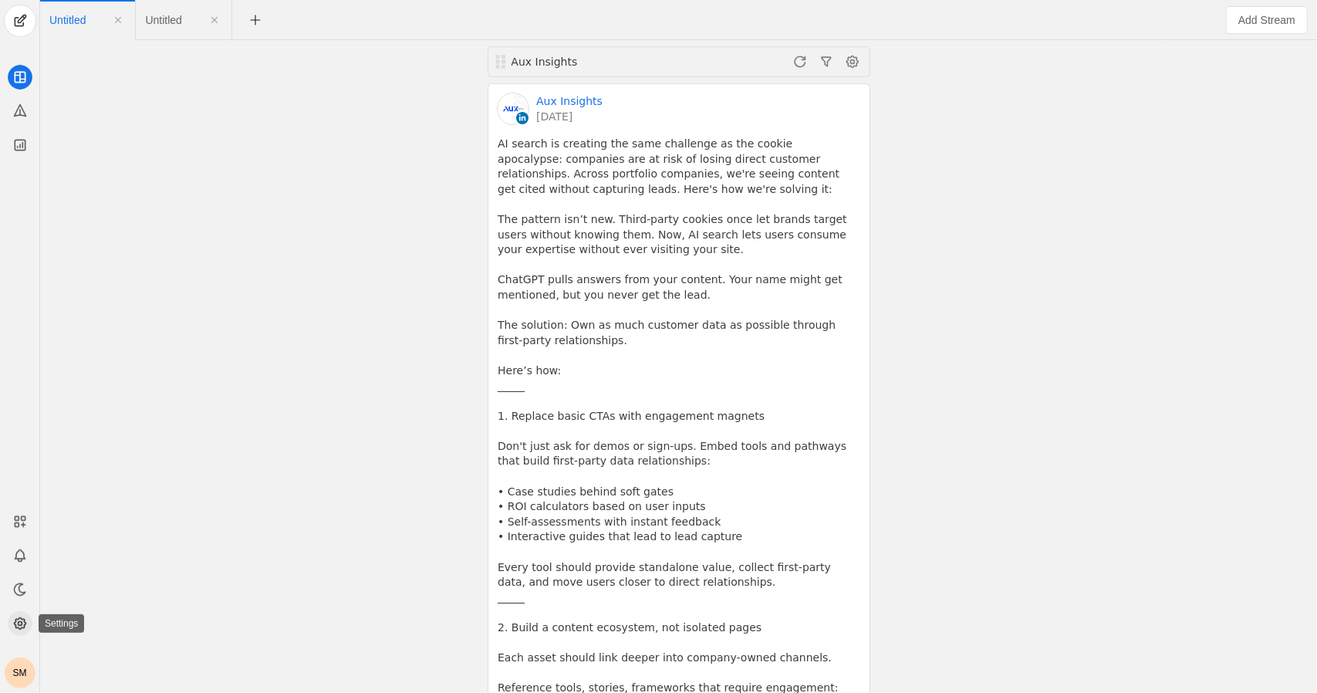
click at [22, 627] on icon at bounding box center [20, 624] width 12 height 12
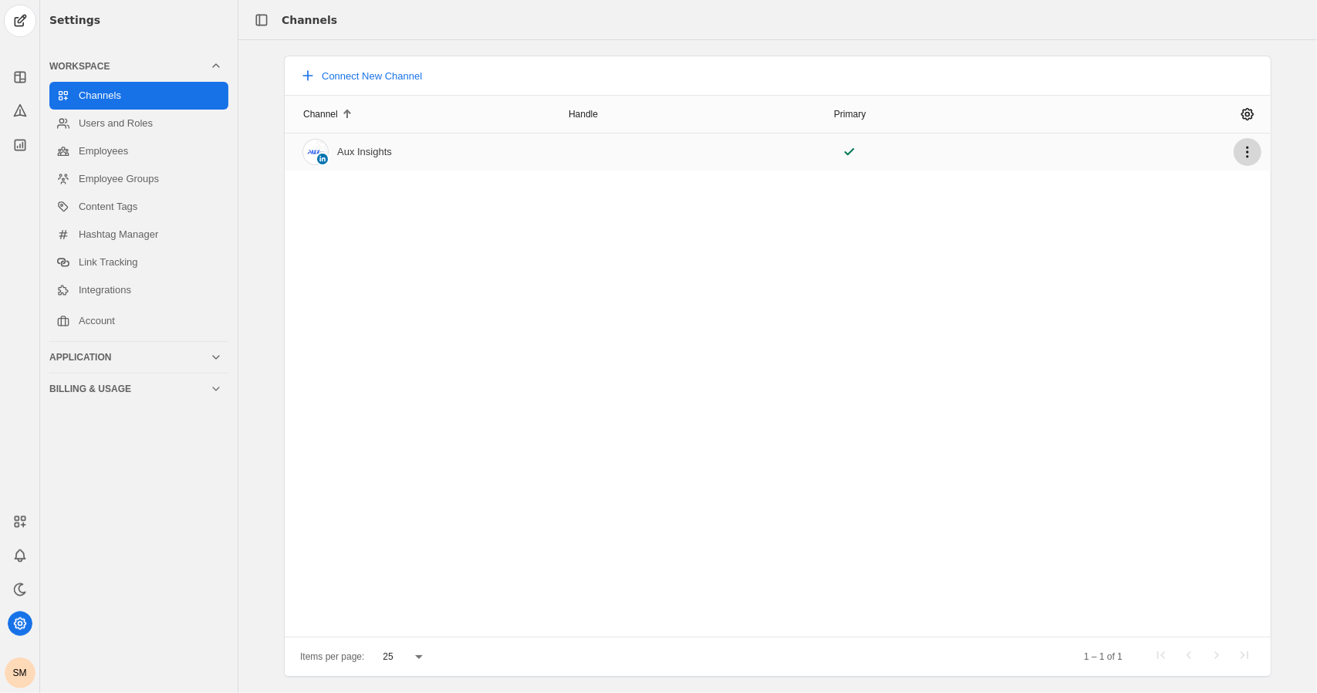
click at [1255, 150] on span "undefined" at bounding box center [1248, 152] width 28 height 28
click at [119, 208] on div at bounding box center [658, 346] width 1317 height 693
click at [120, 291] on link "Integrations" at bounding box center [138, 290] width 179 height 28
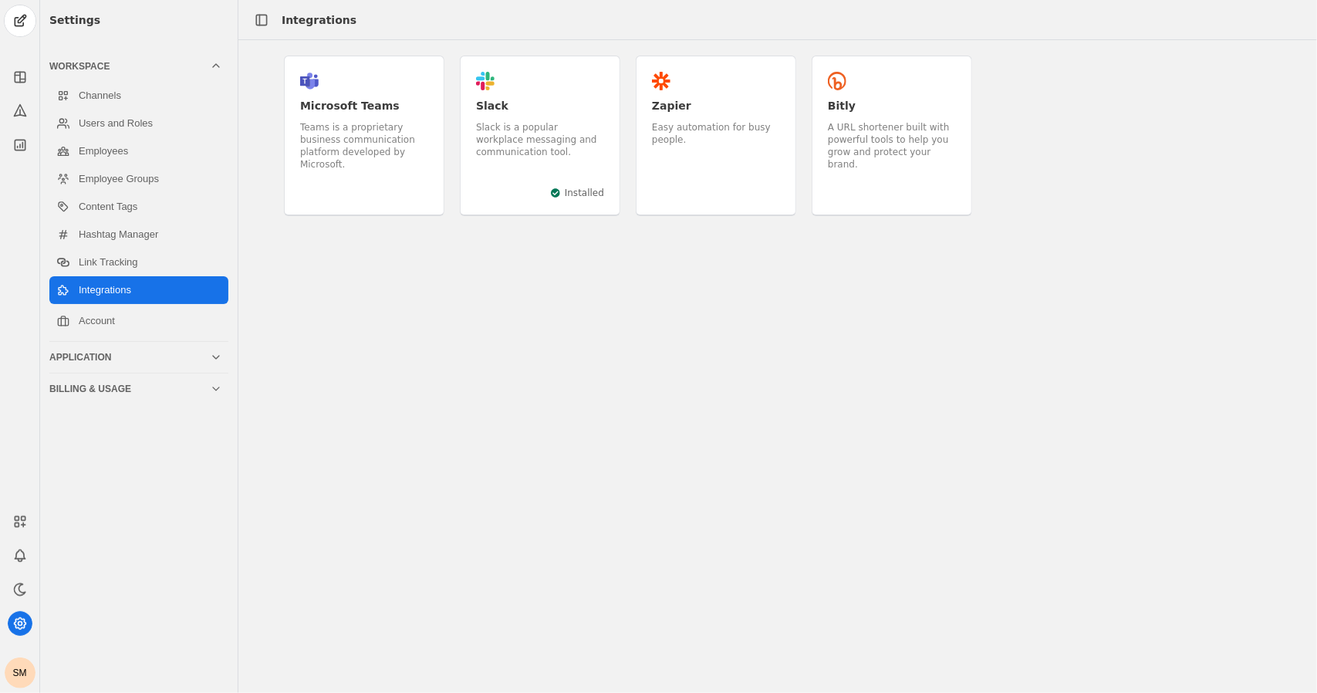
click at [546, 197] on div ".cls-1{fill:#e01e5a;}.cls-2{fill:#36c5f0;}.cls-3{fill:#2eb67d;}.cls-4{fill:#ecb…" at bounding box center [540, 136] width 161 height 161
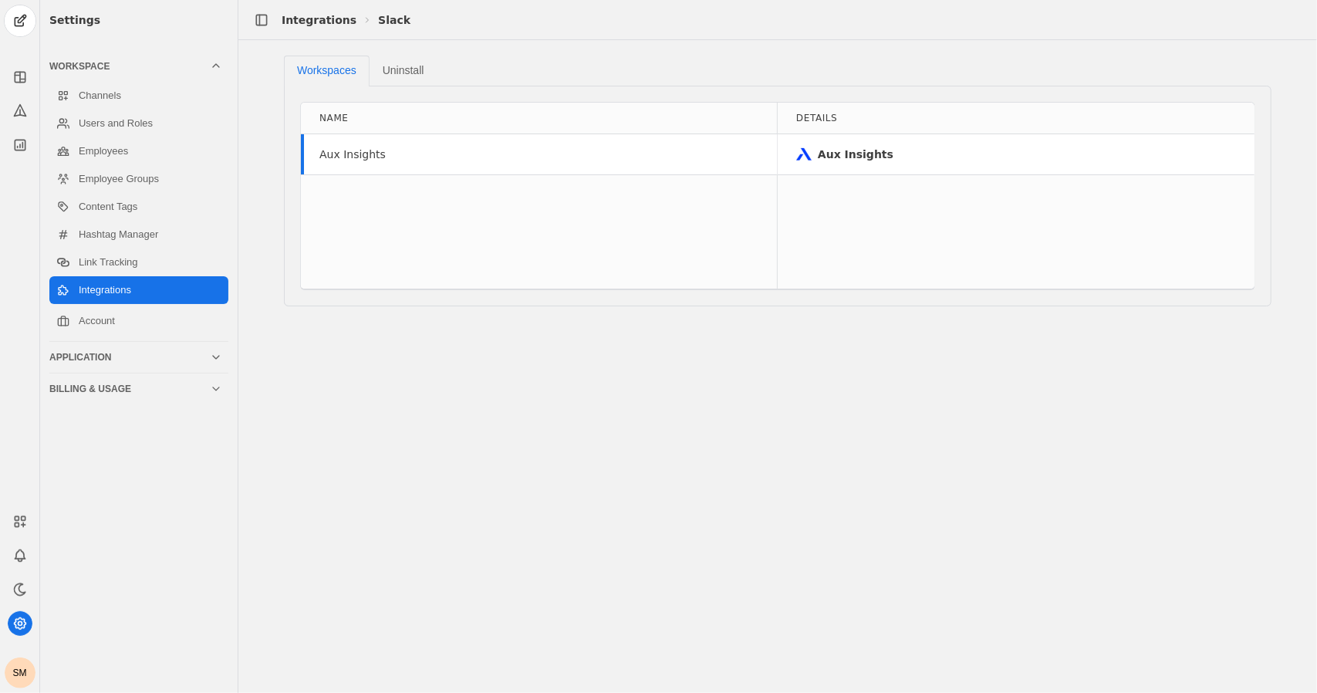
click at [443, 164] on div "Aux Insights" at bounding box center [539, 154] width 476 height 40
click at [955, 176] on div "Details Aux Insights" at bounding box center [1016, 196] width 477 height 186
click at [820, 156] on div "Aux Insights" at bounding box center [856, 154] width 76 height 15
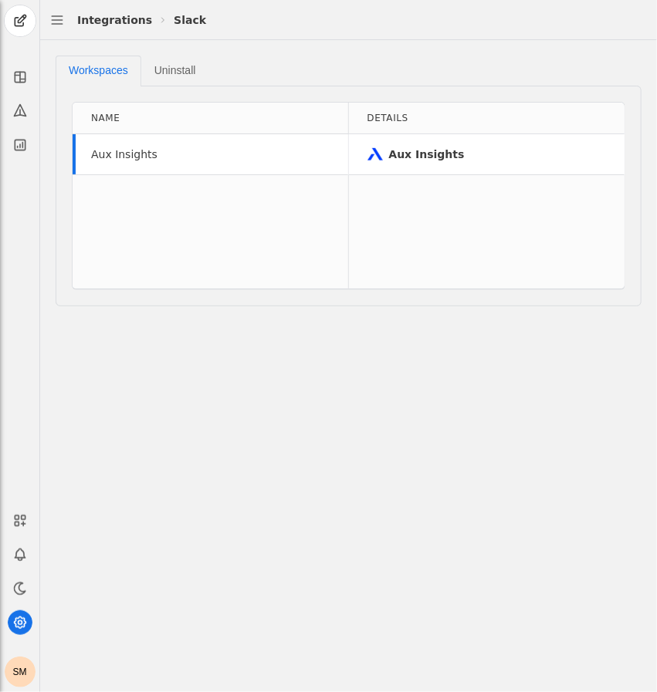
click at [365, 448] on div "Workspaces Uninstall Name Aux Insights Details Aux Insights" at bounding box center [348, 366] width 617 height 652
click at [424, 438] on div "Workspaces Uninstall Name Aux Insights Details Aux Insights" at bounding box center [348, 366] width 617 height 652
click at [140, 154] on div "Aux Insights" at bounding box center [124, 154] width 66 height 15
click at [390, 160] on div "Aux Insights" at bounding box center [427, 154] width 76 height 15
click at [106, 18] on div "Integrations" at bounding box center [114, 19] width 75 height 15
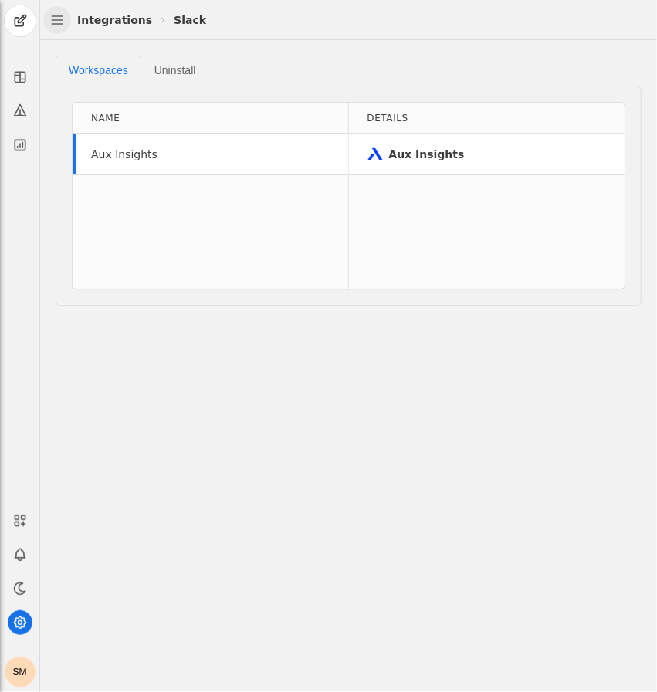
click at [66, 21] on span "button" at bounding box center [57, 20] width 28 height 28
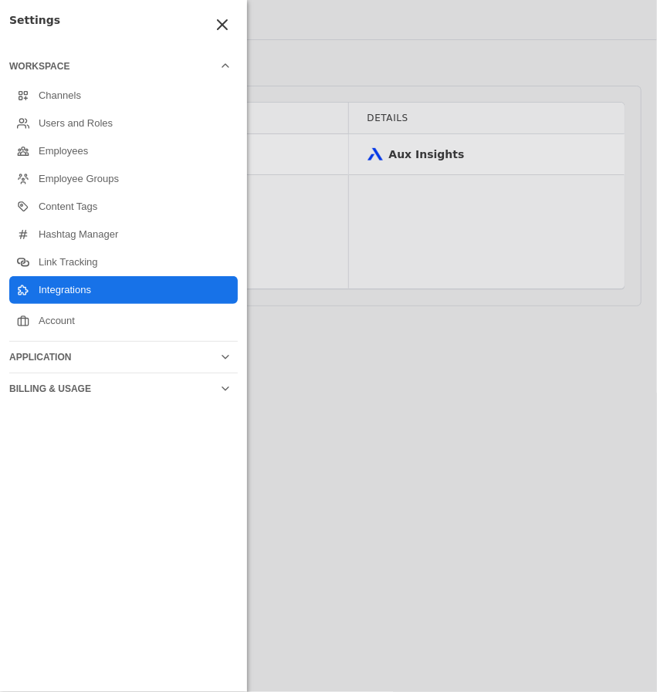
click at [49, 293] on link "Integrations" at bounding box center [123, 290] width 228 height 28
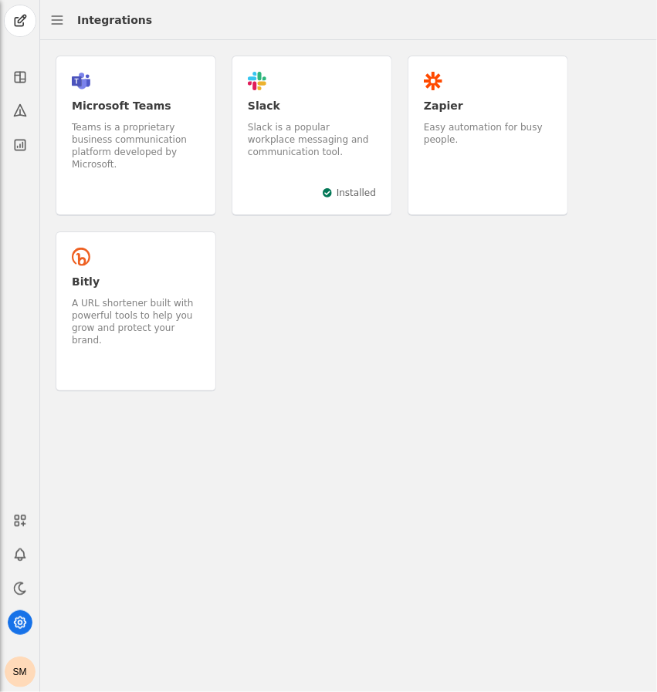
click at [290, 193] on div ".cls-1{fill:#e01e5a;}.cls-2{fill:#36c5f0;}.cls-3{fill:#2eb67d;}.cls-4{fill:#ecb…" at bounding box center [312, 136] width 161 height 161
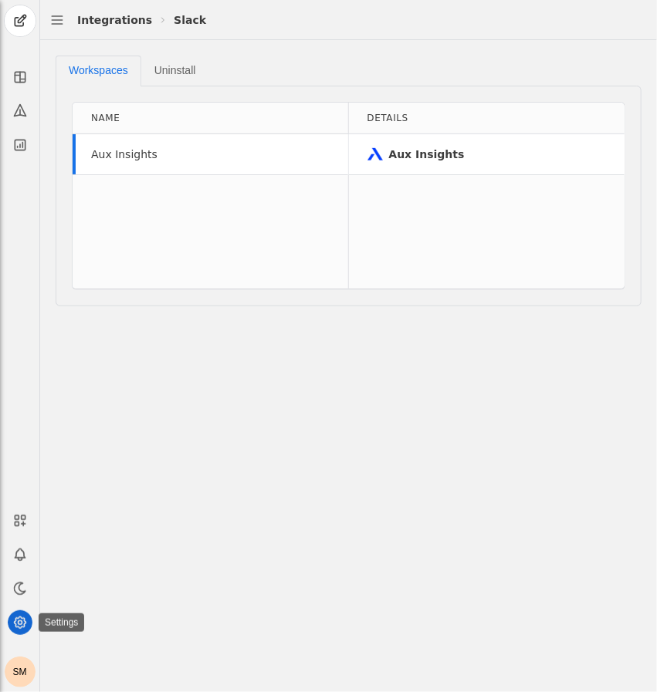
click at [19, 621] on circle at bounding box center [20, 623] width 4 height 4
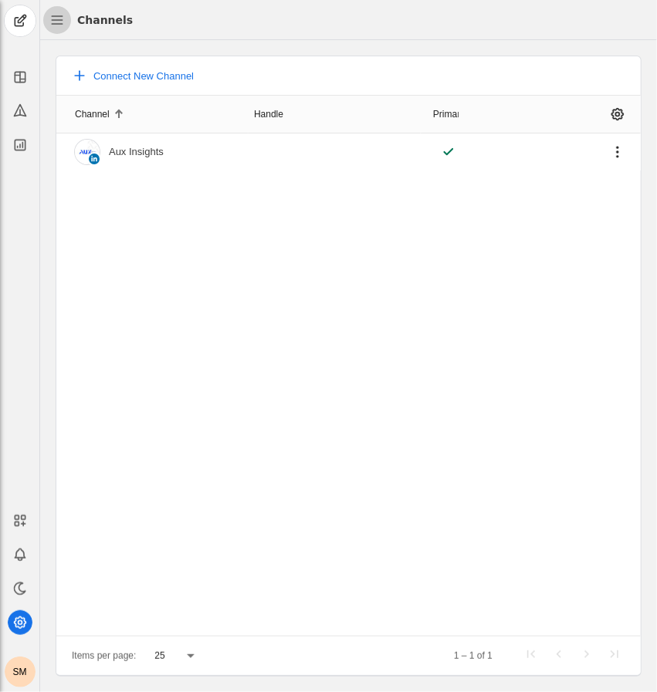
click at [68, 18] on span "button" at bounding box center [57, 20] width 28 height 28
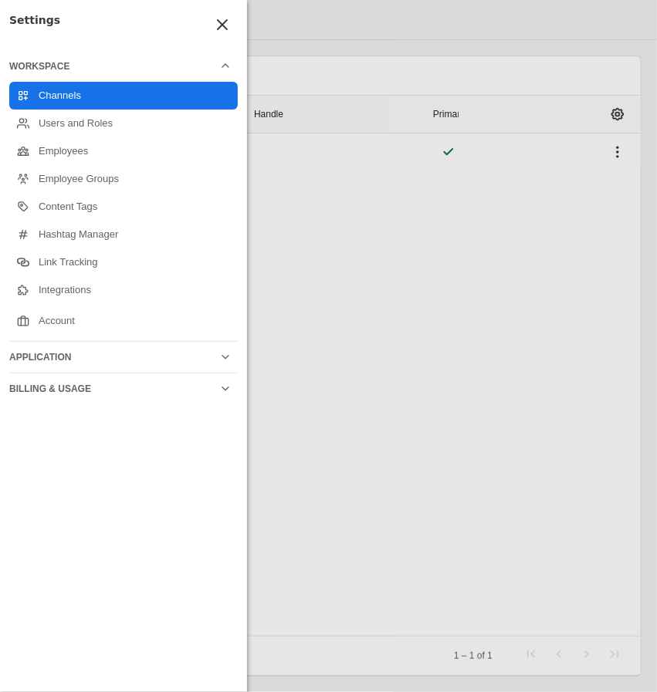
click at [124, 360] on div "Application" at bounding box center [114, 357] width 210 height 12
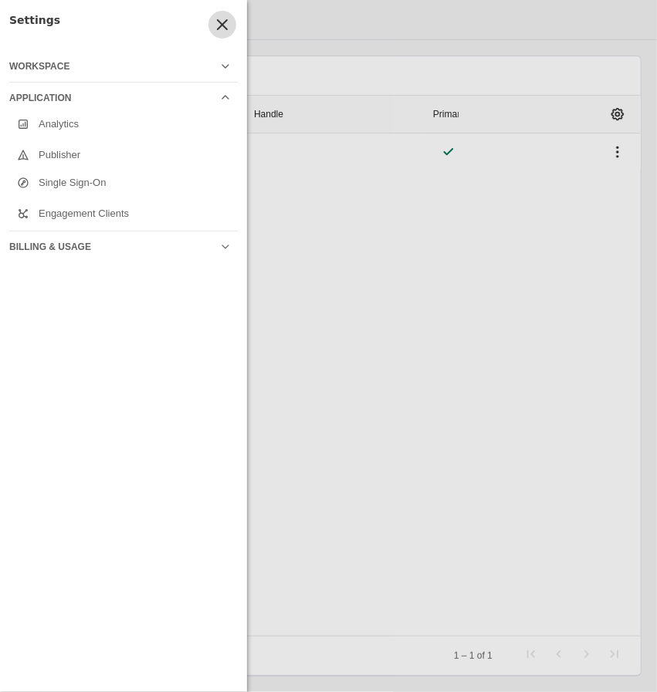
click at [221, 26] on span "undefined" at bounding box center [222, 25] width 28 height 28
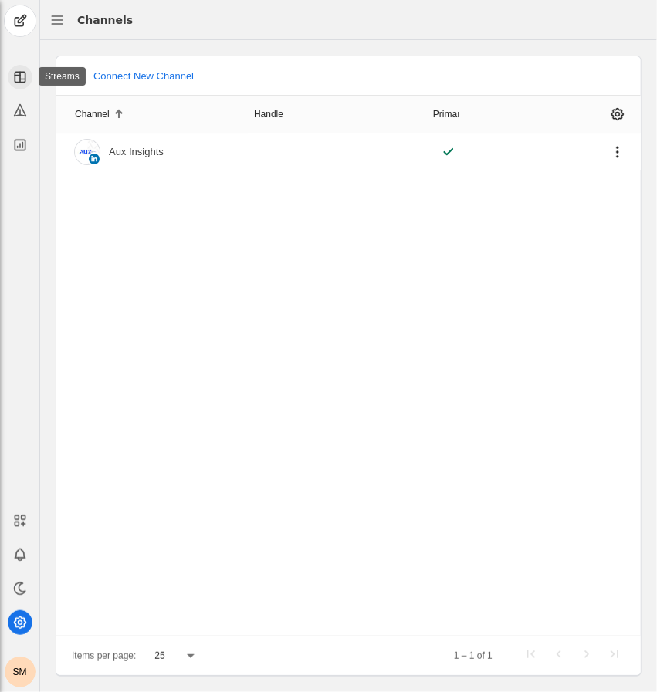
click at [20, 65] on app-icon at bounding box center [20, 77] width 25 height 25
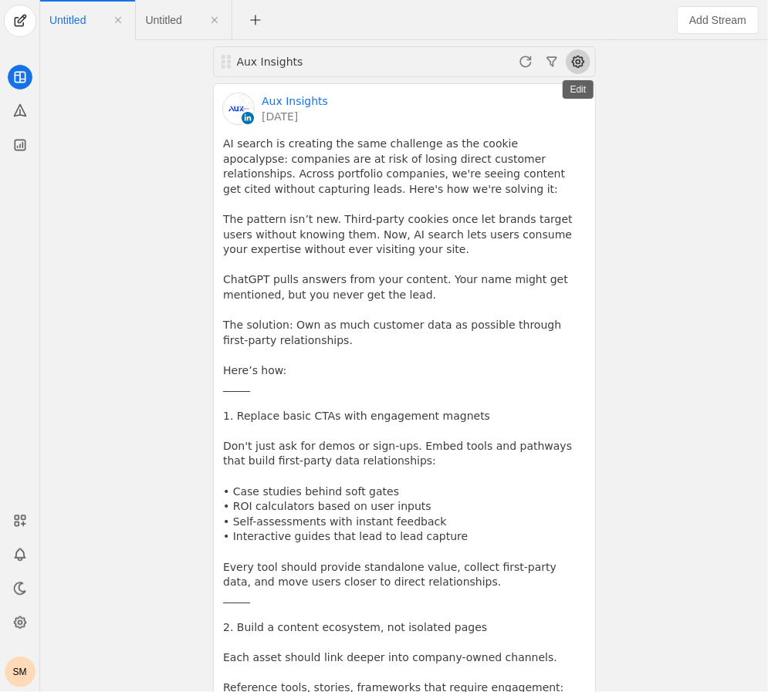
click at [573, 63] on span at bounding box center [578, 61] width 25 height 25
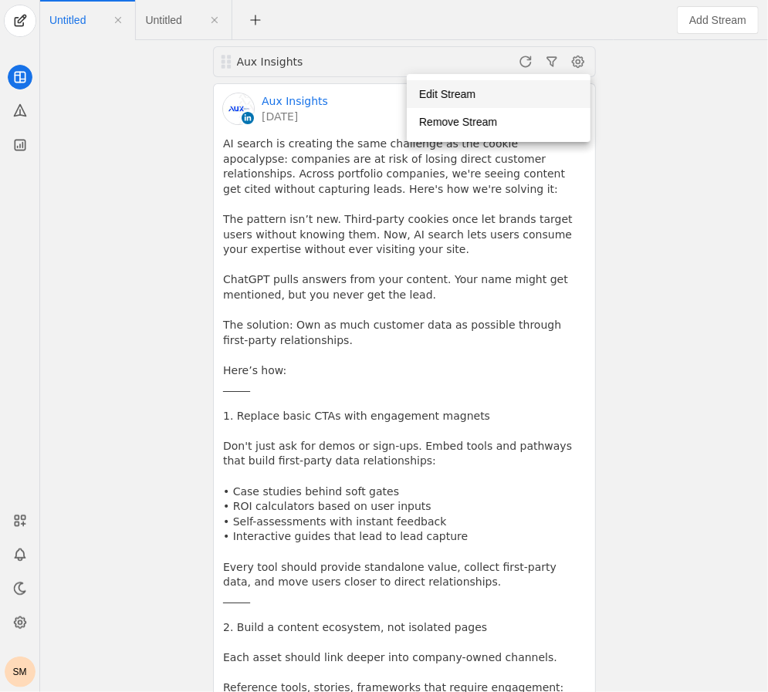
click at [526, 98] on span "button" at bounding box center [499, 94] width 184 height 28
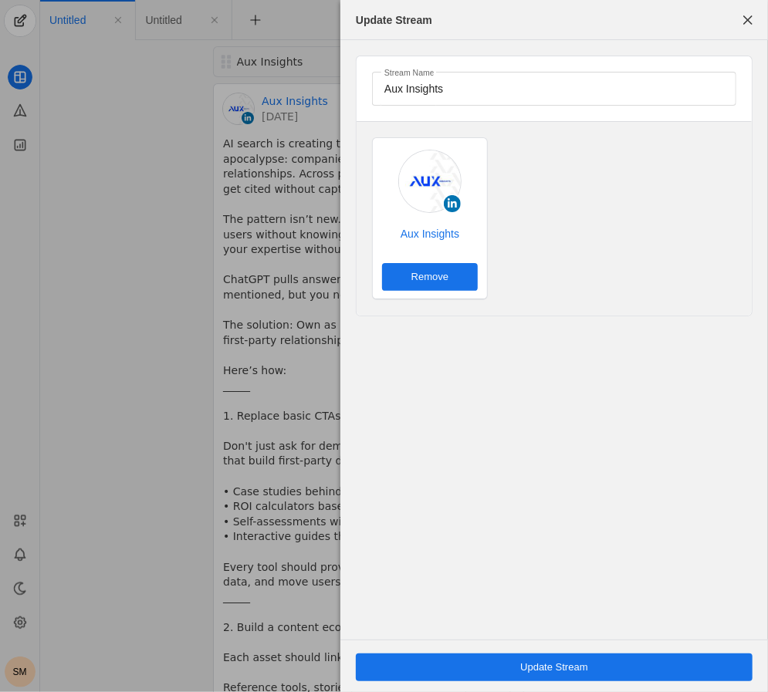
click at [434, 243] on div "Aux Insights Remove" at bounding box center [430, 263] width 114 height 74
click at [421, 232] on link "Aux Insights" at bounding box center [430, 233] width 96 height 15
click at [282, 156] on div at bounding box center [384, 346] width 768 height 692
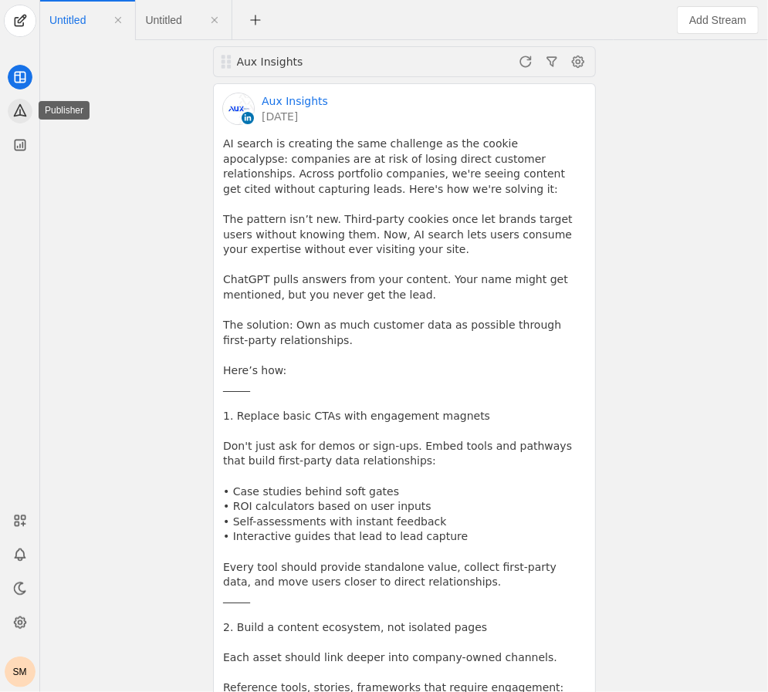
click at [23, 118] on app-icon at bounding box center [20, 111] width 25 height 25
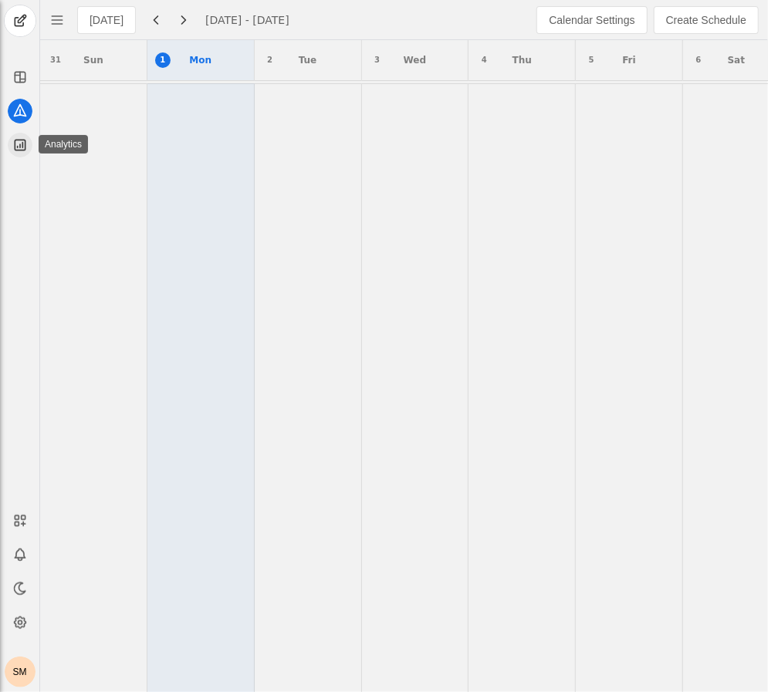
click at [19, 147] on icon at bounding box center [20, 145] width 10 height 10
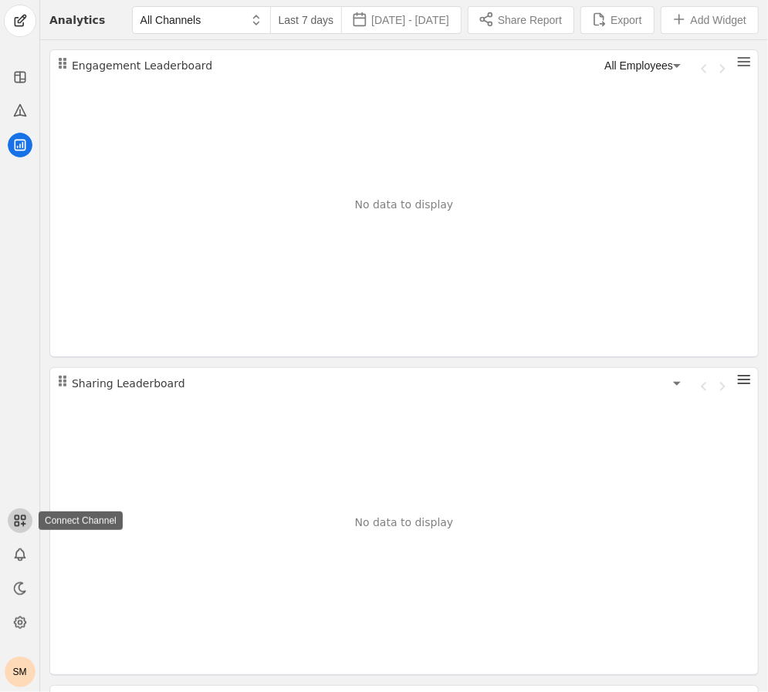
click at [16, 510] on app-icon at bounding box center [20, 521] width 25 height 25
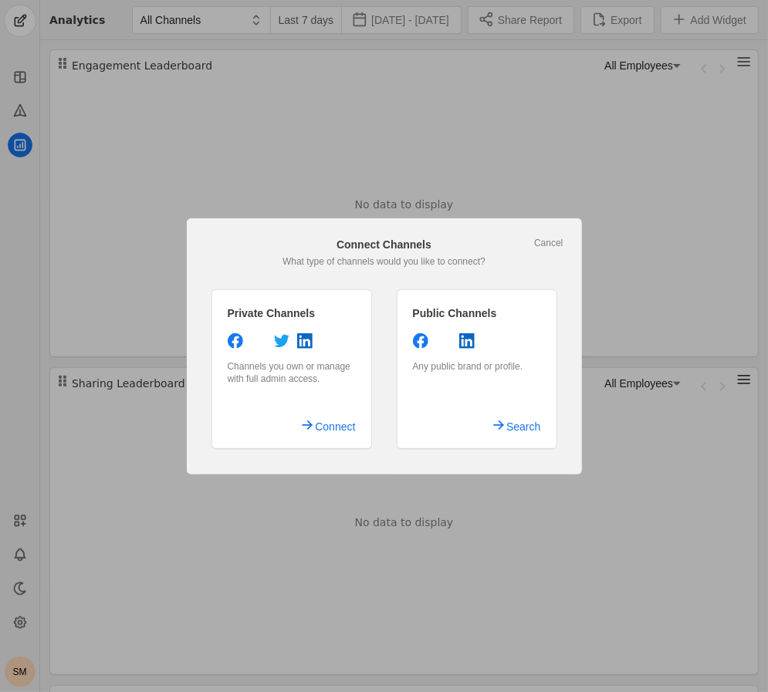
click at [113, 468] on div at bounding box center [384, 346] width 768 height 692
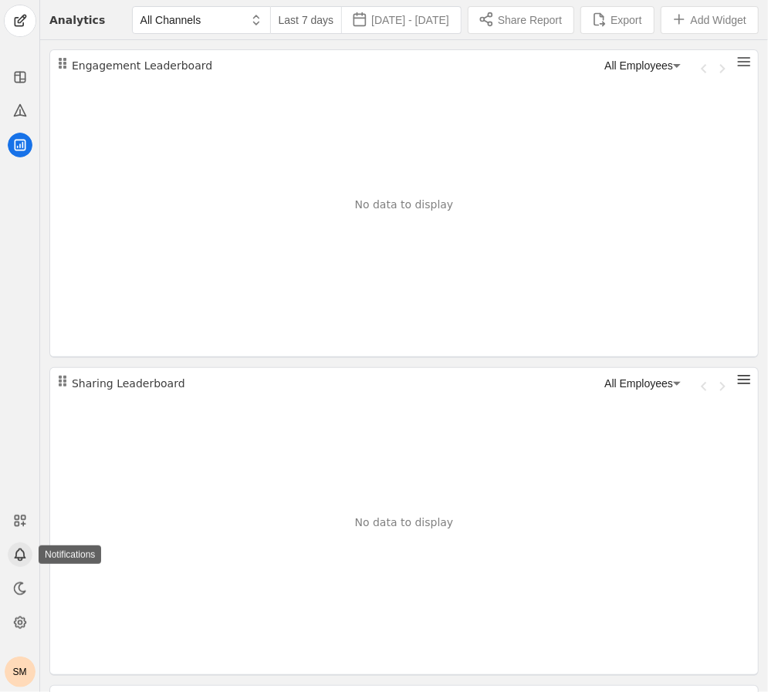
click at [21, 549] on icon at bounding box center [20, 553] width 10 height 9
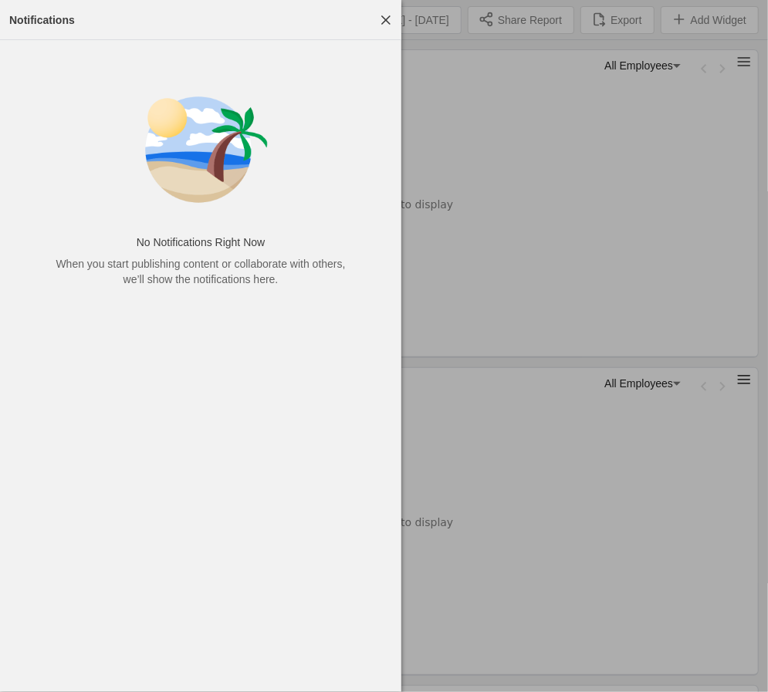
click at [552, 230] on div at bounding box center [384, 346] width 768 height 692
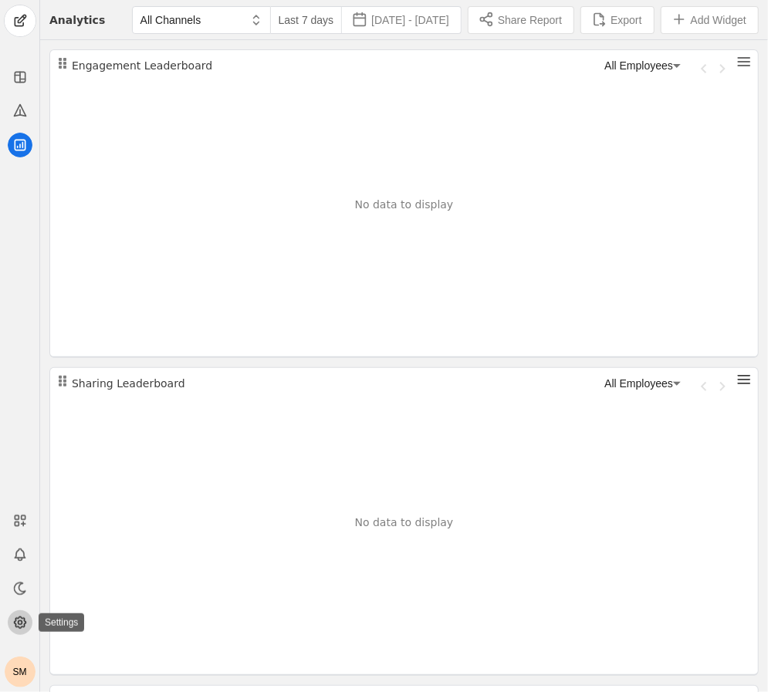
click at [17, 629] on icon at bounding box center [19, 622] width 15 height 15
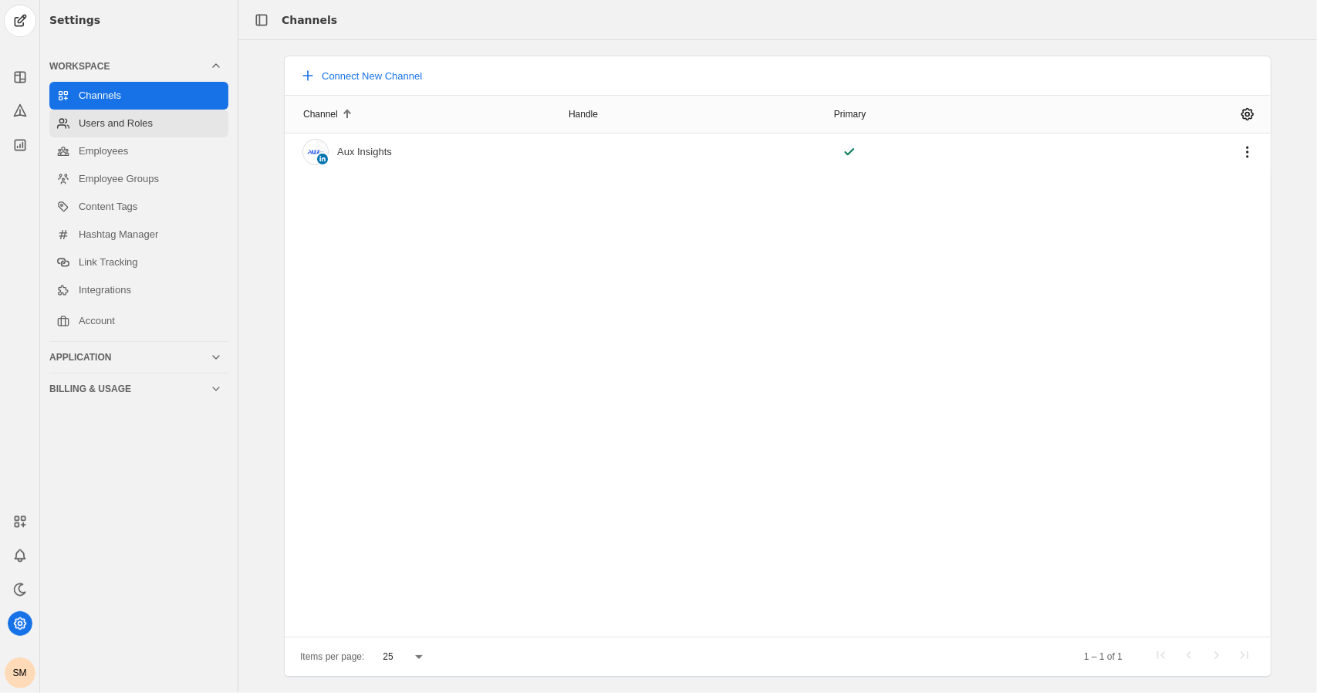
click at [103, 118] on link "Users and Roles" at bounding box center [138, 124] width 179 height 28
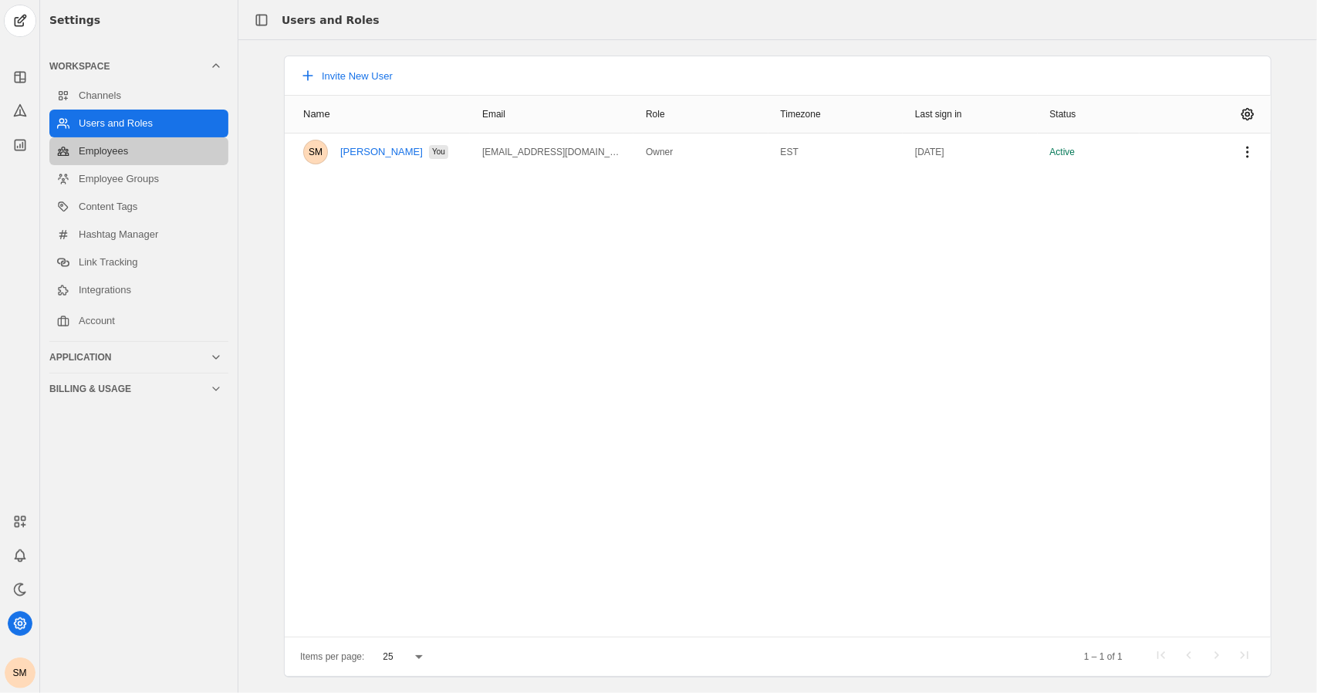
click at [107, 140] on link "Employees" at bounding box center [138, 151] width 179 height 28
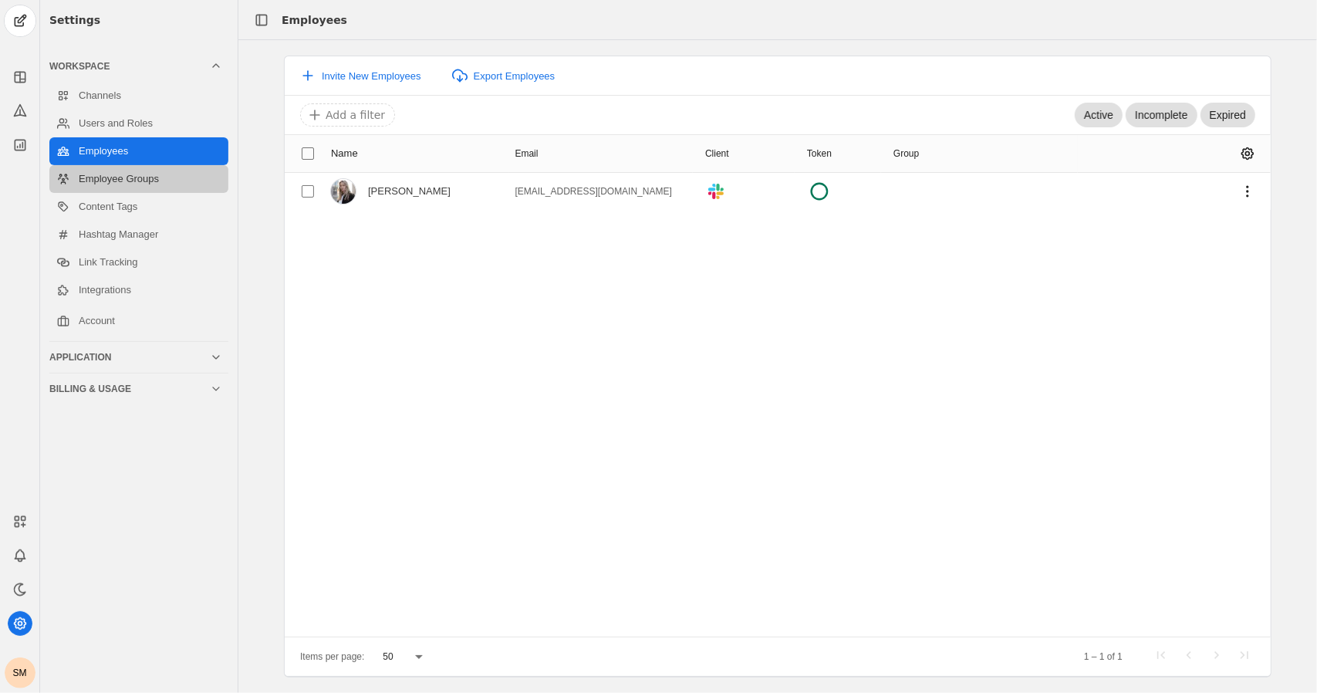
click at [105, 186] on link "Employee Groups" at bounding box center [138, 179] width 179 height 28
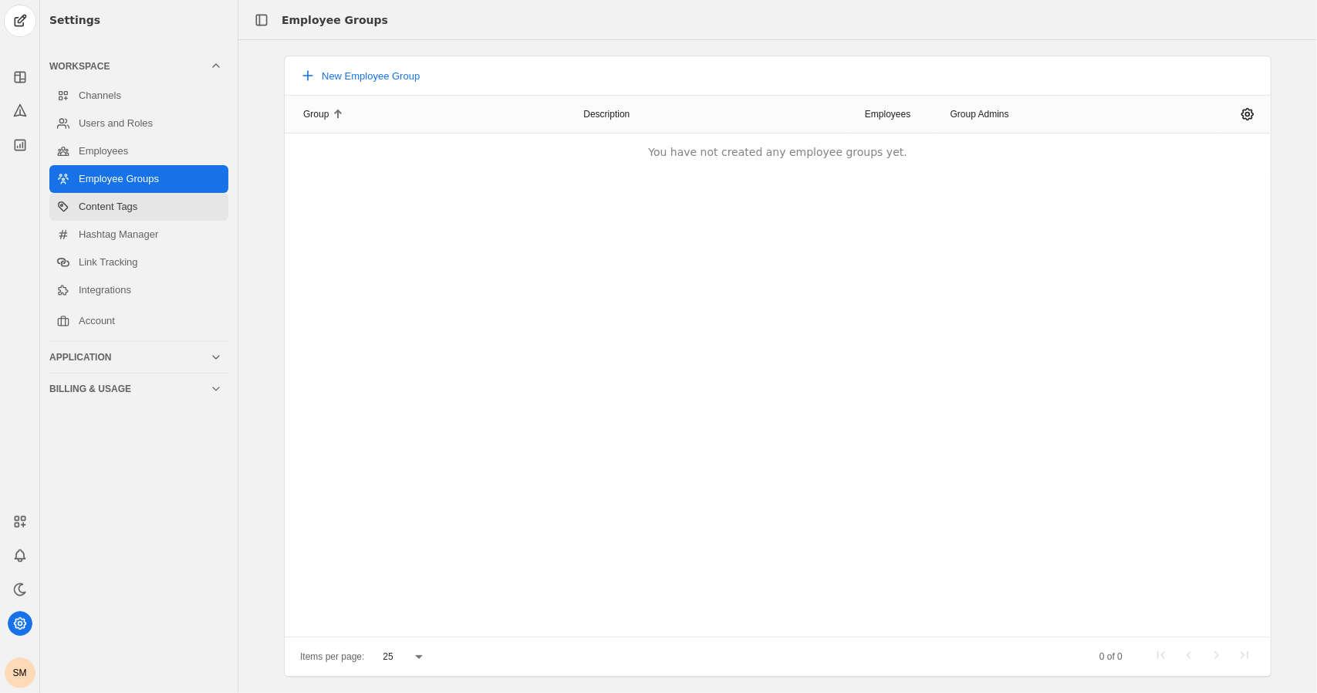
click at [106, 206] on link "Content Tags" at bounding box center [138, 207] width 179 height 28
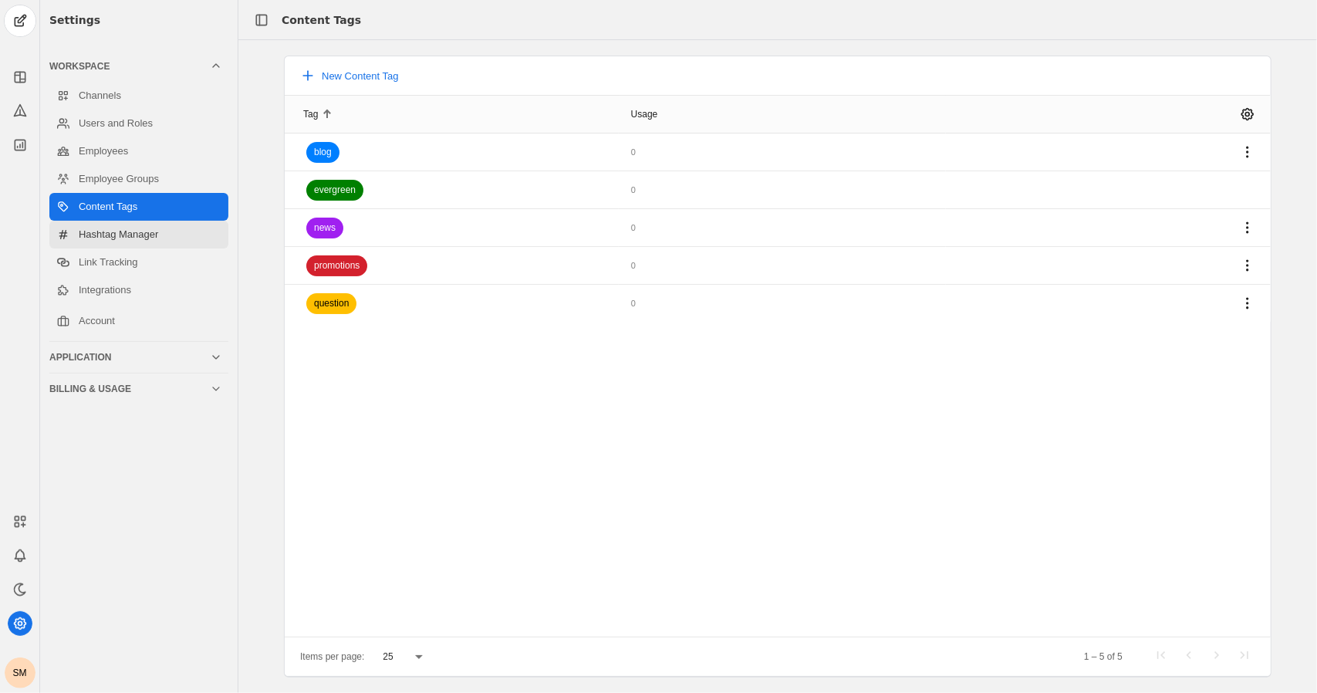
click at [110, 235] on link "Hashtag Manager" at bounding box center [138, 235] width 179 height 28
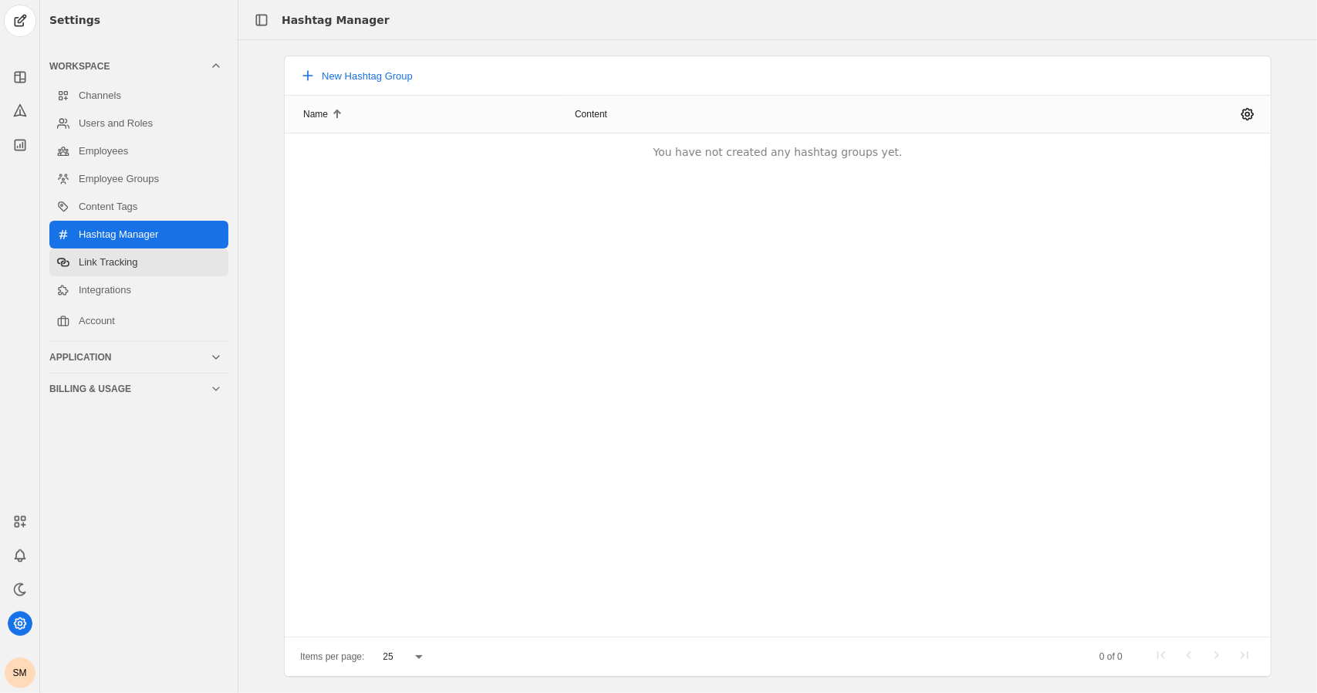
click at [108, 265] on link "Link Tracking" at bounding box center [138, 262] width 179 height 28
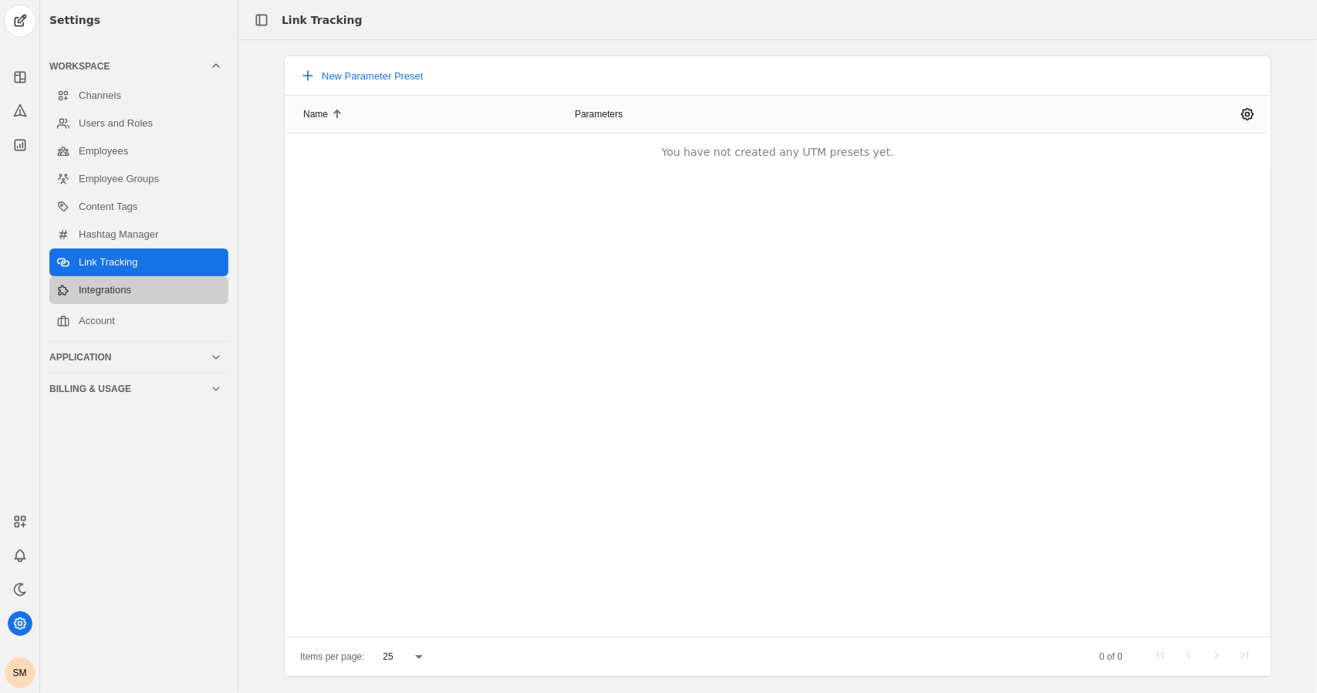
click at [110, 290] on link "Integrations" at bounding box center [138, 290] width 179 height 28
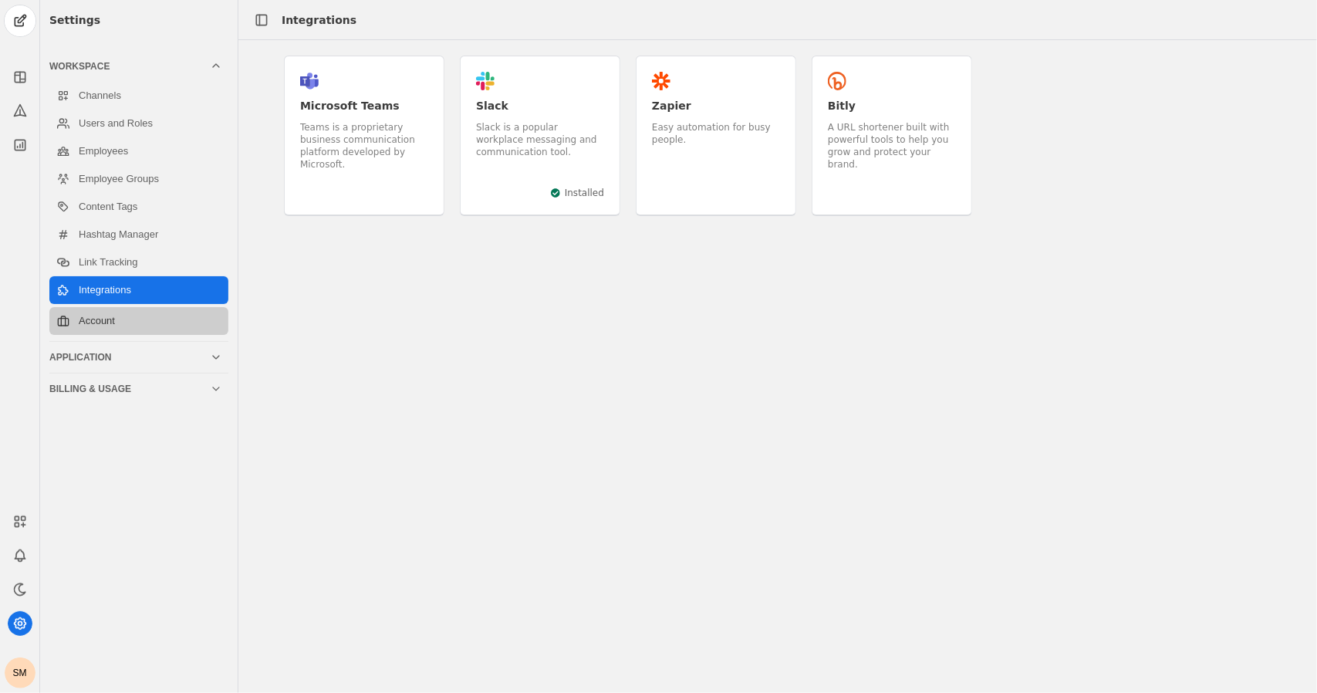
click at [104, 313] on link "Account" at bounding box center [138, 321] width 179 height 28
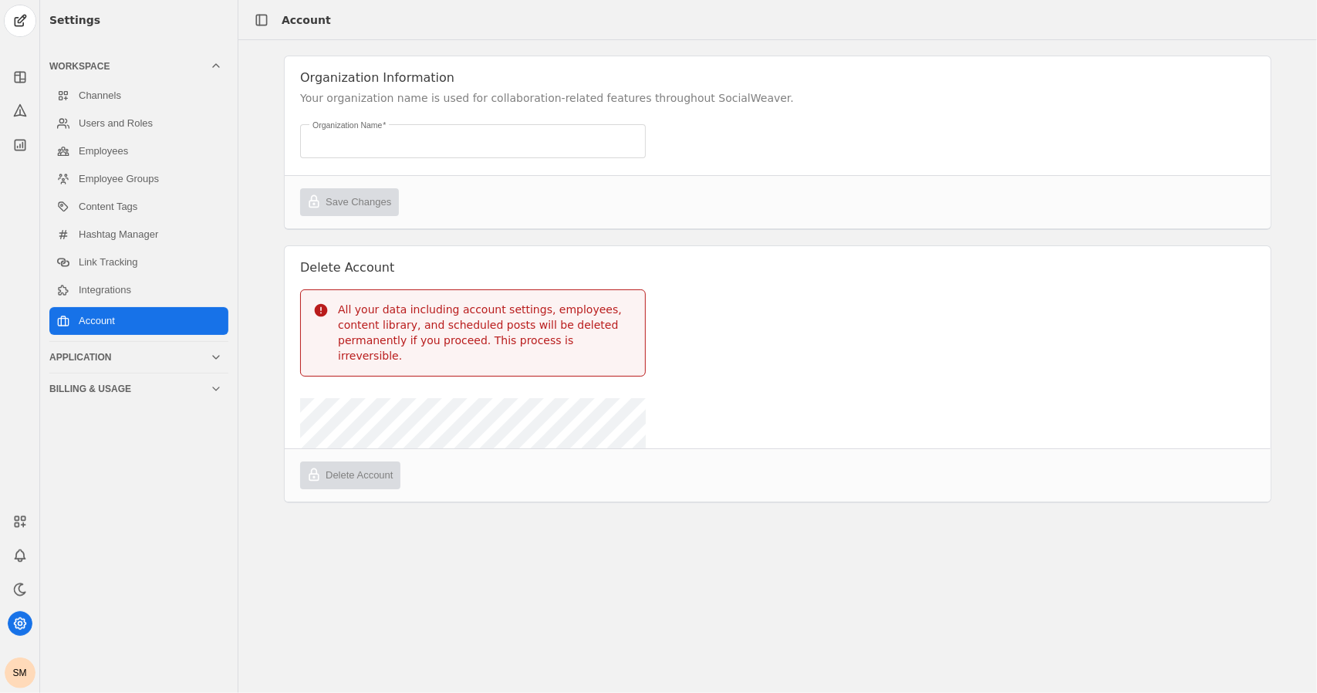
type input "Sian Manville's Organization"
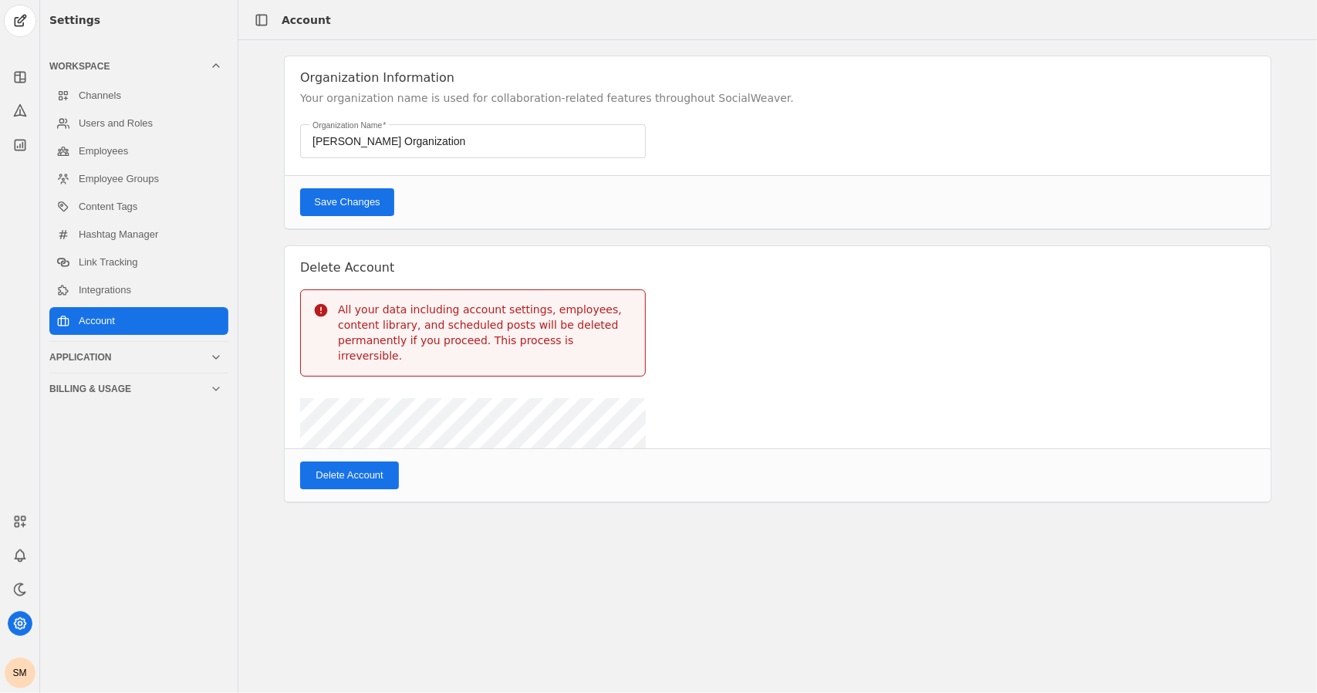
click at [106, 353] on div "Application" at bounding box center [129, 357] width 161 height 12
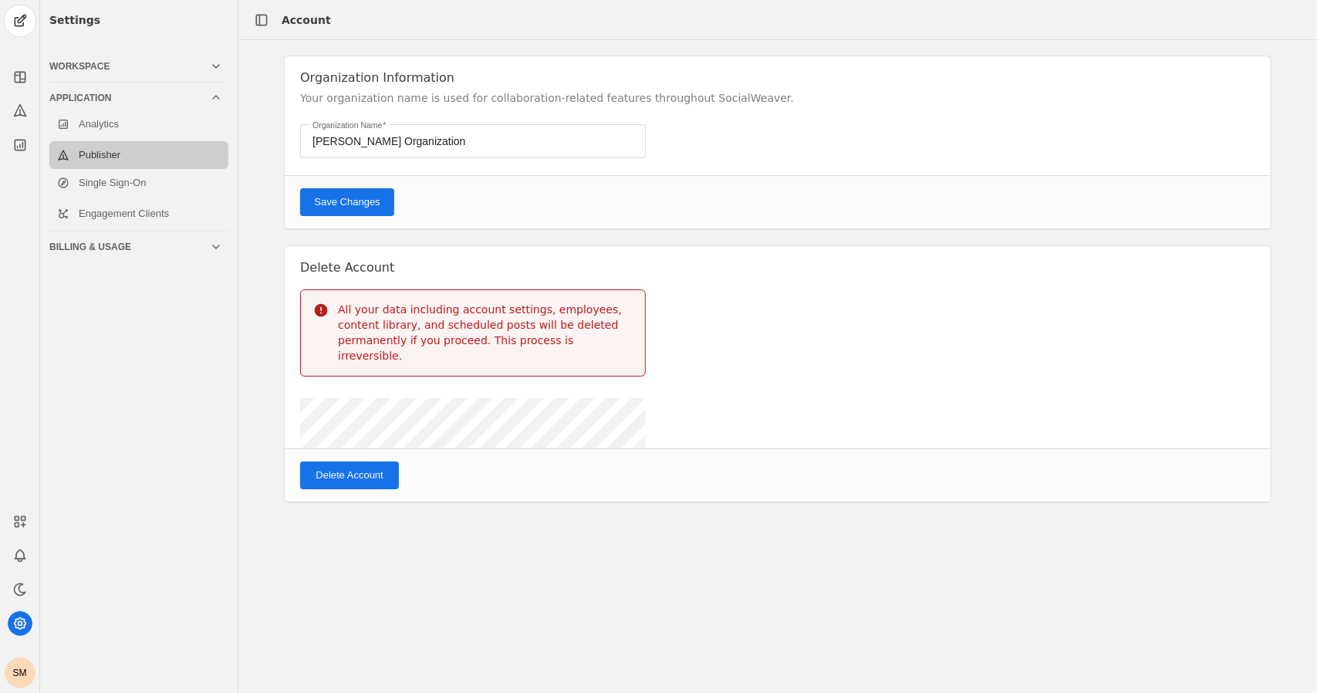
click at [94, 156] on link "Publisher" at bounding box center [138, 155] width 179 height 28
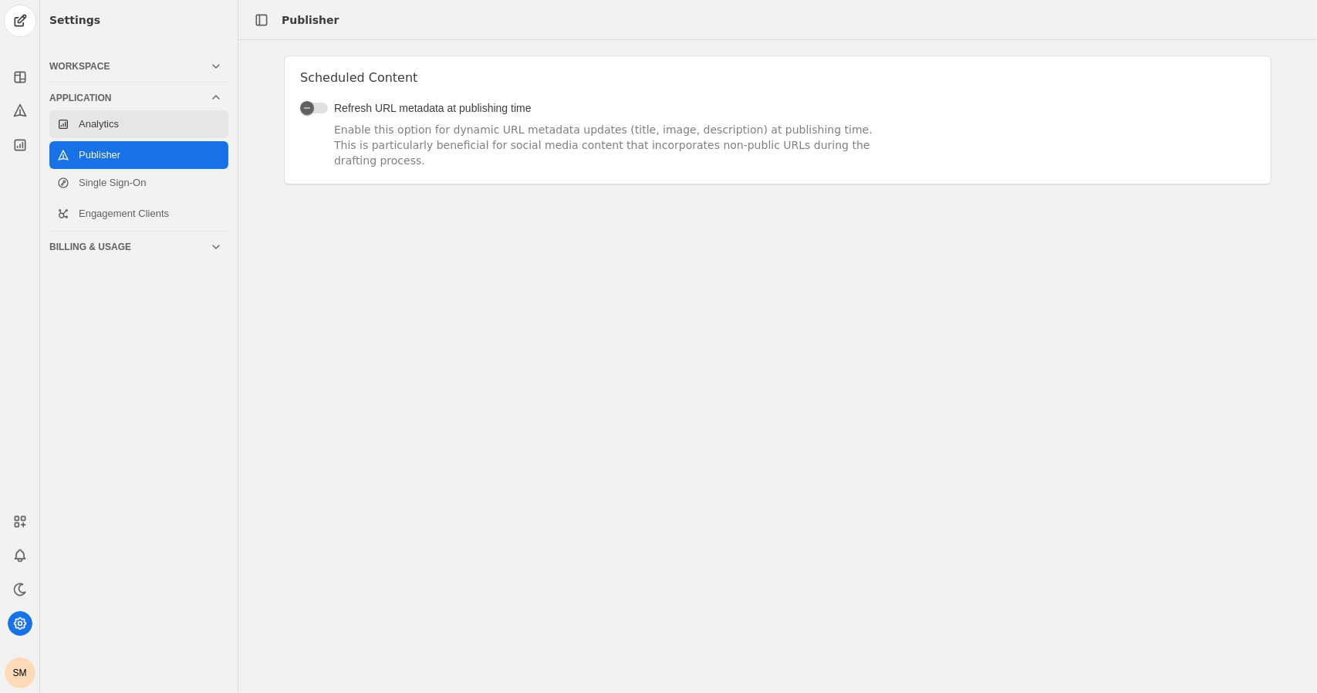
click at [121, 124] on link "Analytics" at bounding box center [138, 124] width 179 height 28
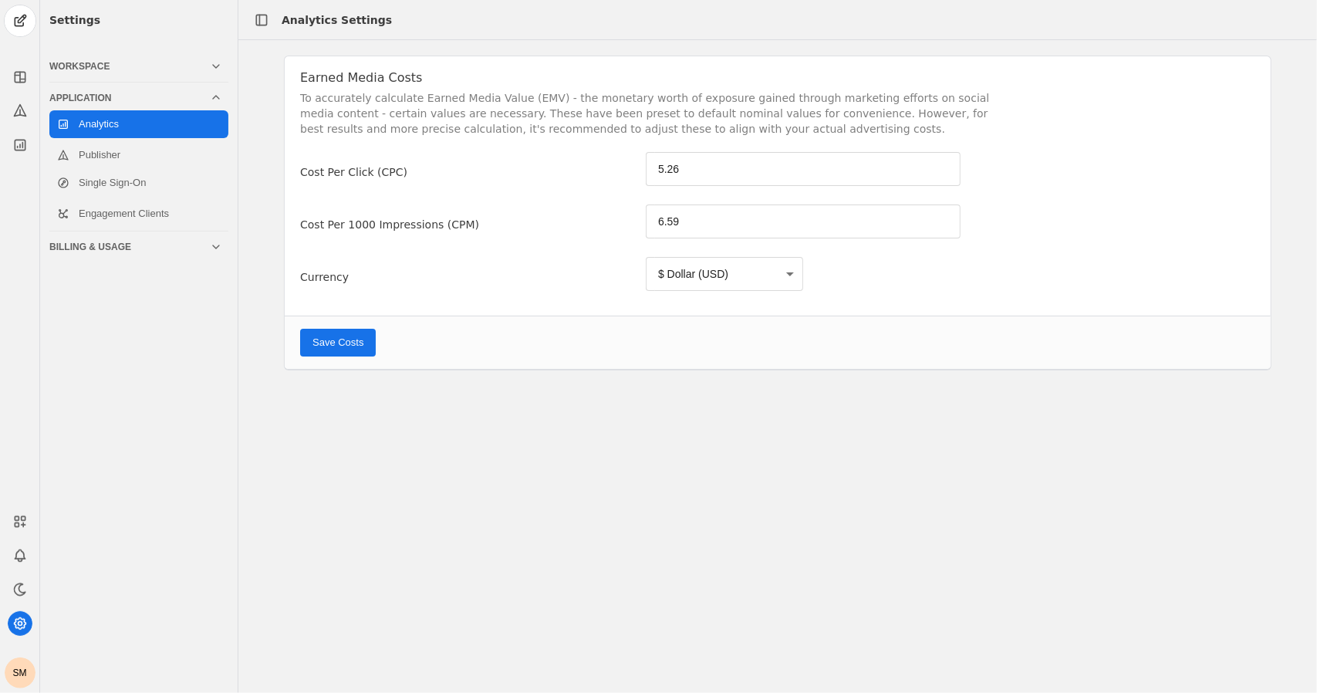
click at [14, 671] on div "SM" at bounding box center [20, 672] width 31 height 31
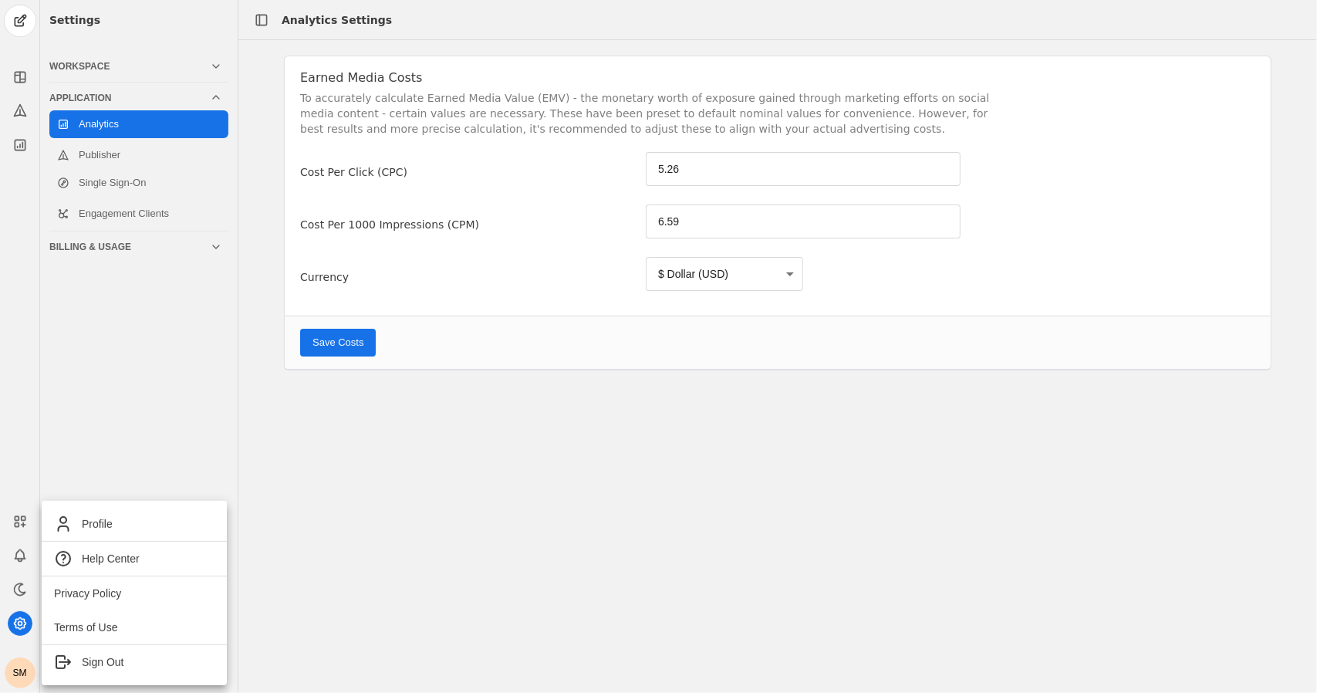
click at [15, 669] on div at bounding box center [658, 346] width 1317 height 693
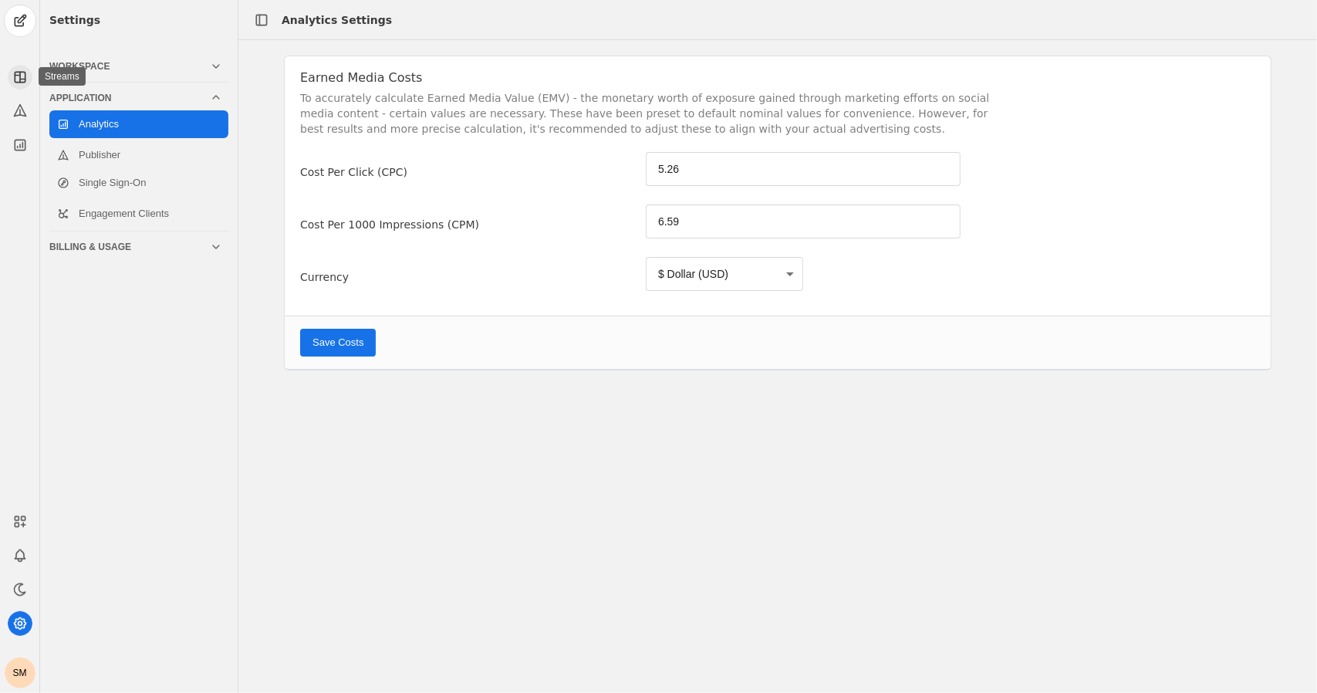
click at [15, 76] on icon at bounding box center [17, 76] width 5 height 0
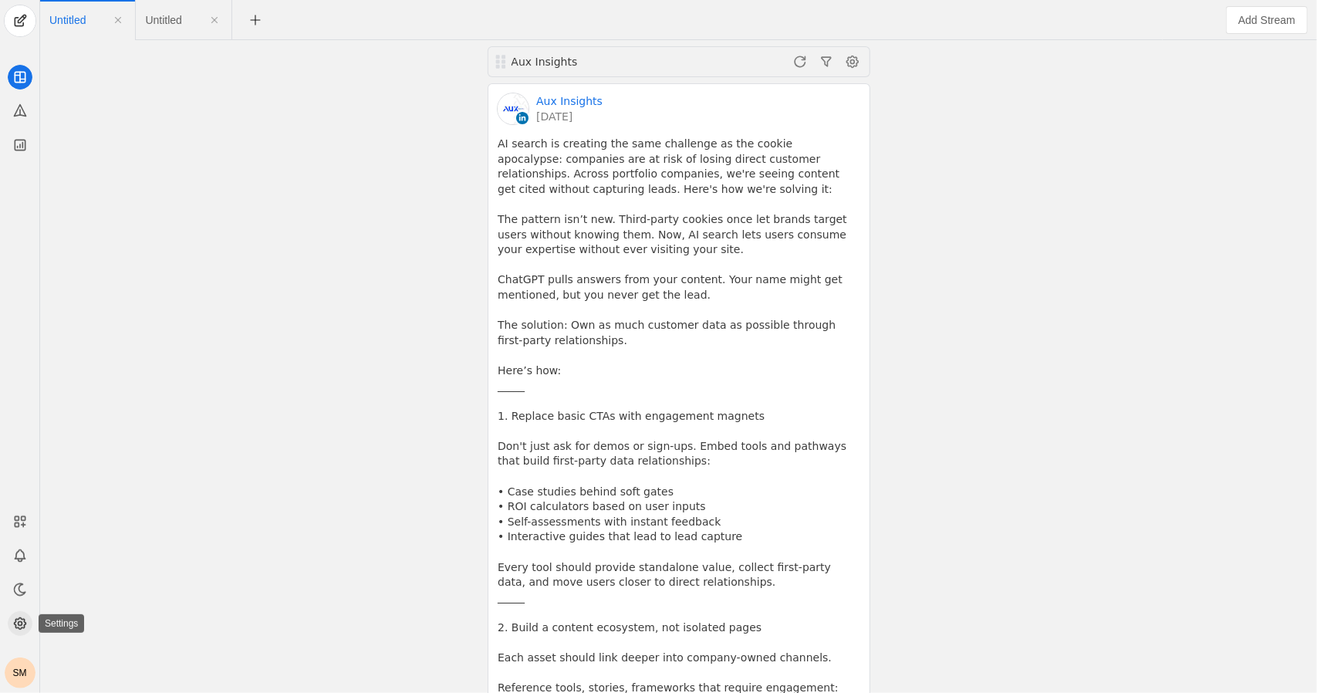
click at [27, 620] on icon at bounding box center [19, 623] width 15 height 15
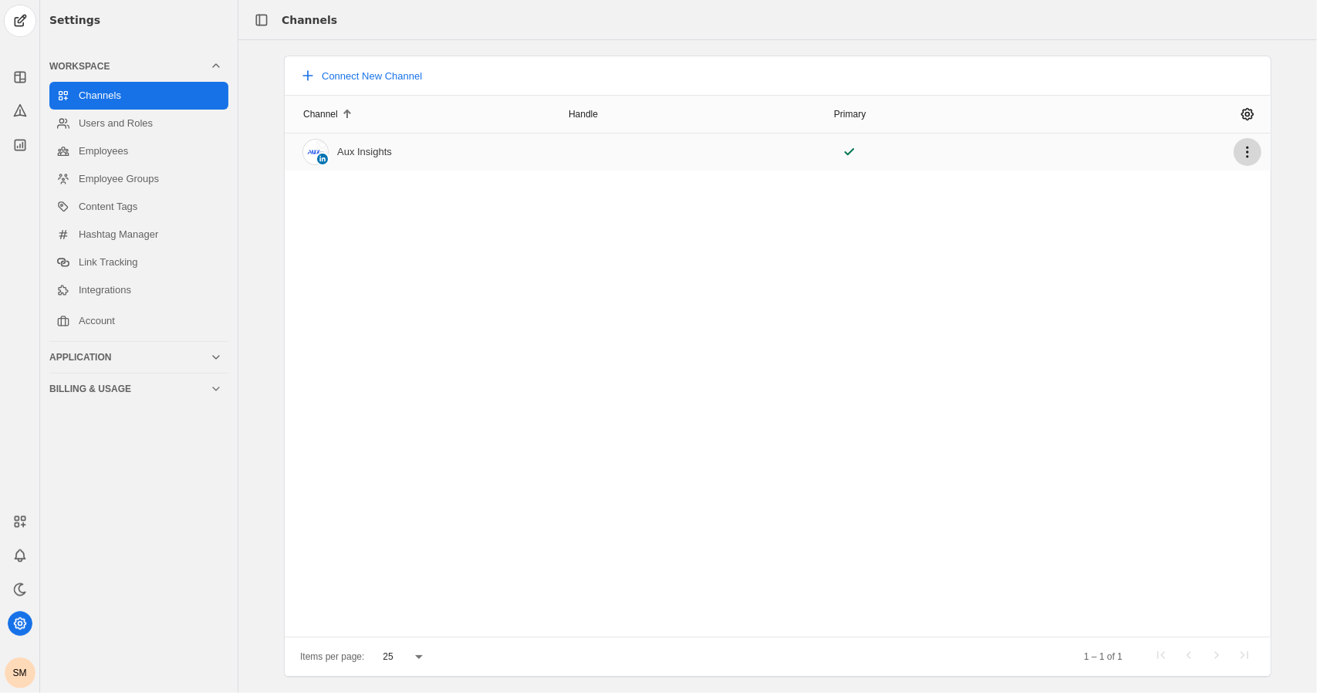
click at [656, 153] on span "undefined" at bounding box center [1248, 152] width 28 height 28
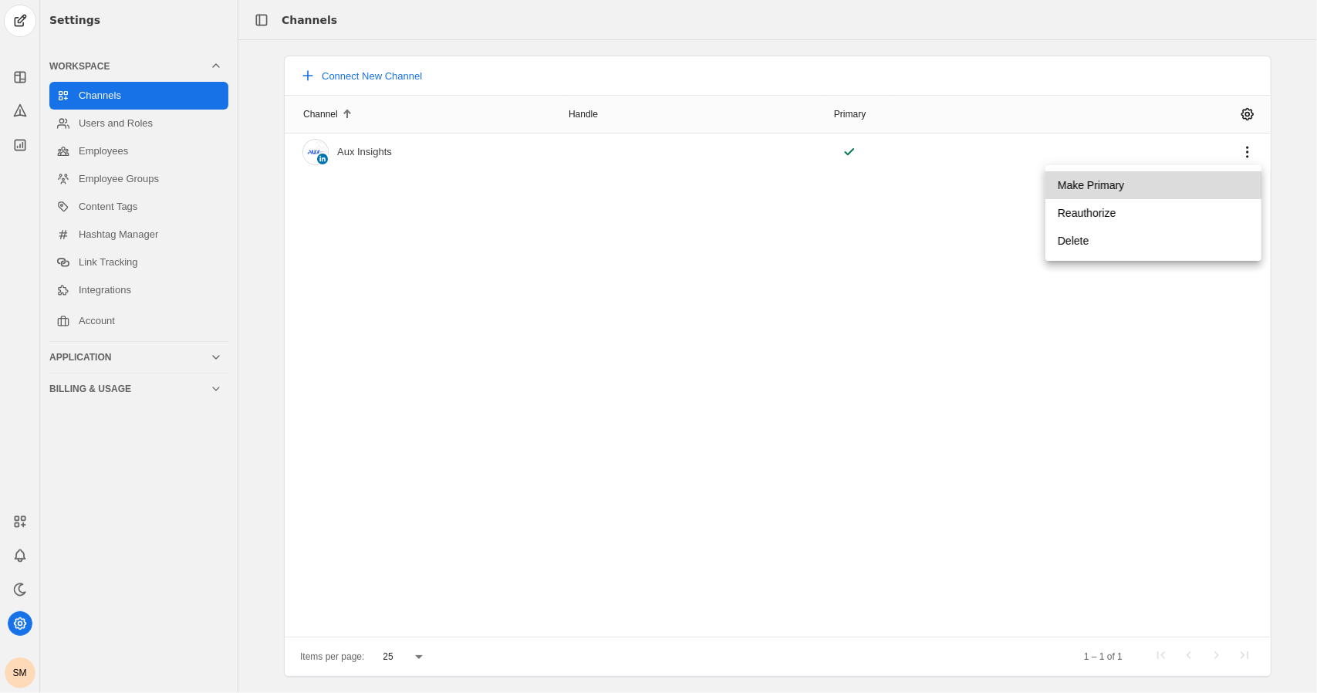
click at [656, 192] on span "undefined" at bounding box center [1154, 185] width 216 height 28
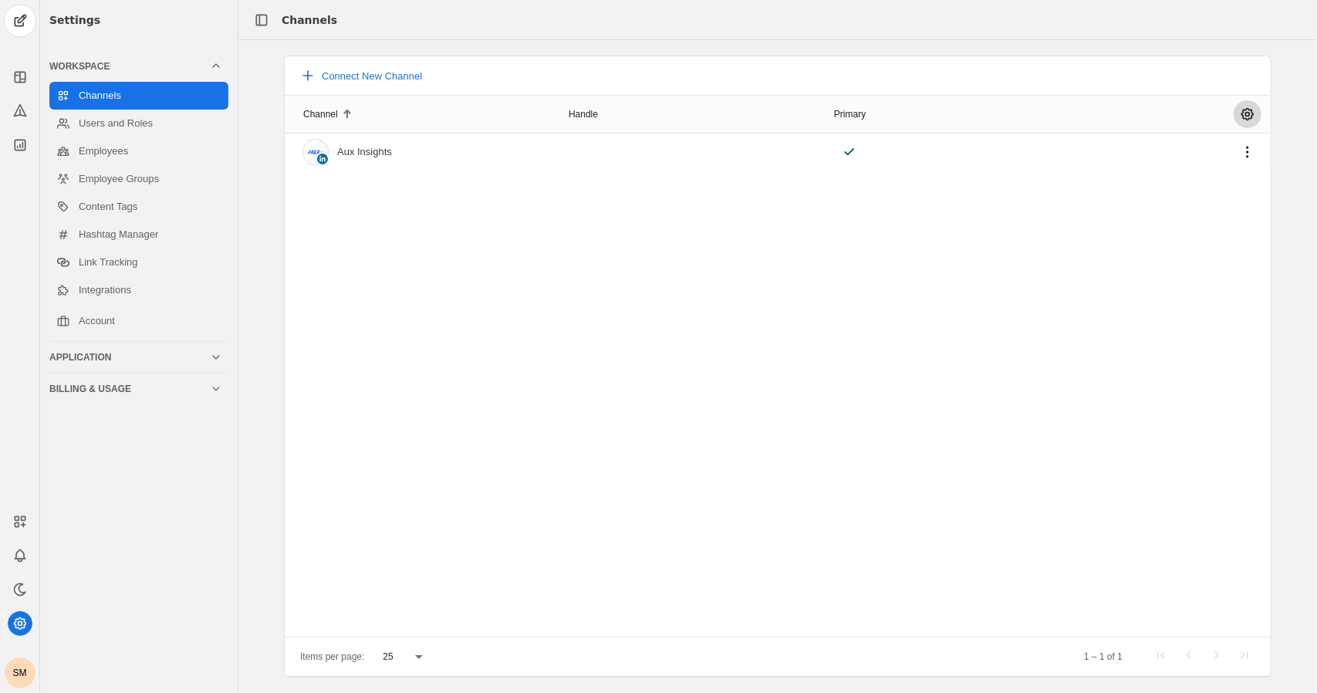
click at [656, 114] on span "undefined" at bounding box center [1248, 114] width 28 height 28
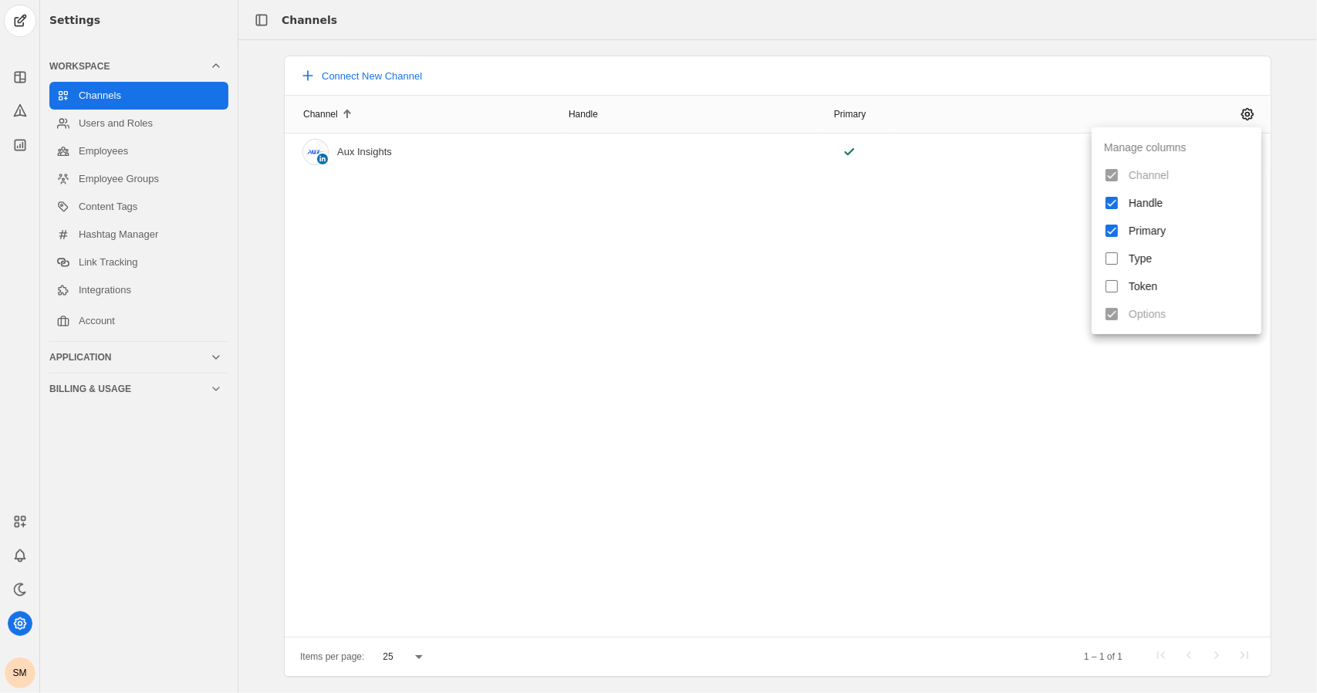
click at [656, 303] on div at bounding box center [658, 346] width 1317 height 693
click at [374, 157] on div "Aux Insights" at bounding box center [364, 152] width 55 height 12
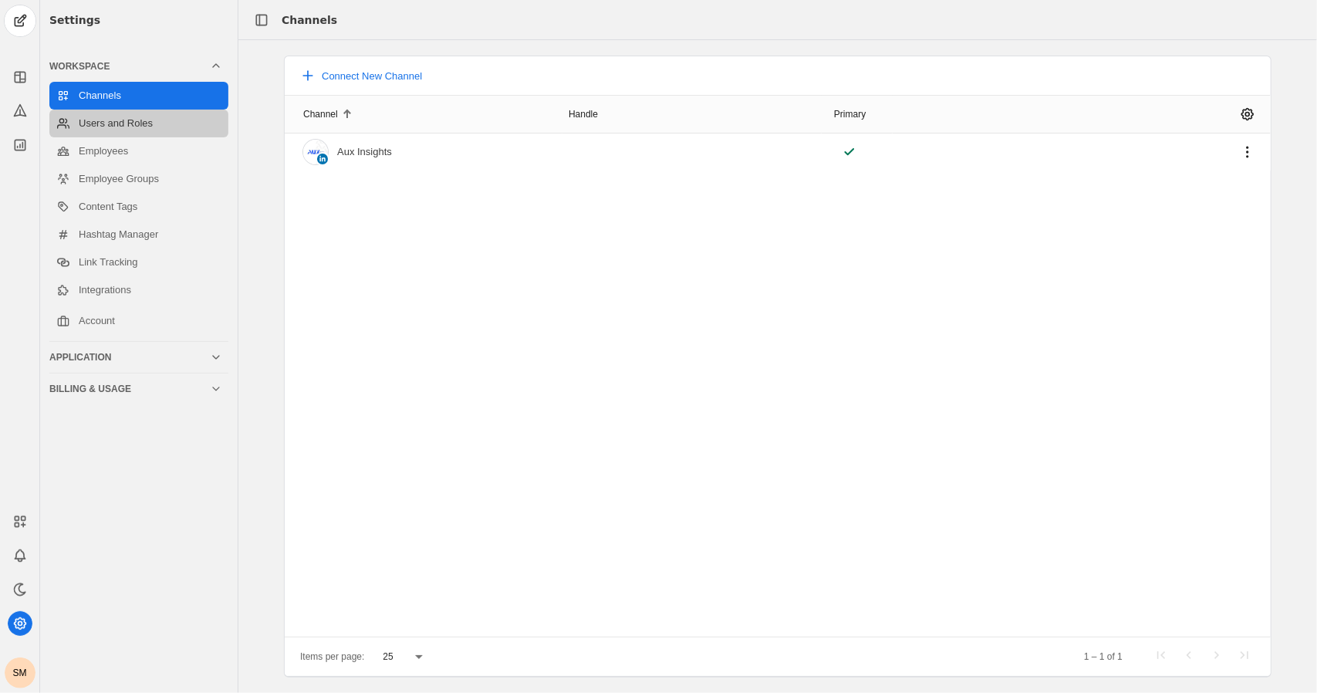
click at [124, 126] on link "Users and Roles" at bounding box center [138, 124] width 179 height 28
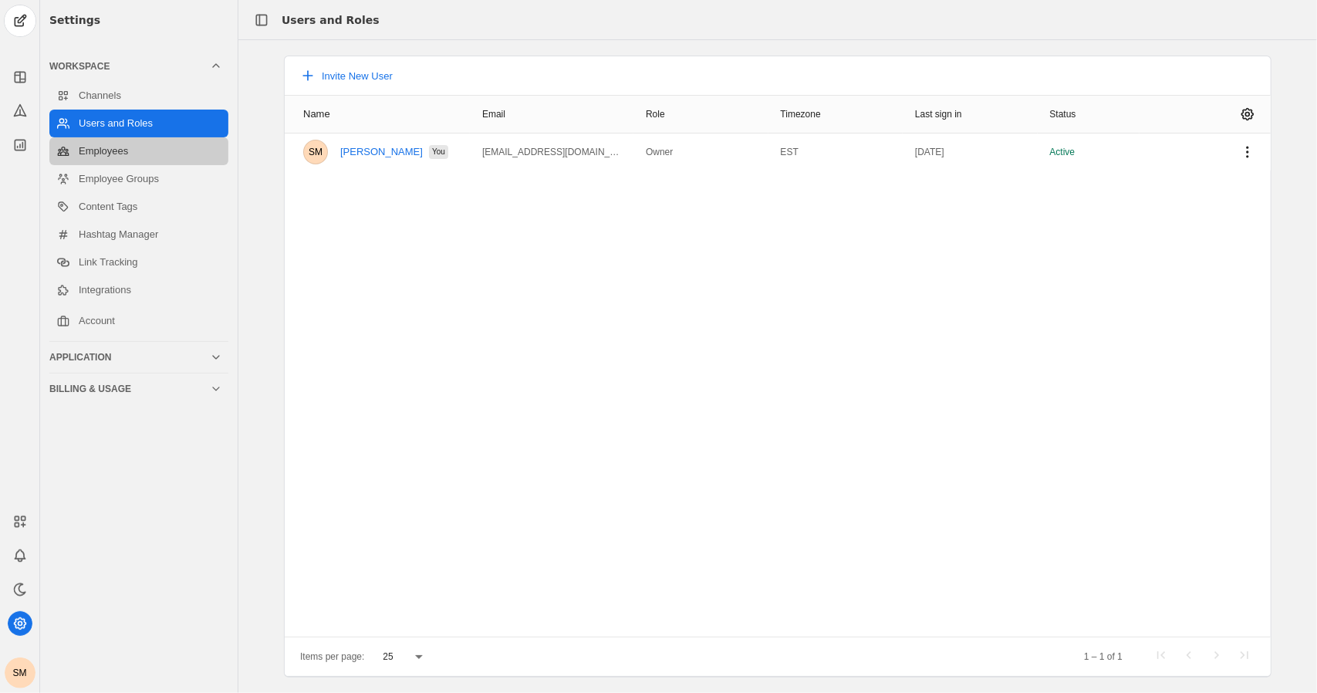
click at [134, 154] on link "Employees" at bounding box center [138, 151] width 179 height 28
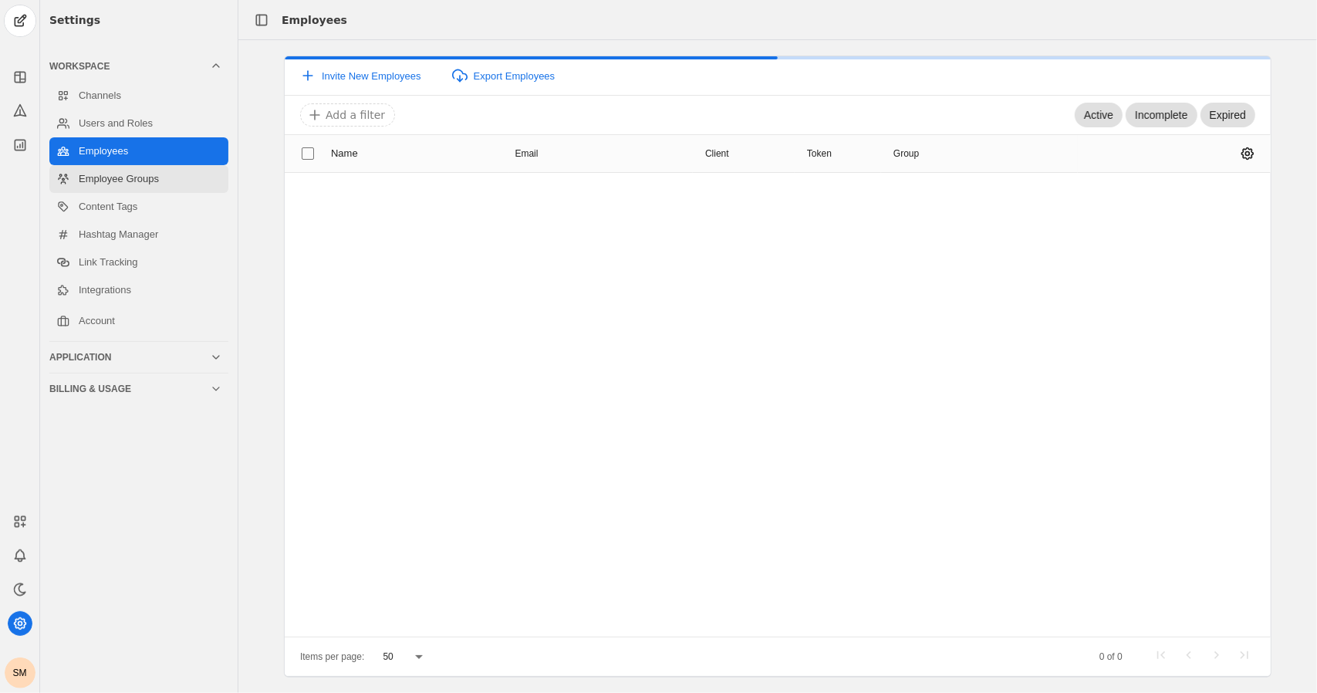
click at [121, 180] on link "Employee Groups" at bounding box center [138, 179] width 179 height 28
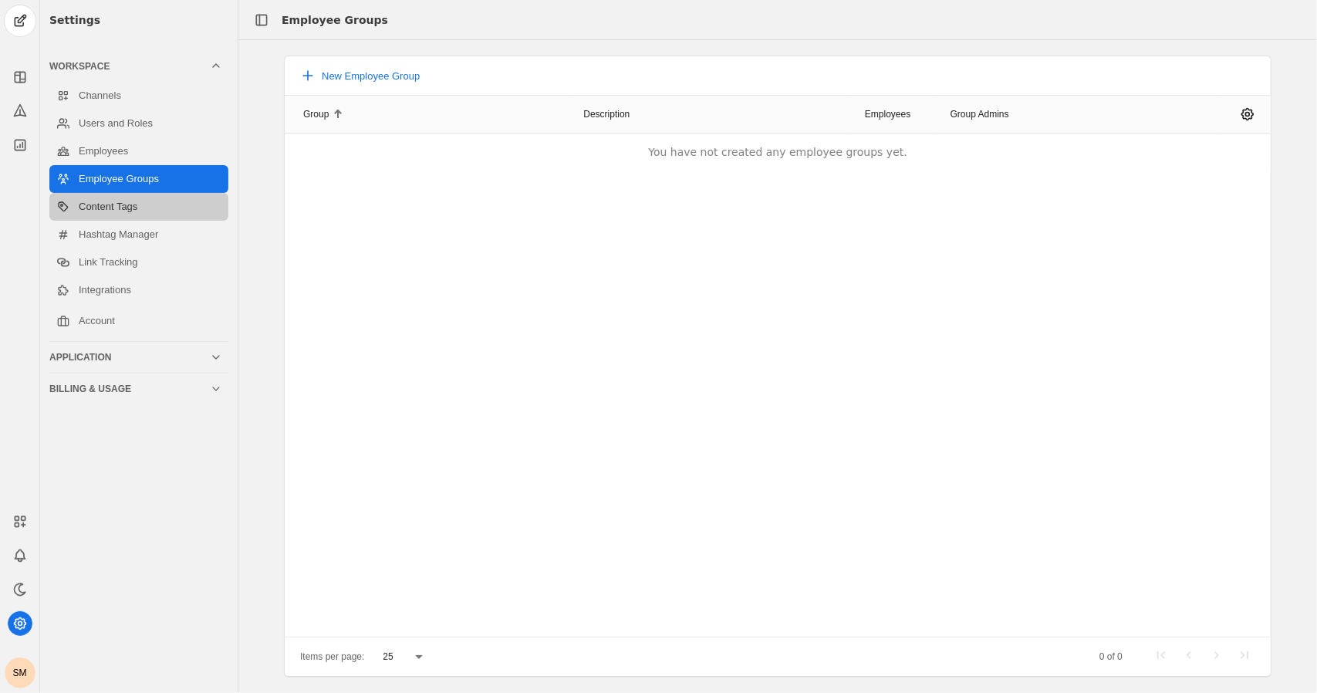
click at [116, 207] on link "Content Tags" at bounding box center [138, 207] width 179 height 28
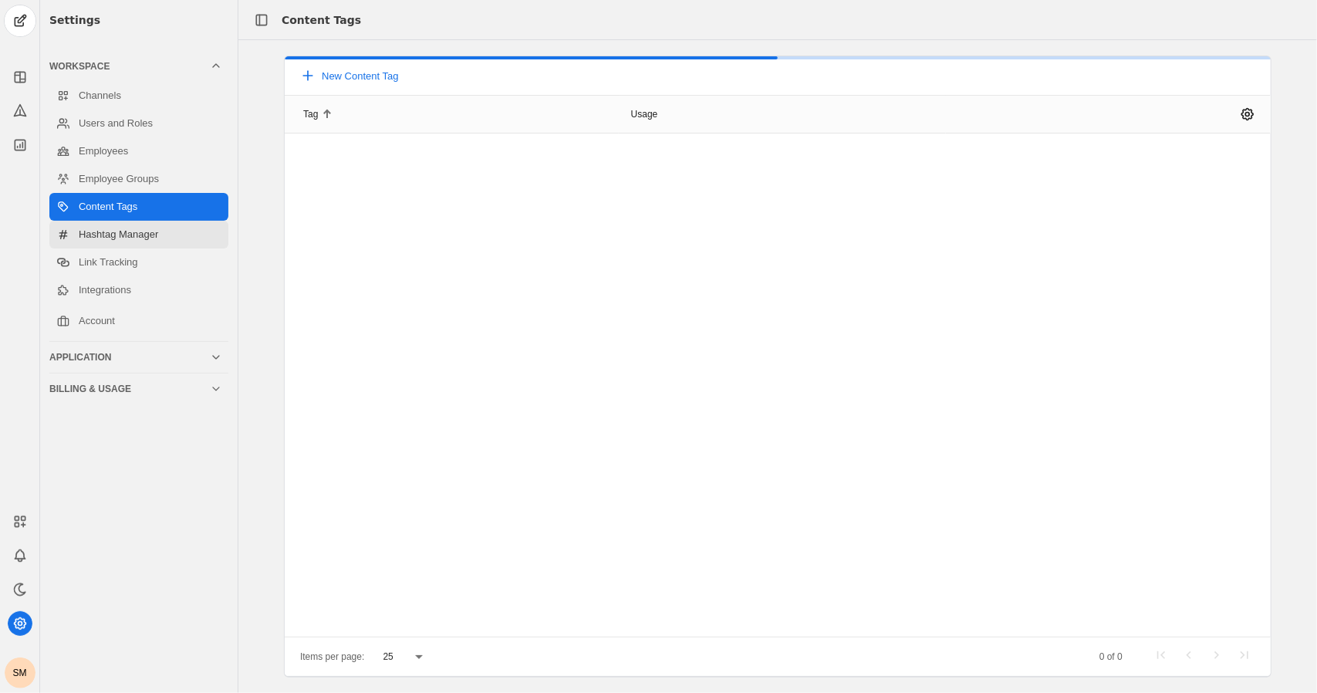
click at [113, 234] on link "Hashtag Manager" at bounding box center [138, 235] width 179 height 28
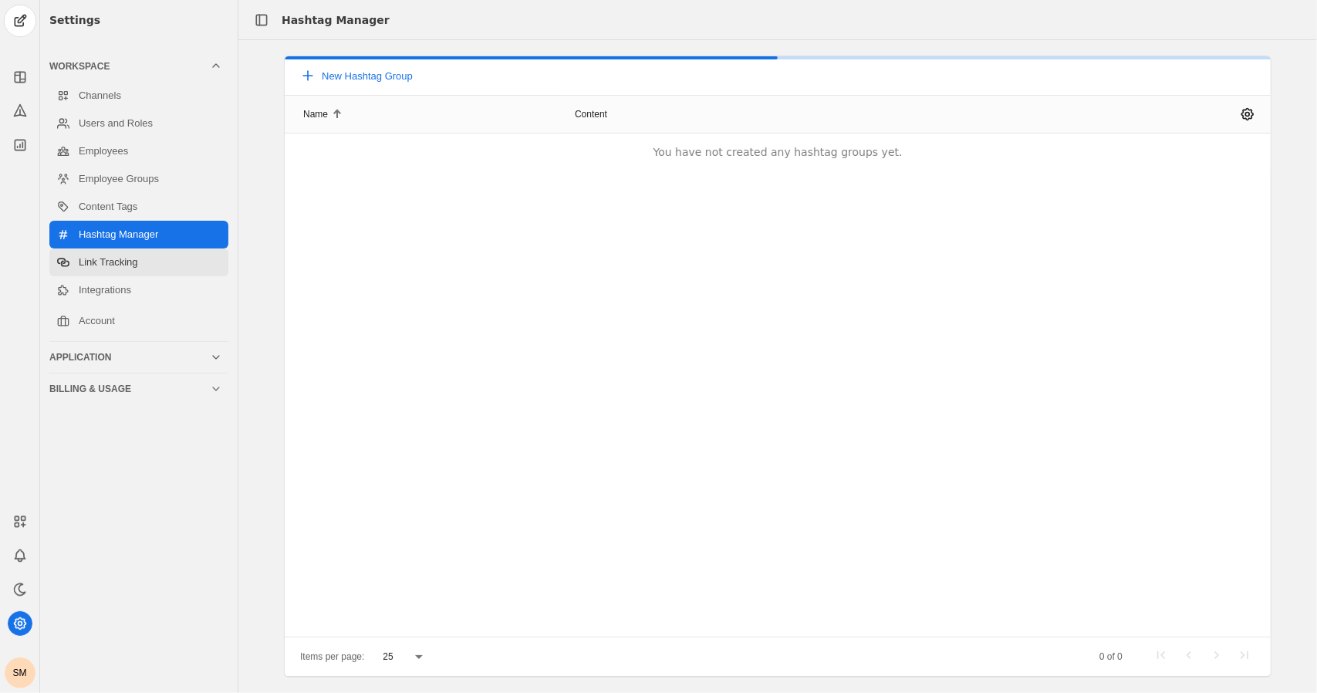
click at [113, 260] on link "Link Tracking" at bounding box center [138, 262] width 179 height 28
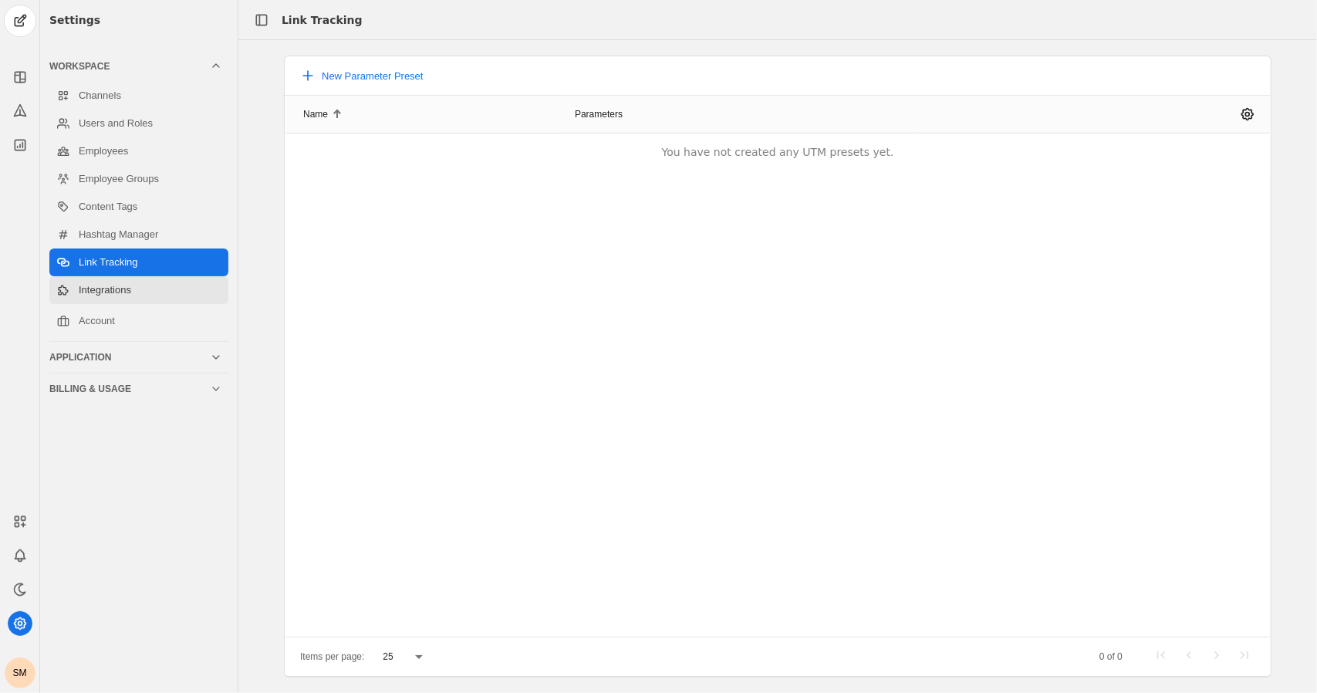
click at [114, 288] on link "Integrations" at bounding box center [138, 290] width 179 height 28
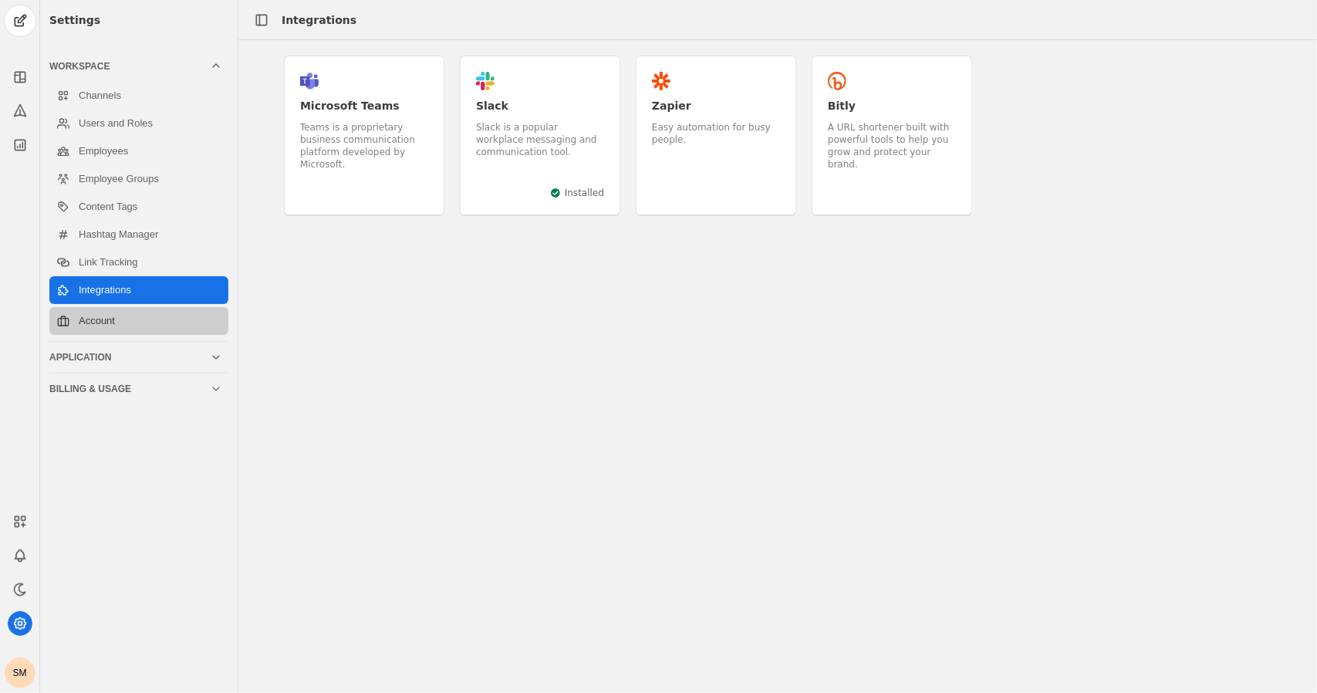
click at [110, 316] on link "Account" at bounding box center [138, 321] width 179 height 28
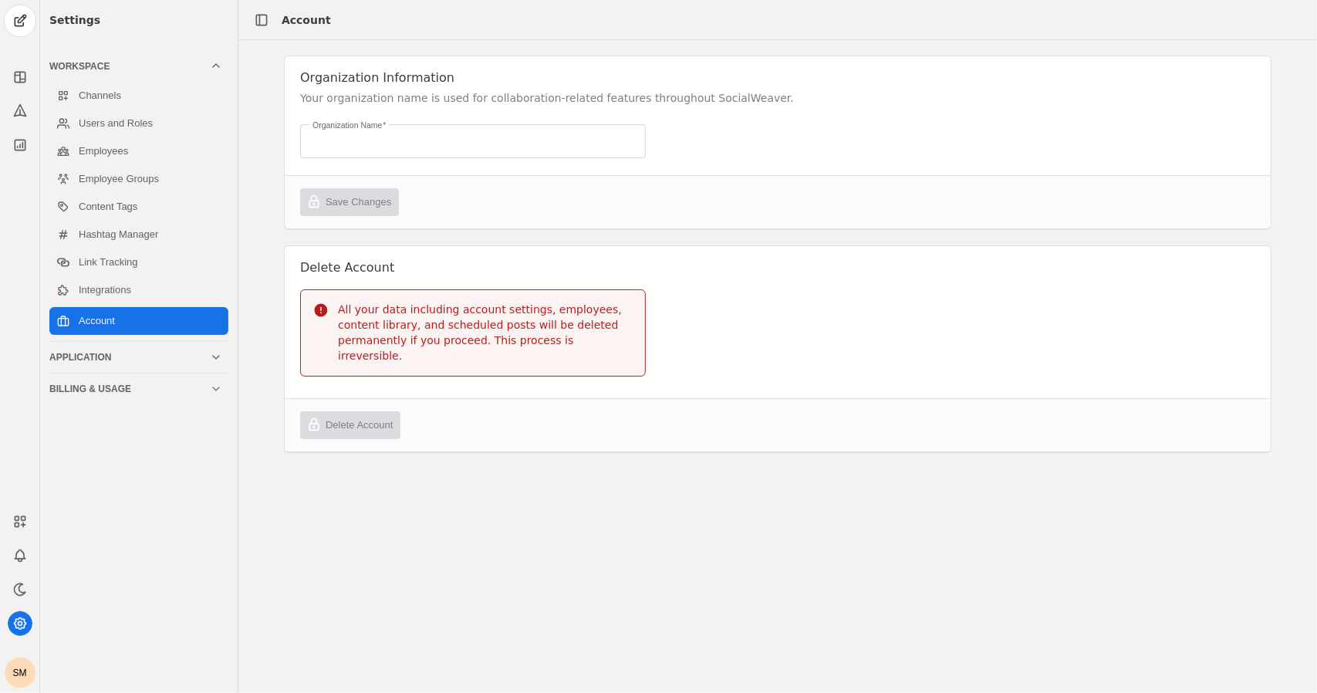
type input "Sian Manville's Organization"
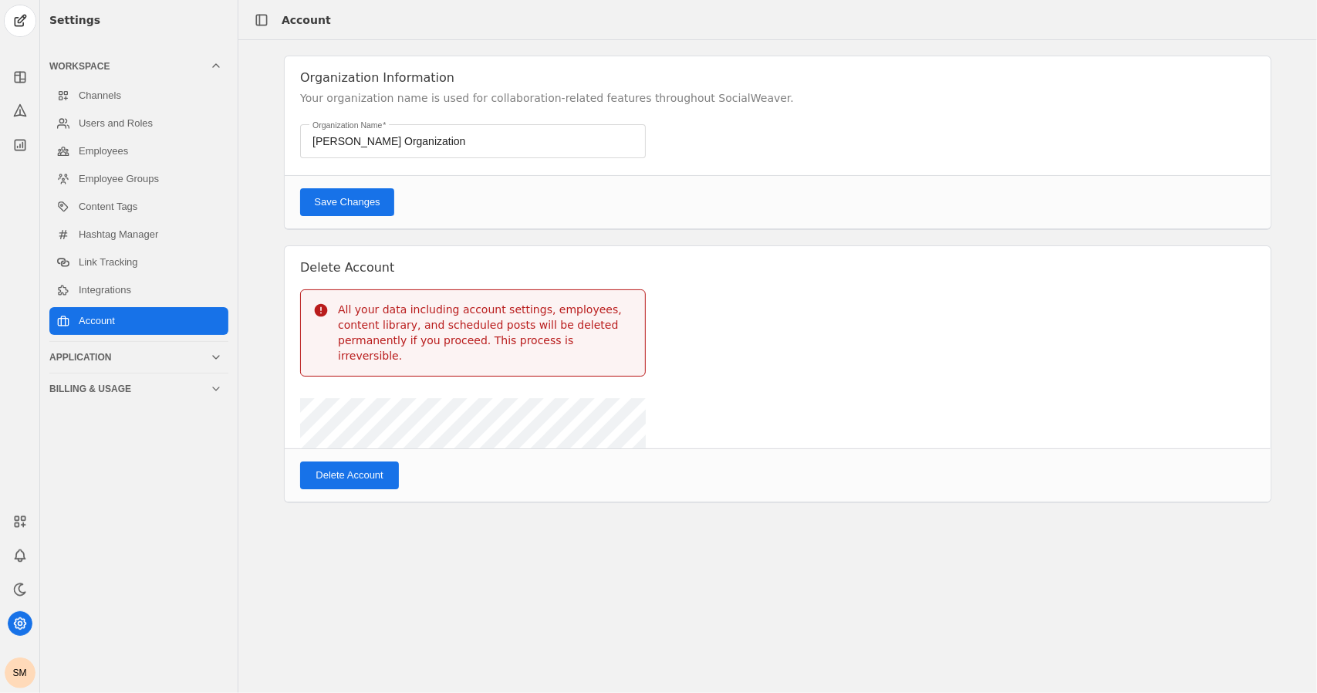
click at [107, 343] on mat-accordion "Workspace Channels Users and Roles Employees Employee Groups Content Tags Hasht…" at bounding box center [138, 227] width 179 height 347
click at [118, 356] on div "Application" at bounding box center [129, 357] width 161 height 12
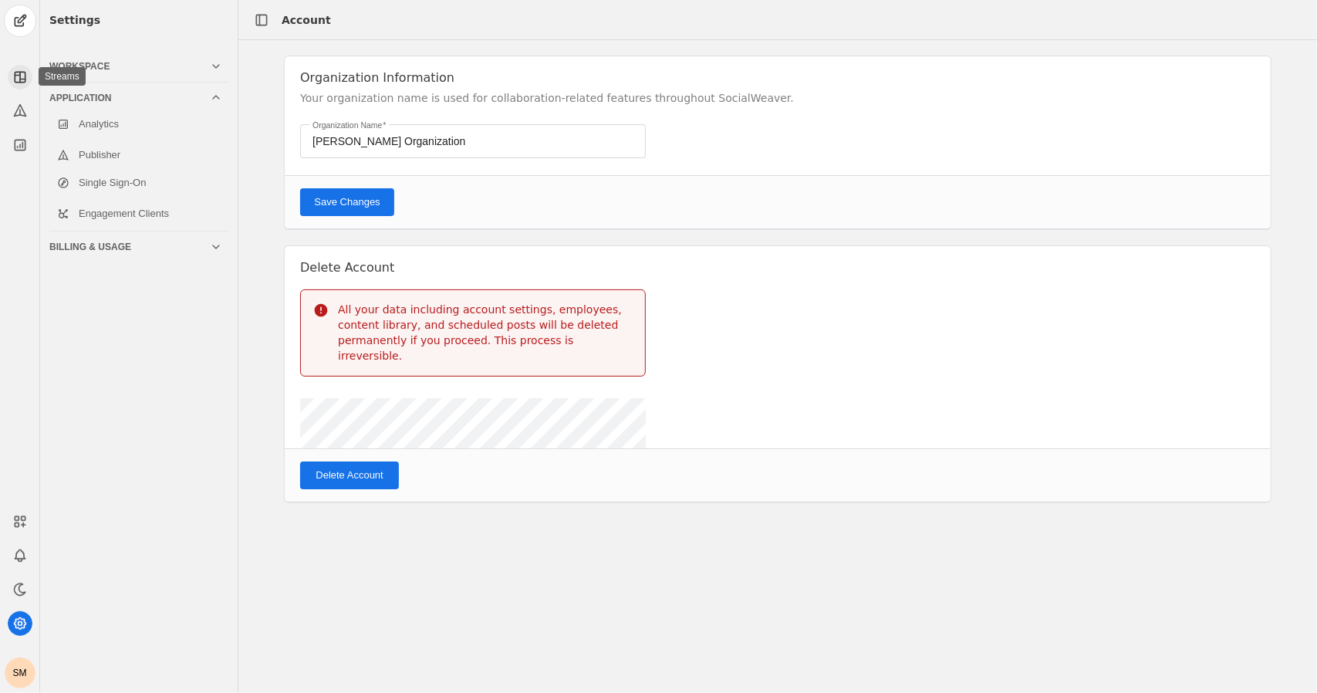
click at [18, 73] on icon at bounding box center [19, 76] width 15 height 15
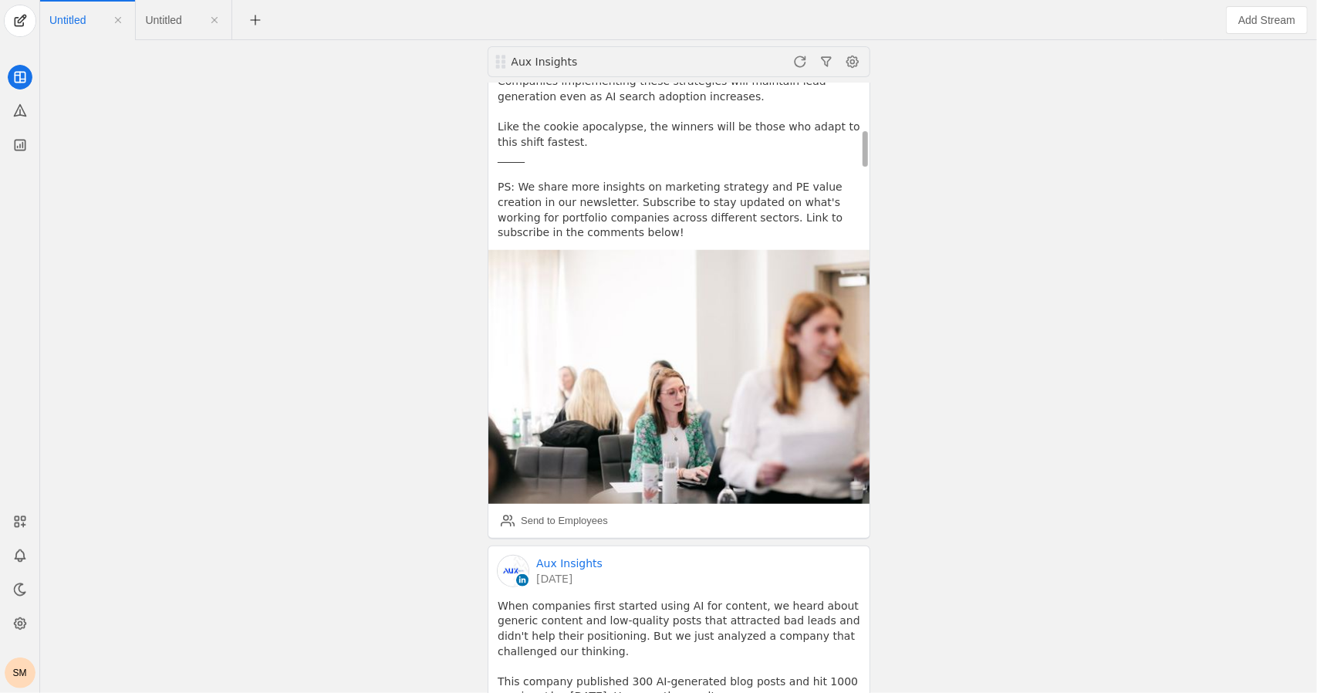
scroll to position [511, 0]
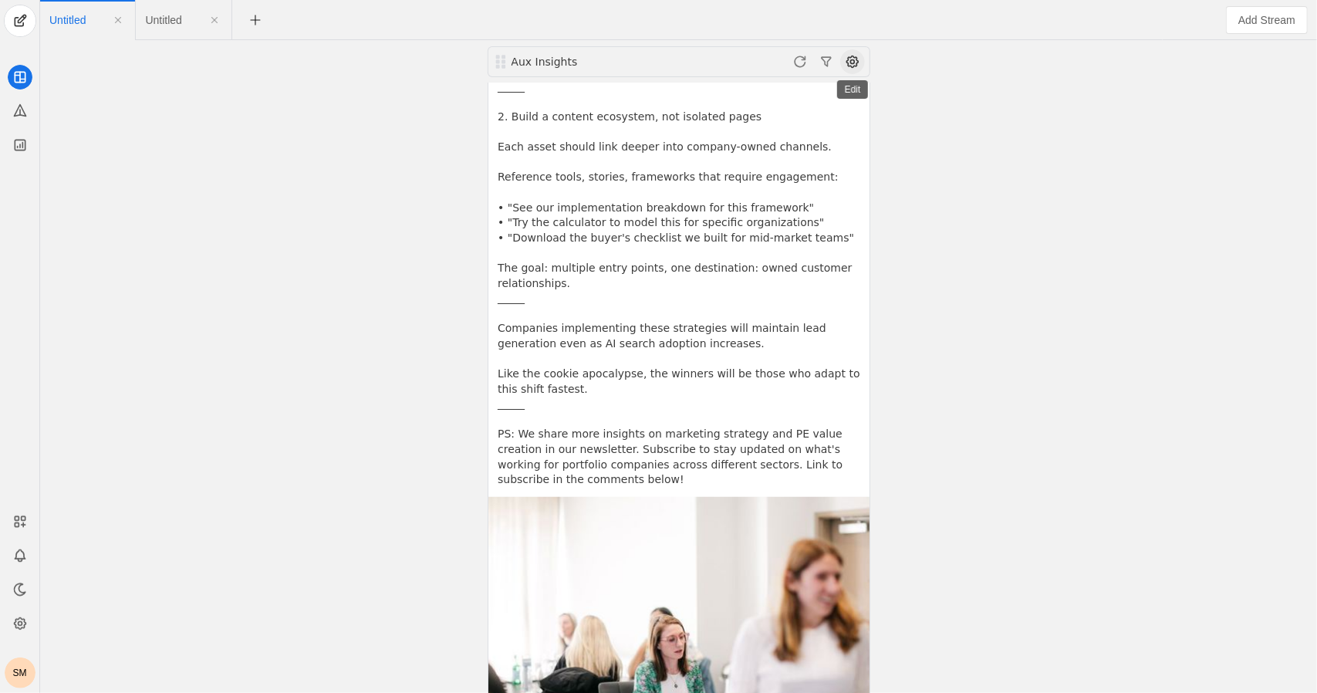
click at [656, 67] on span at bounding box center [852, 61] width 25 height 25
click at [656, 88] on span "button" at bounding box center [773, 94] width 184 height 28
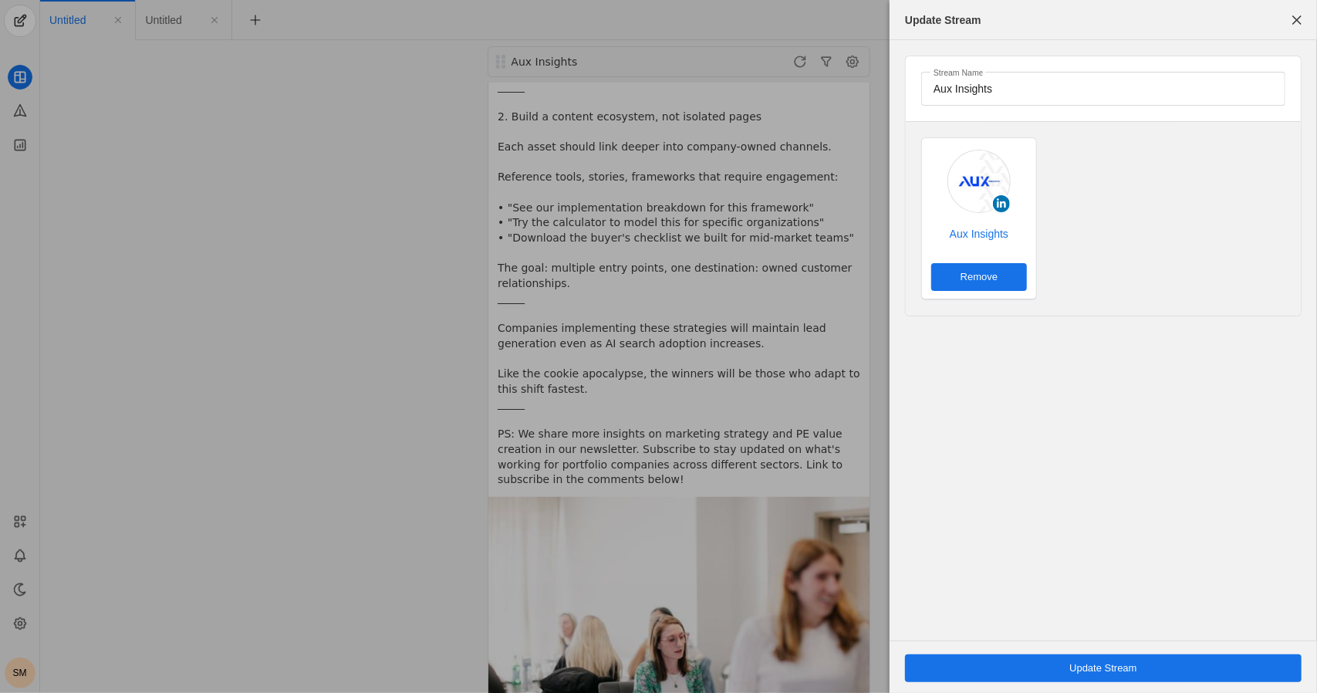
click at [656, 387] on div "Stream Name Aux Insights Aux Insights Remove" at bounding box center [1104, 340] width 428 height 600
click at [656, 27] on span "button" at bounding box center [1297, 20] width 28 height 28
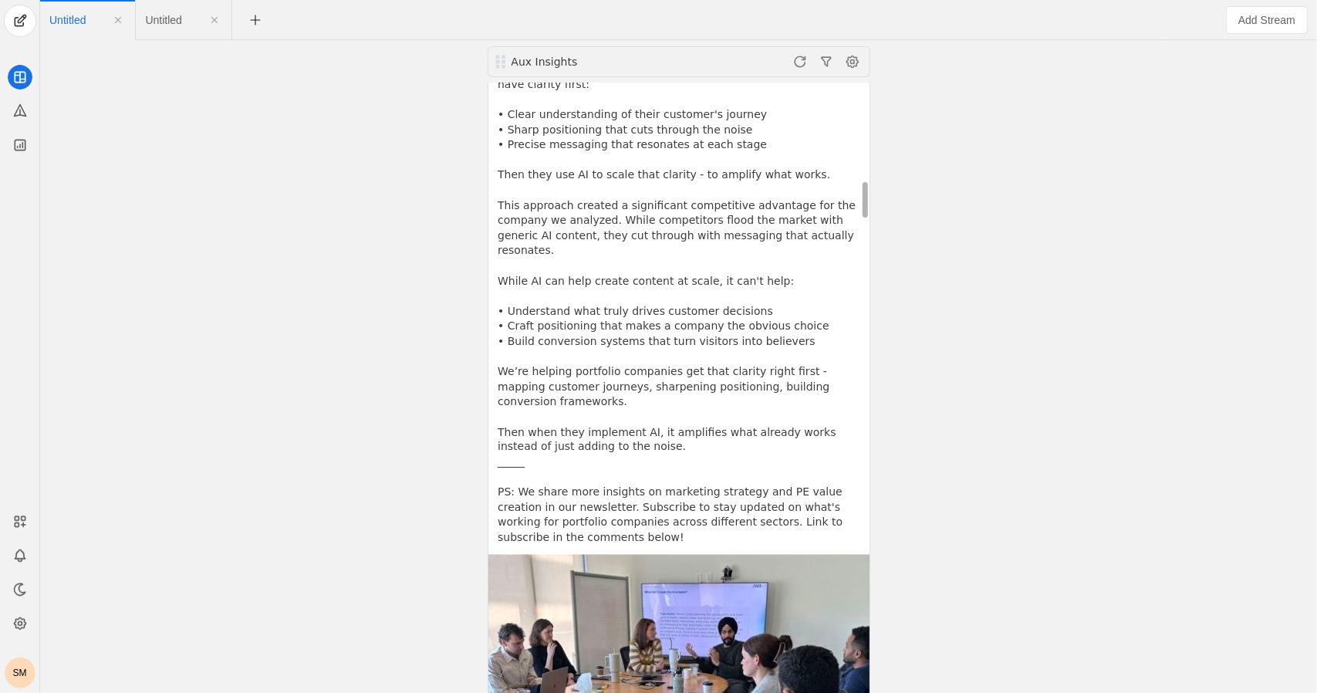
scroll to position [1633, 0]
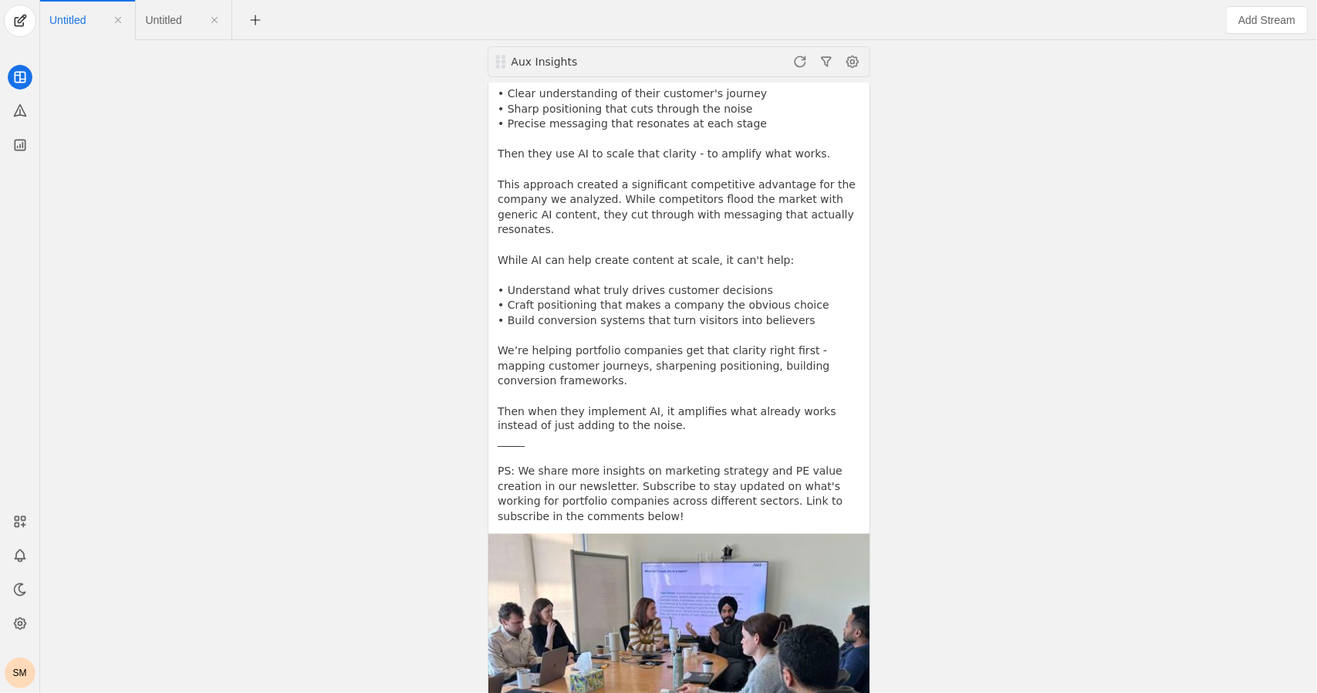
click at [15, 676] on div "SM" at bounding box center [20, 672] width 31 height 31
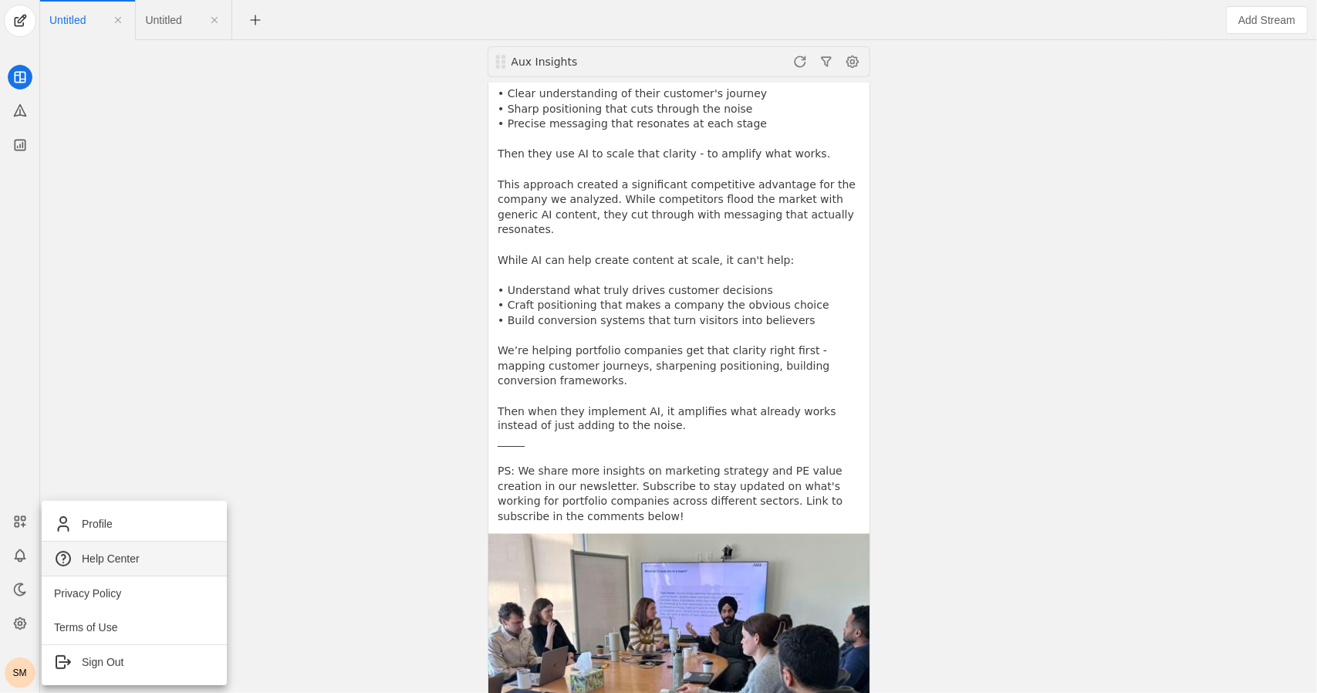
click at [108, 569] on link "Help Center" at bounding box center [134, 559] width 185 height 34
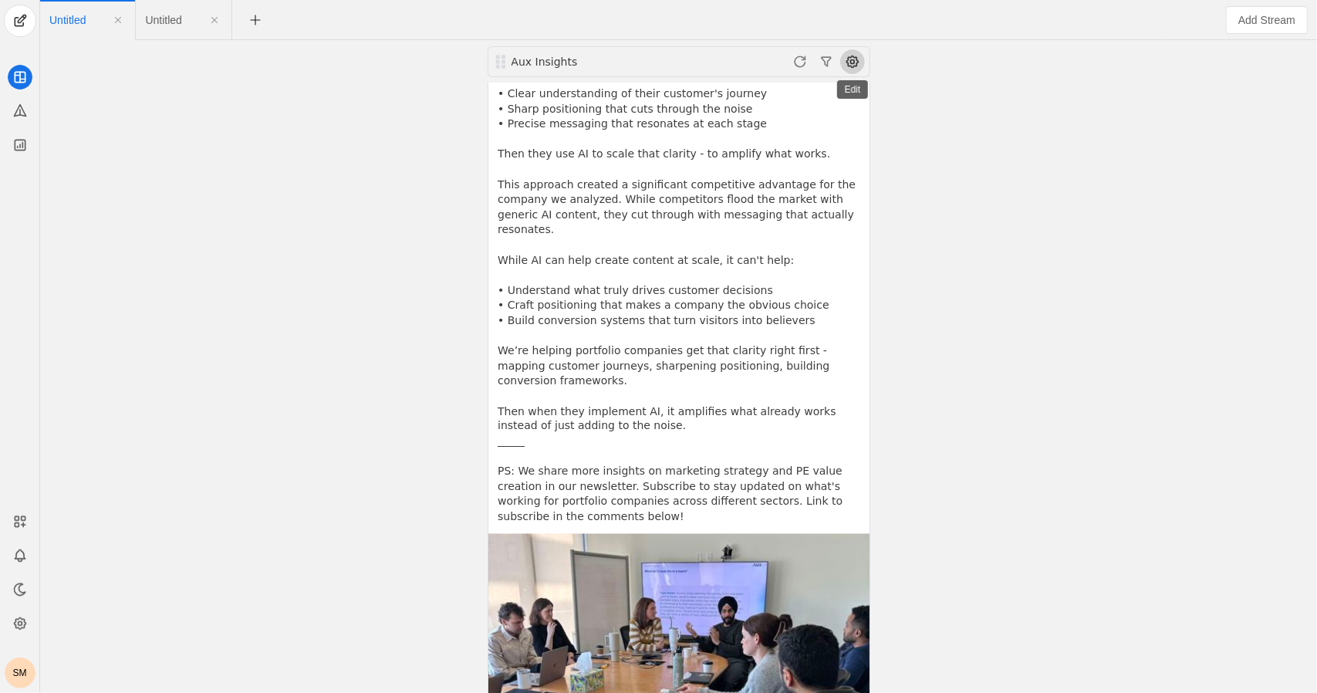
click at [656, 64] on span at bounding box center [852, 61] width 25 height 25
click at [656, 94] on span "button" at bounding box center [773, 94] width 184 height 28
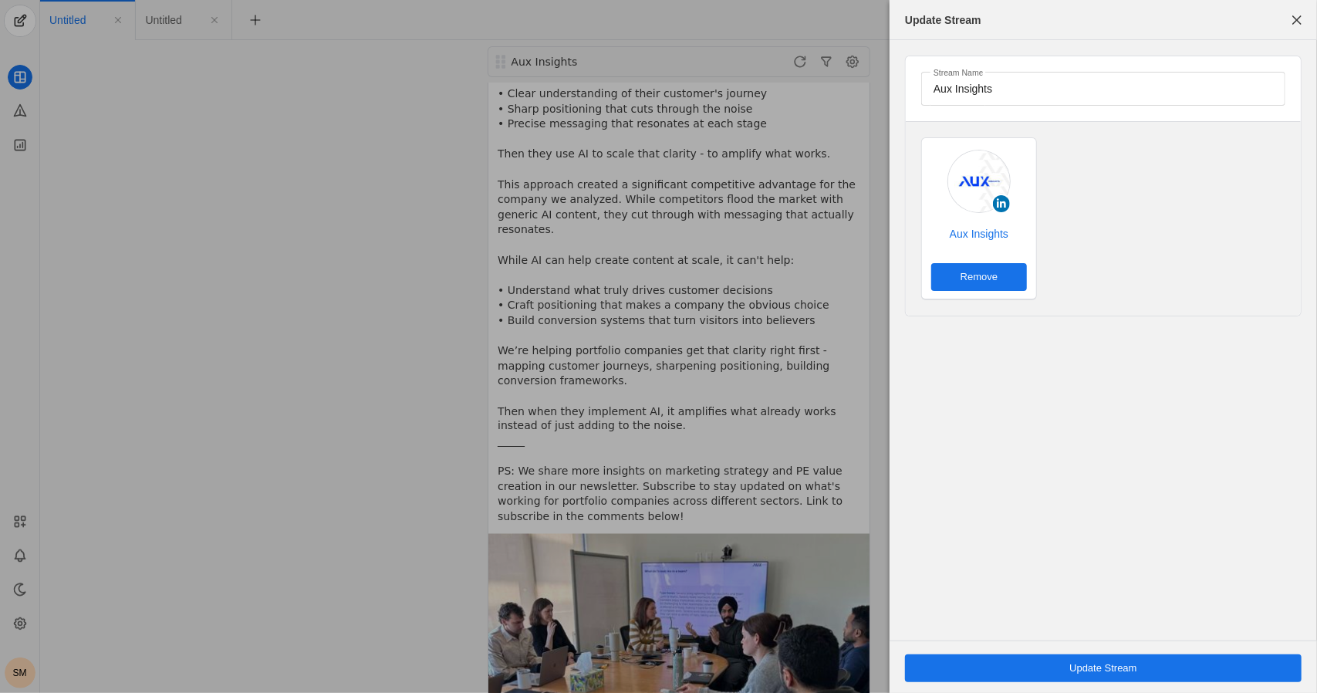
click at [656, 259] on div at bounding box center [658, 346] width 1317 height 693
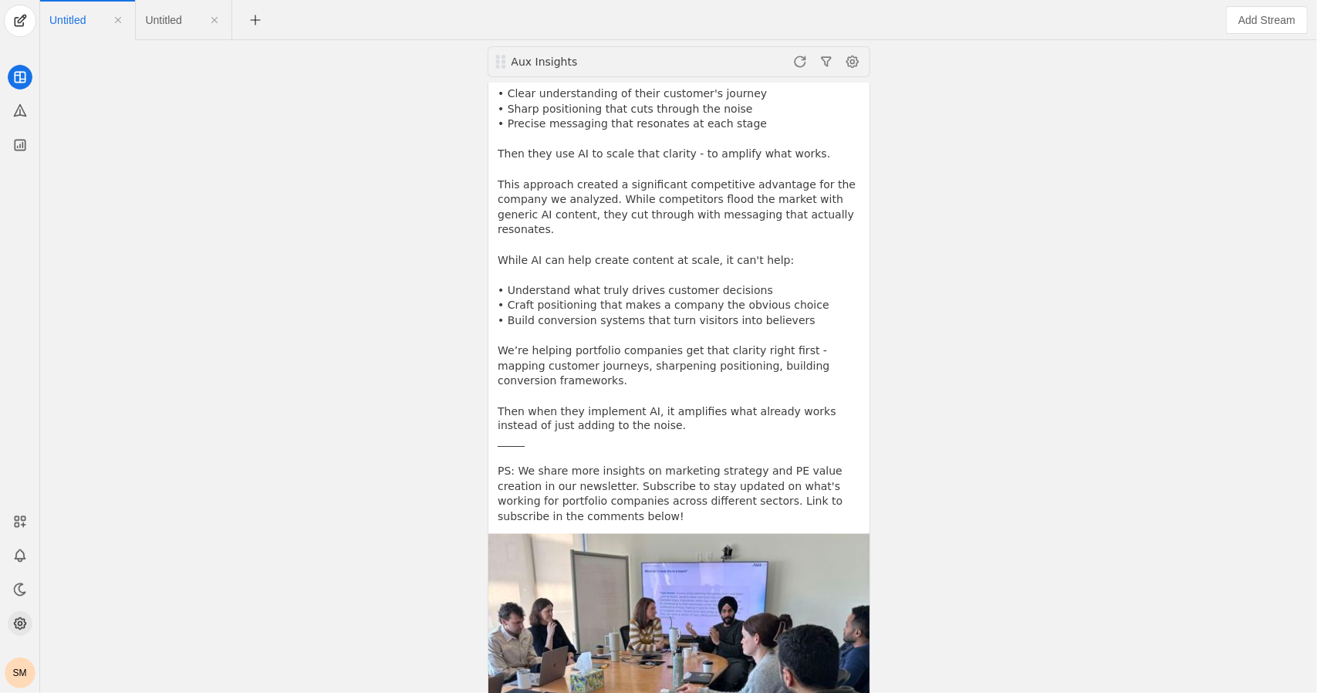
click at [15, 618] on icon at bounding box center [19, 623] width 15 height 15
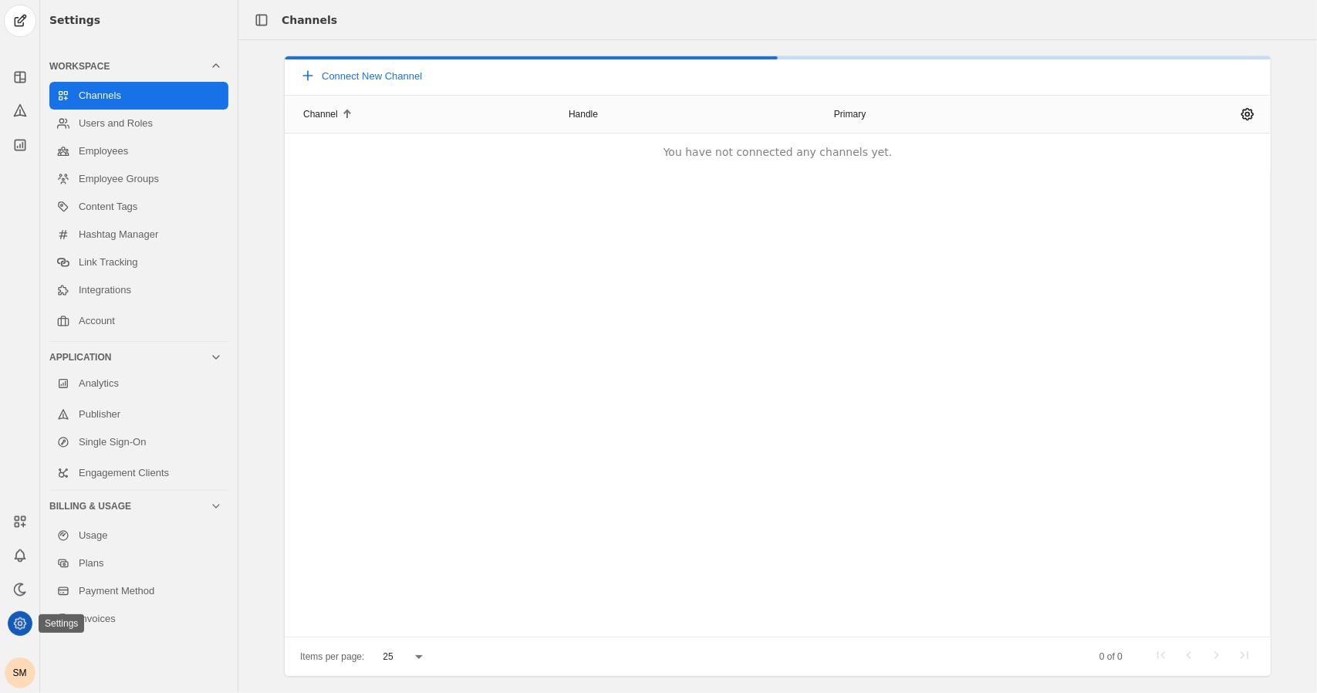
click at [15, 618] on icon at bounding box center [19, 623] width 15 height 15
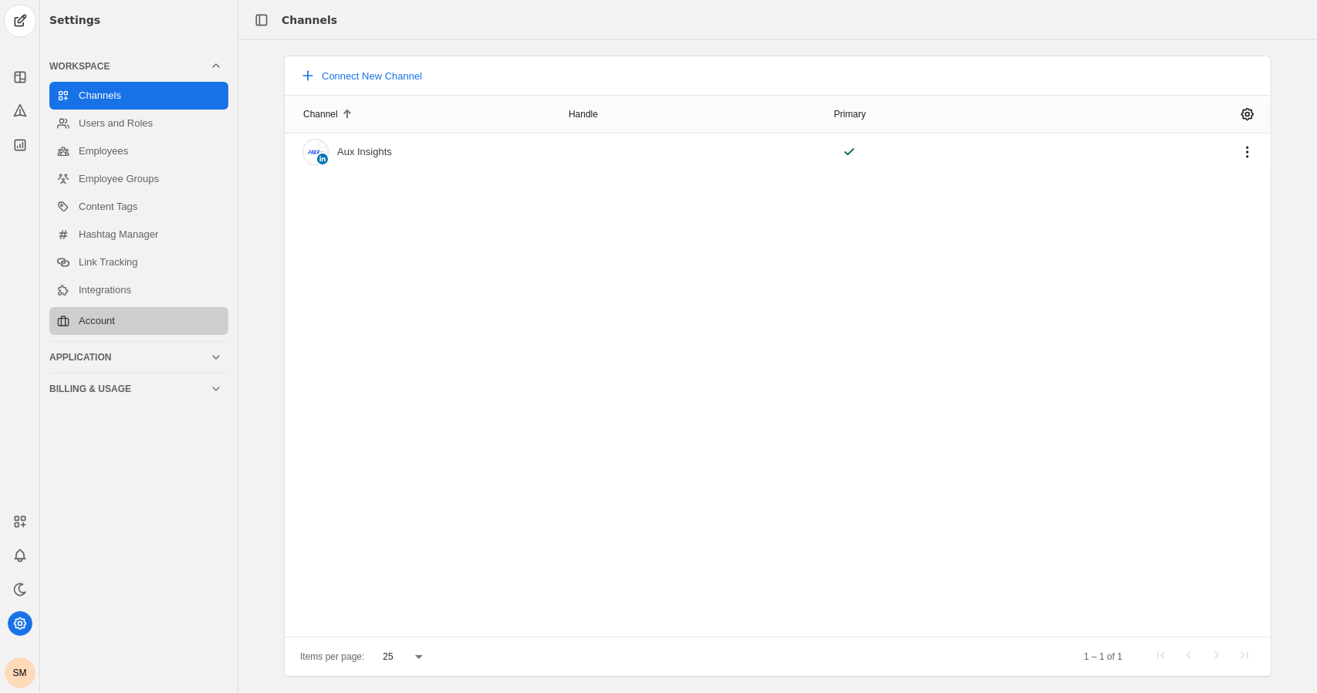
click at [140, 316] on link "Account" at bounding box center [138, 321] width 179 height 28
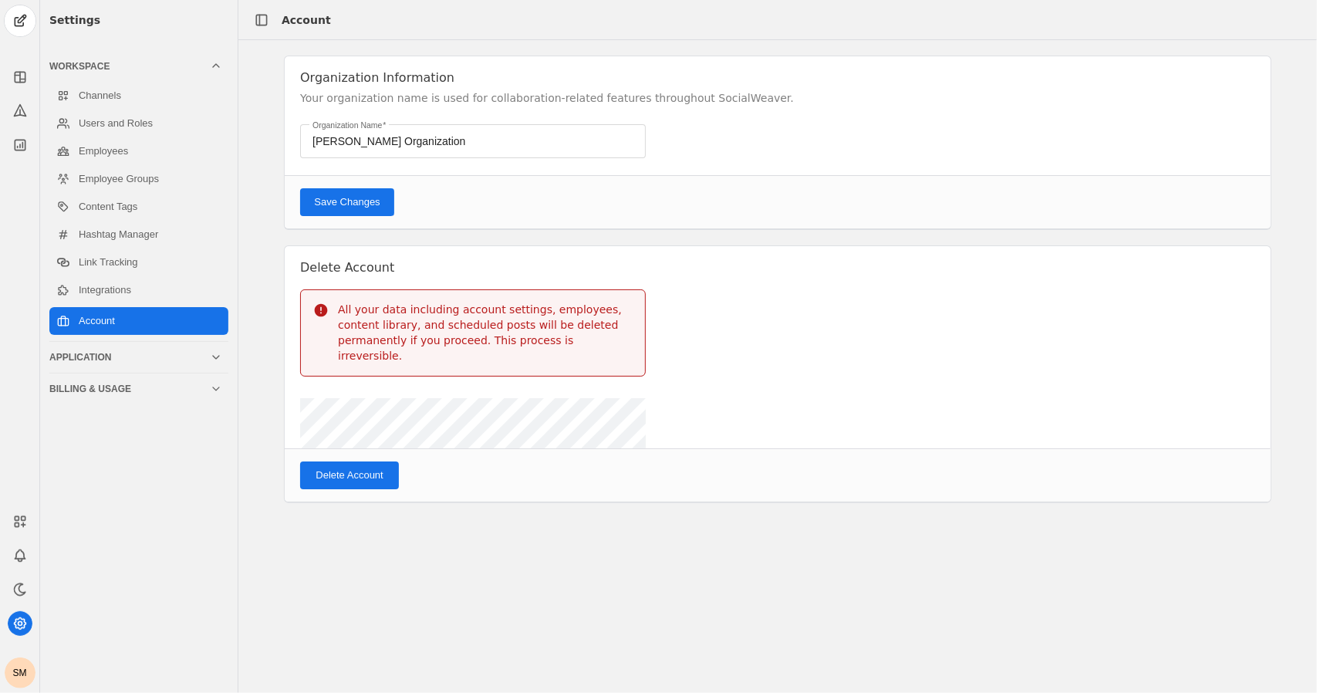
click at [148, 304] on div "Channels Users and Roles Employees Employee Groups Content Tags Hashtag Manager…" at bounding box center [138, 208] width 179 height 259
click at [116, 296] on link "Integrations" at bounding box center [138, 290] width 179 height 28
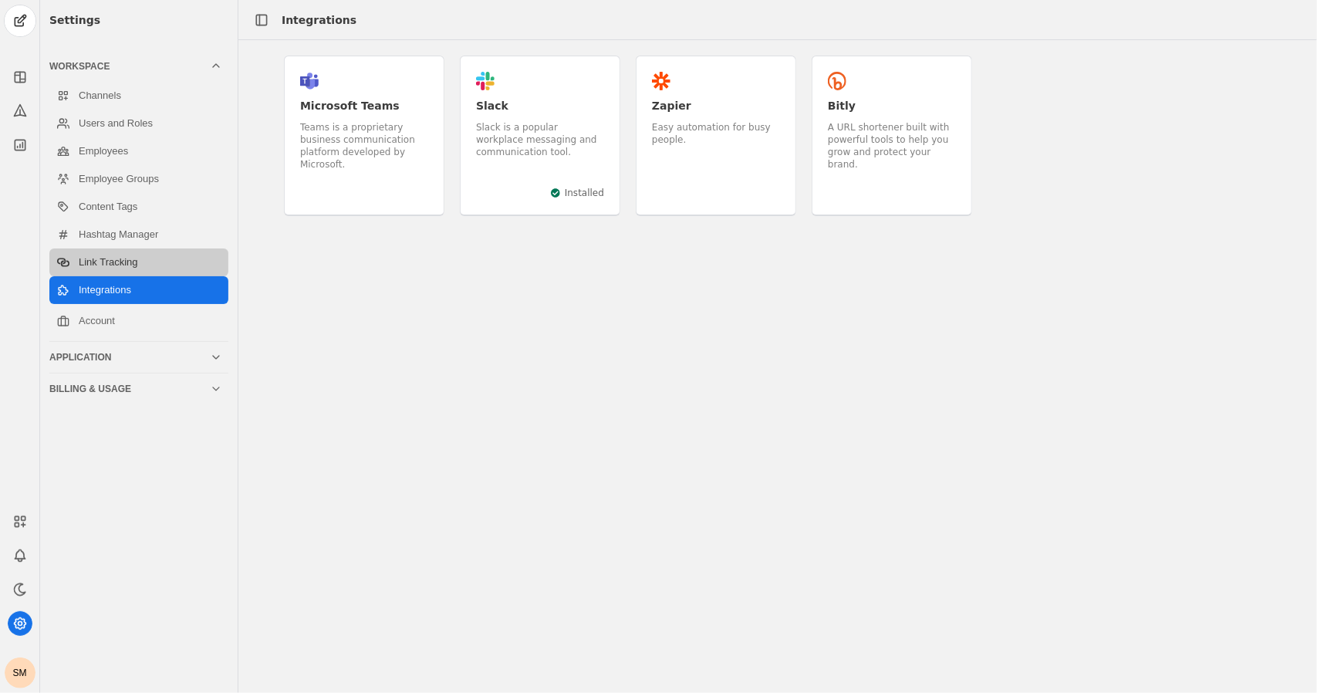
click at [129, 248] on link "Link Tracking" at bounding box center [138, 262] width 179 height 28
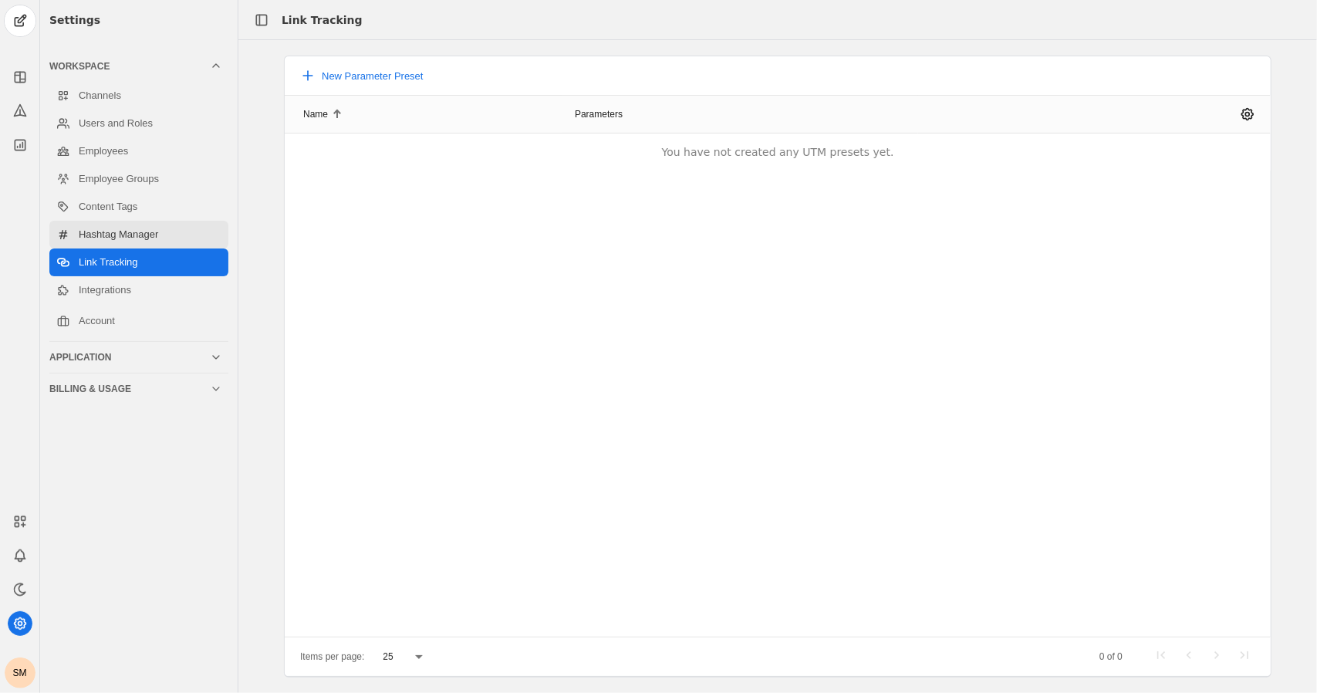
click at [145, 224] on link "Hashtag Manager" at bounding box center [138, 235] width 179 height 28
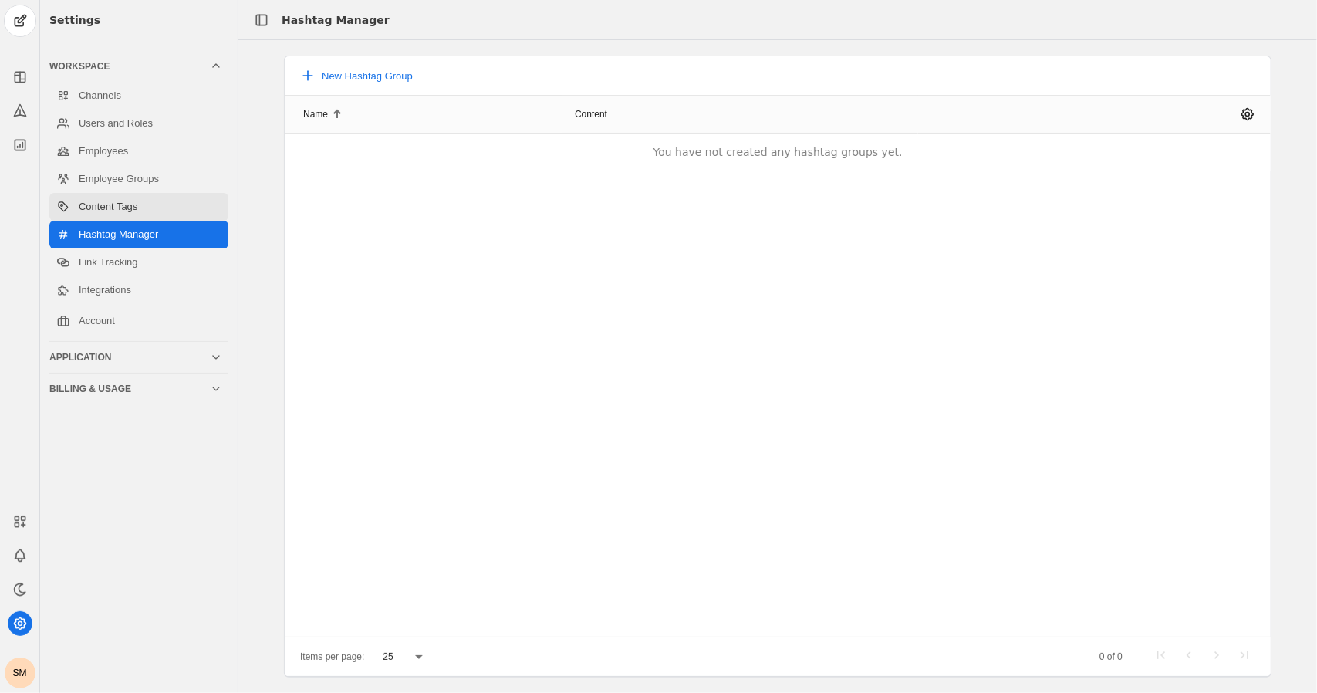
click at [117, 201] on link "Content Tags" at bounding box center [138, 207] width 179 height 28
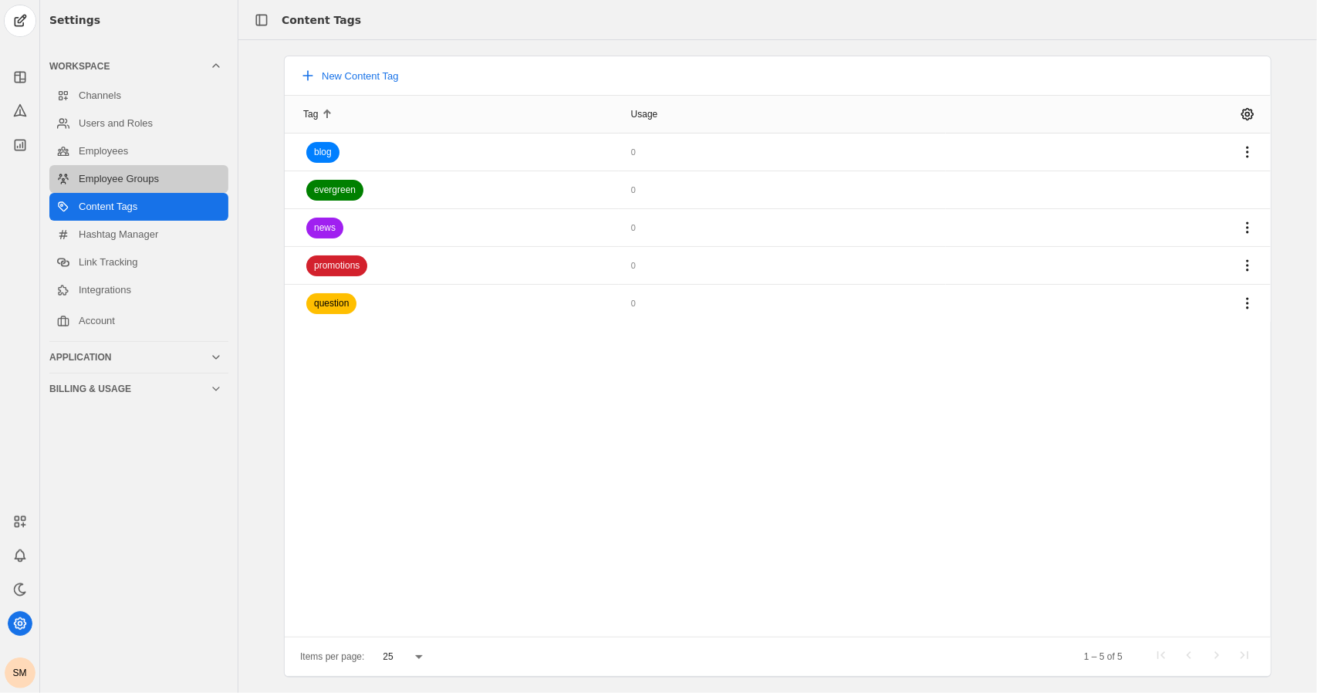
click at [140, 180] on link "Employee Groups" at bounding box center [138, 179] width 179 height 28
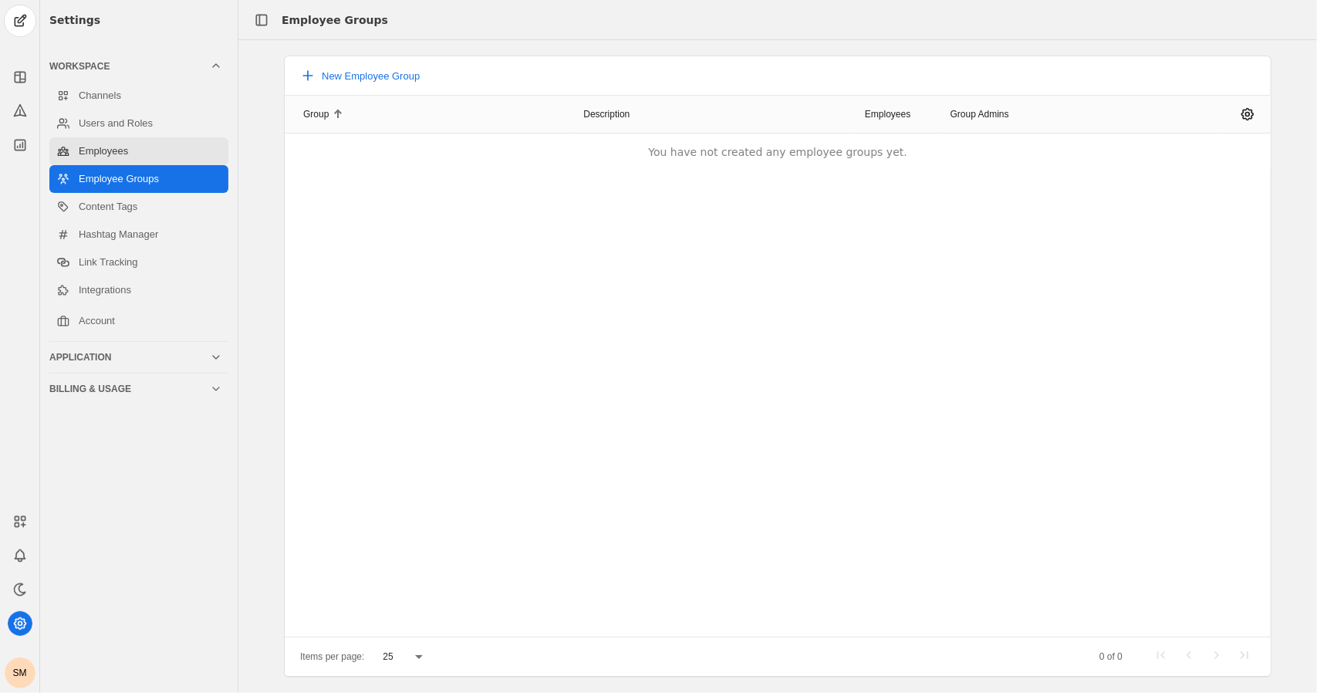
click at [119, 160] on link "Employees" at bounding box center [138, 151] width 179 height 28
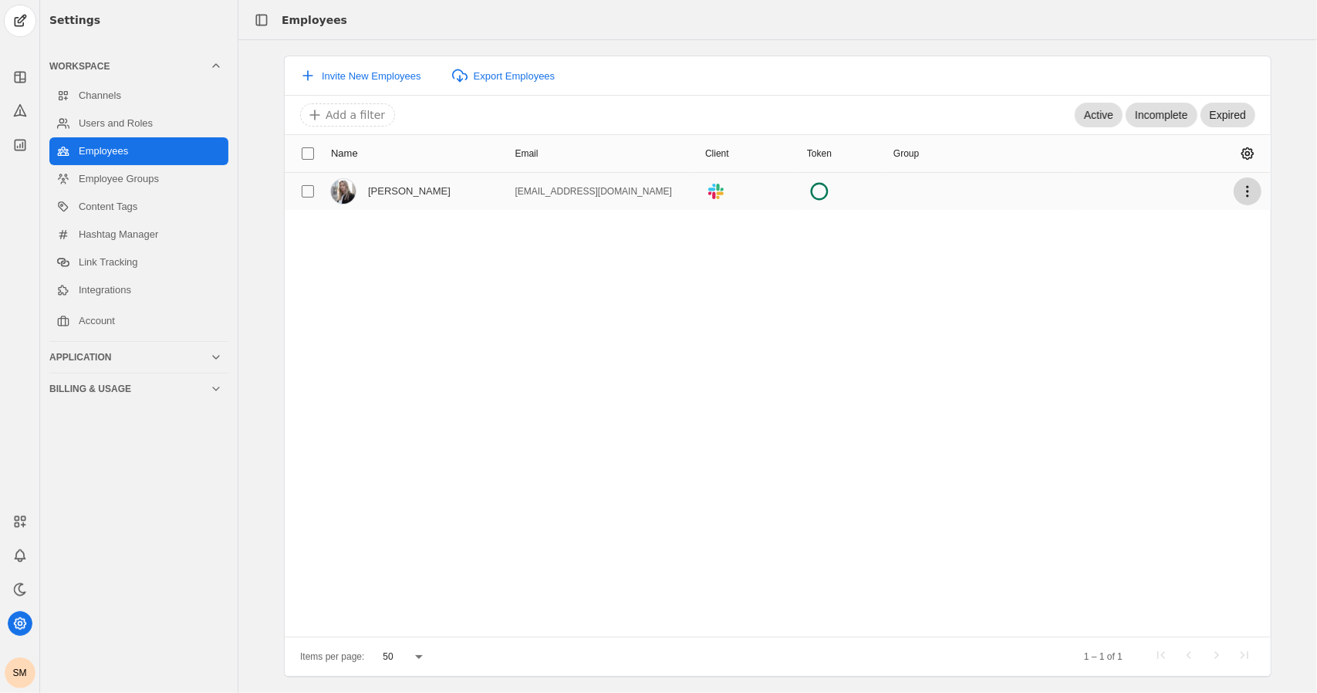
click at [656, 191] on span "undefined" at bounding box center [1248, 191] width 28 height 28
click at [656, 147] on div at bounding box center [658, 346] width 1317 height 693
click at [656, 154] on span "undefined" at bounding box center [1248, 154] width 28 height 28
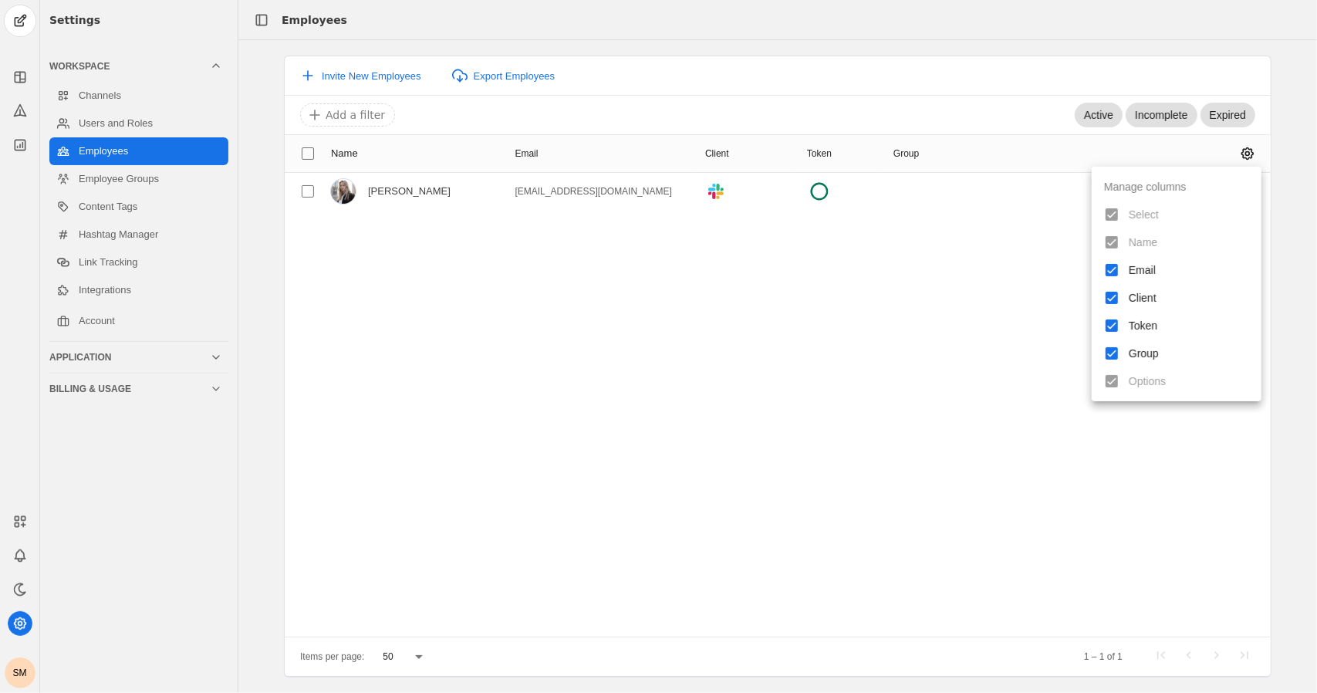
click at [656, 157] on div at bounding box center [658, 346] width 1317 height 693
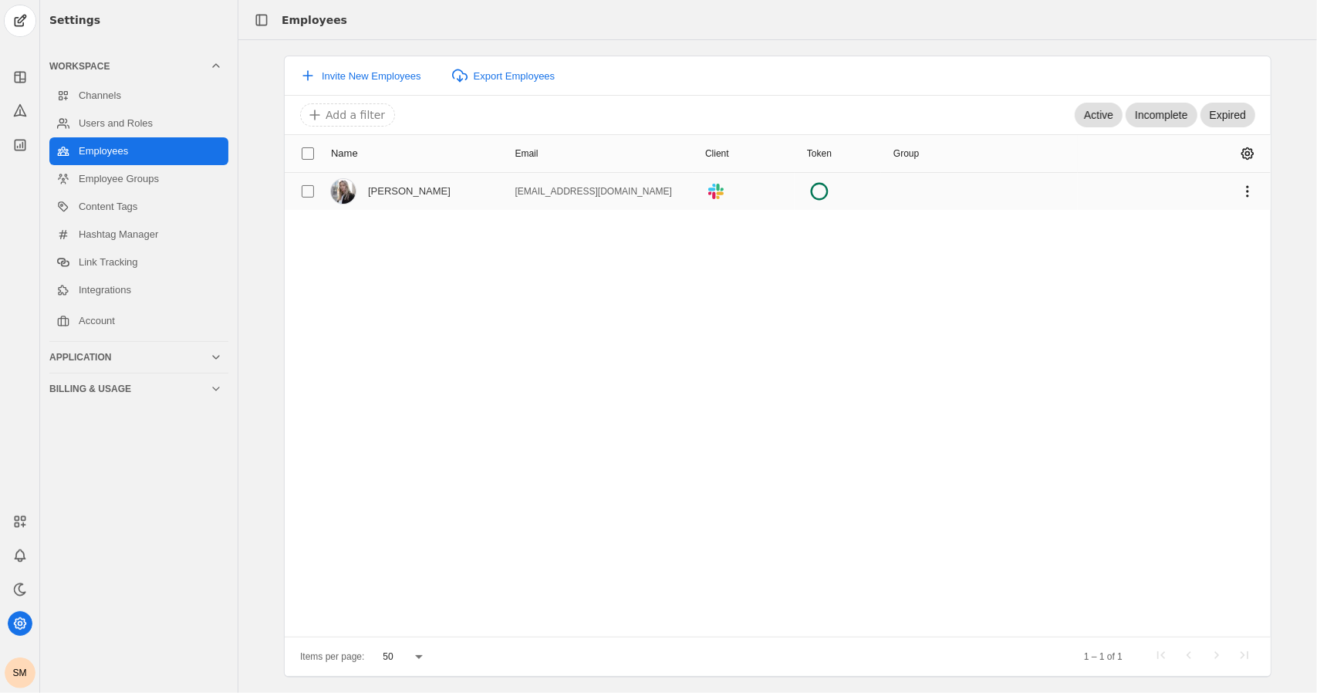
click at [656, 207] on mat-cell at bounding box center [1175, 191] width 194 height 37
click at [656, 188] on span "undefined" at bounding box center [1248, 191] width 28 height 28
click at [656, 223] on span "undefined" at bounding box center [1154, 225] width 216 height 28
click at [656, 584] on div "Name Email Client Token Group Sian Rigby sianrigby1@gmail.com .cls-1{fill:#e01e…" at bounding box center [778, 385] width 986 height 502
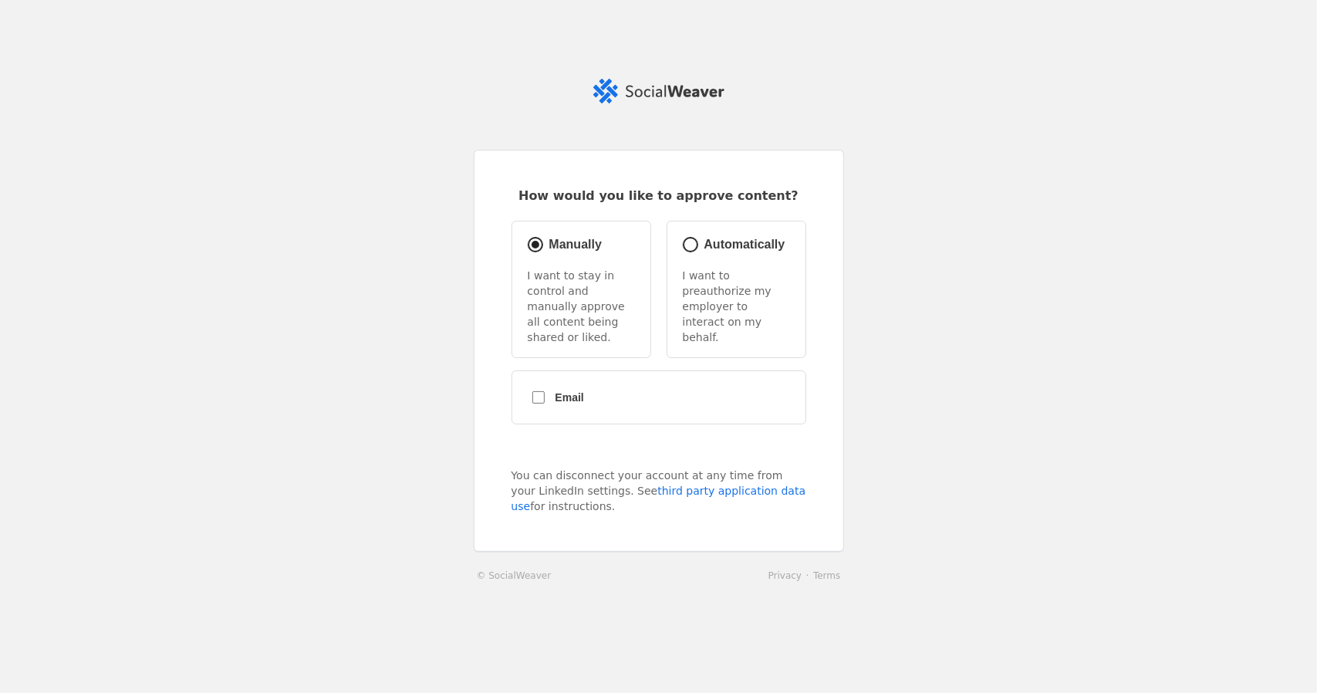
radio input "true"
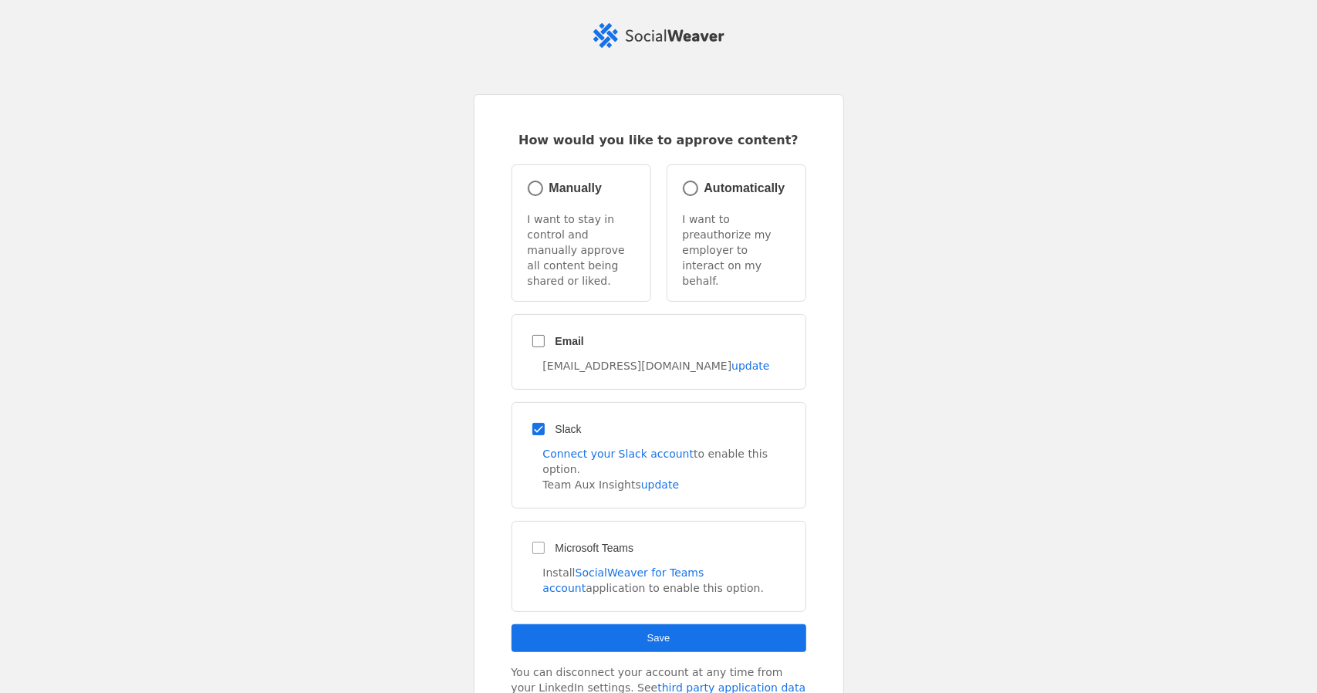
click at [661, 632] on span "Save" at bounding box center [658, 638] width 23 height 12
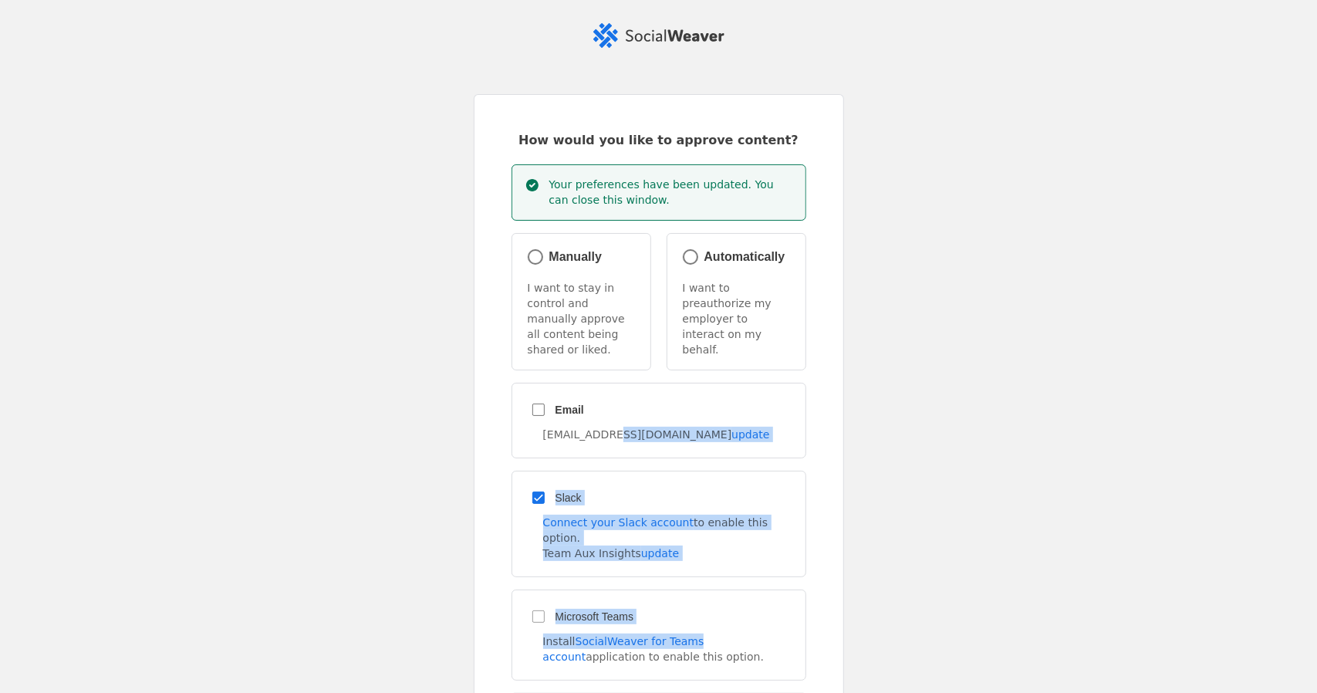
drag, startPoint x: 661, startPoint y: 612, endPoint x: 619, endPoint y: 422, distance: 194.4
click at [619, 422] on form "Email [EMAIL_ADDRESS][DOMAIN_NAME] update Slack Connect your Slack account to e…" at bounding box center [659, 552] width 295 height 338
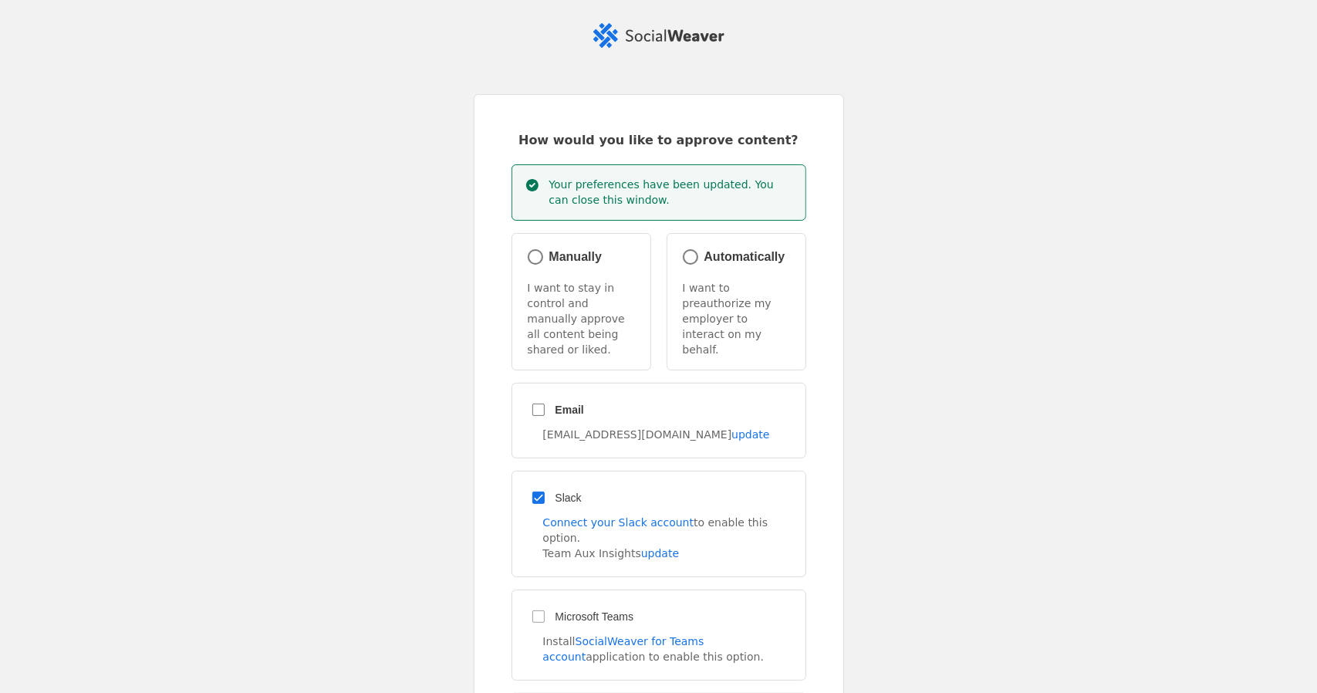
click at [725, 318] on p "I want to preauthorize my employer to interact on my behalf." at bounding box center [736, 318] width 113 height 77
click at [691, 254] on input "Automatically" at bounding box center [691, 257] width 22 height 22
radio input "true"
